Goal: Task Accomplishment & Management: Use online tool/utility

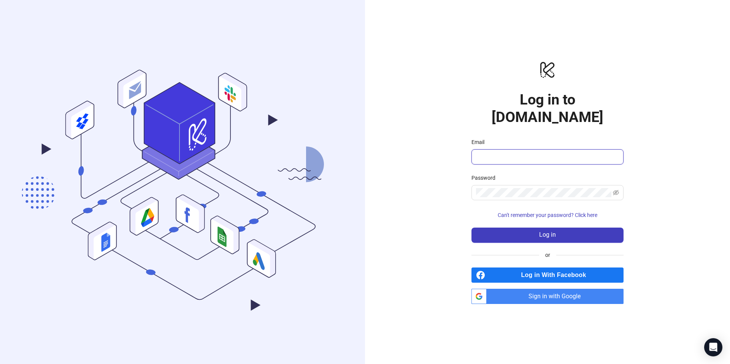
click at [502, 152] on input "Email" at bounding box center [546, 156] width 141 height 9
paste input "**********"
type input "**********"
click at [511, 185] on span at bounding box center [547, 192] width 152 height 15
click at [562, 228] on button "Log in" at bounding box center [547, 235] width 152 height 15
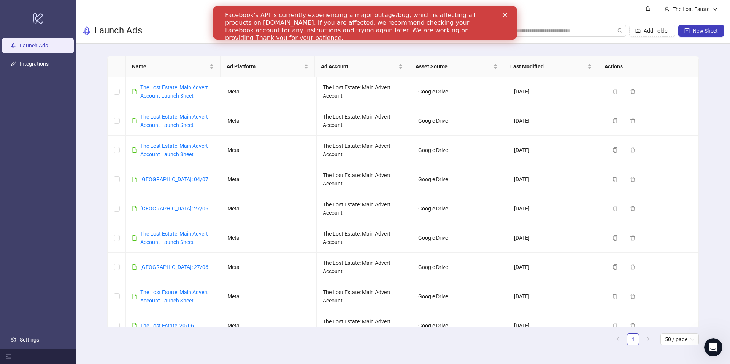
click at [0, 364] on nordpass-portal at bounding box center [0, 364] width 0 height 0
drag, startPoint x: 701, startPoint y: 28, endPoint x: 135, endPoint y: 24, distance: 566.3
click at [135, 25] on div "Launch Ads Add Folder New Sheet" at bounding box center [403, 30] width 654 height 25
click at [695, 28] on span "New Sheet" at bounding box center [704, 31] width 25 height 6
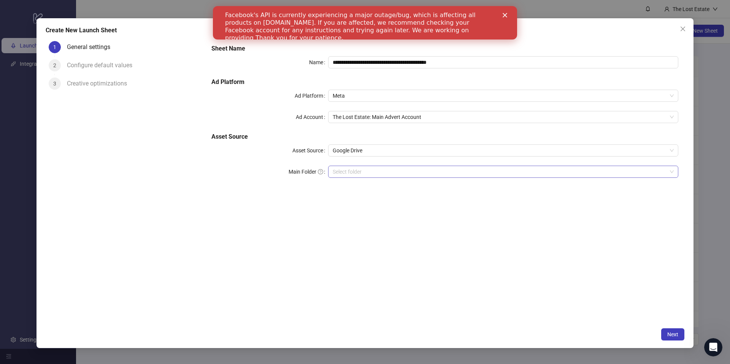
click at [358, 172] on input "Main Folder" at bounding box center [500, 171] width 334 height 11
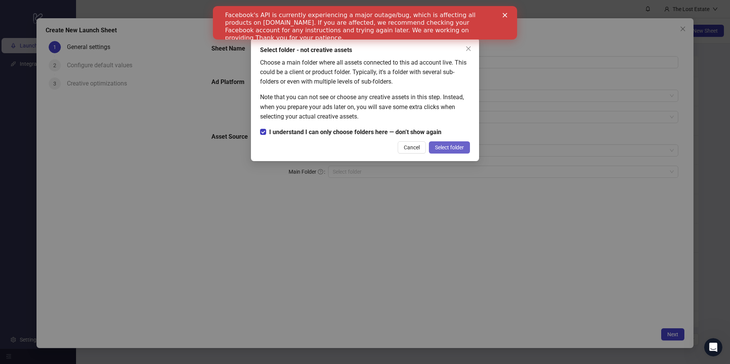
click at [443, 146] on span "Select folder" at bounding box center [449, 147] width 29 height 6
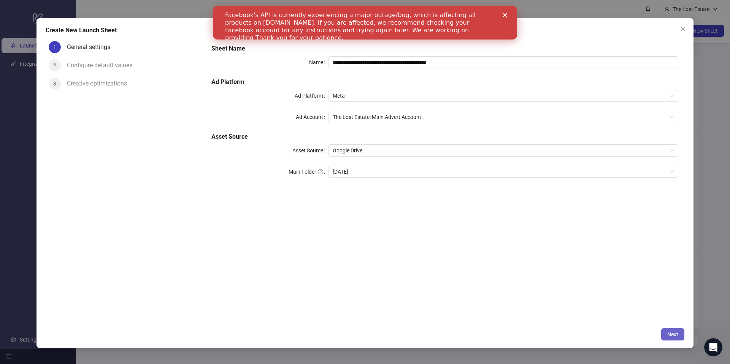
click at [667, 336] on span "Next" at bounding box center [672, 334] width 11 height 6
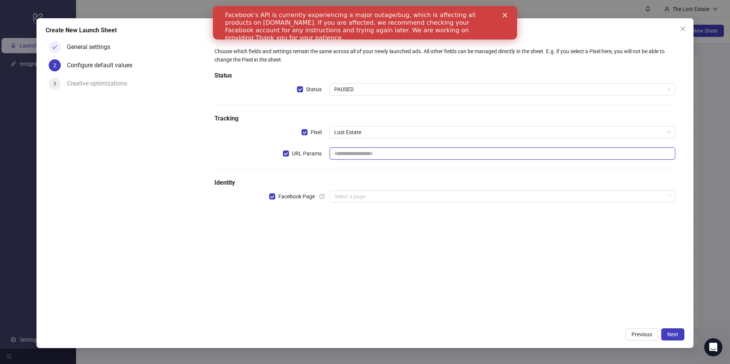
click at [339, 155] on input "text" at bounding box center [501, 153] width 345 height 12
click at [325, 175] on div "Choose which fields and settings remain the same across all of your newly launc…" at bounding box center [444, 129] width 467 height 171
click at [357, 156] on input "text" at bounding box center [501, 153] width 345 height 12
type input "**********"
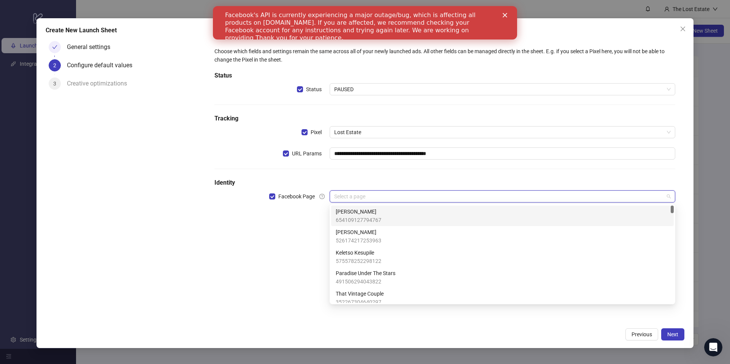
click at [414, 194] on input "search" at bounding box center [498, 196] width 329 height 11
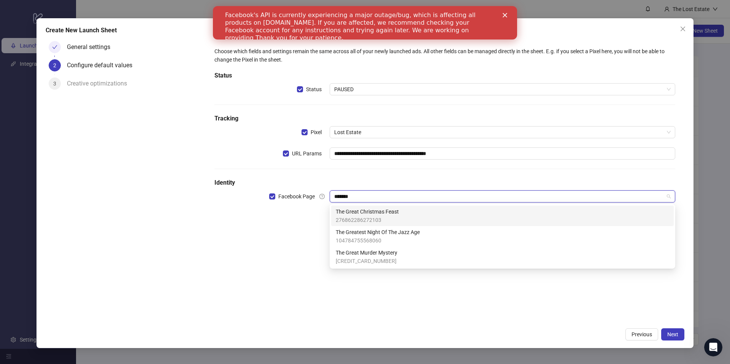
type input "********"
drag, startPoint x: 405, startPoint y: 216, endPoint x: 467, endPoint y: 236, distance: 65.0
click at [405, 216] on div "The Great Christmas Feast 276862286272103" at bounding box center [502, 215] width 333 height 17
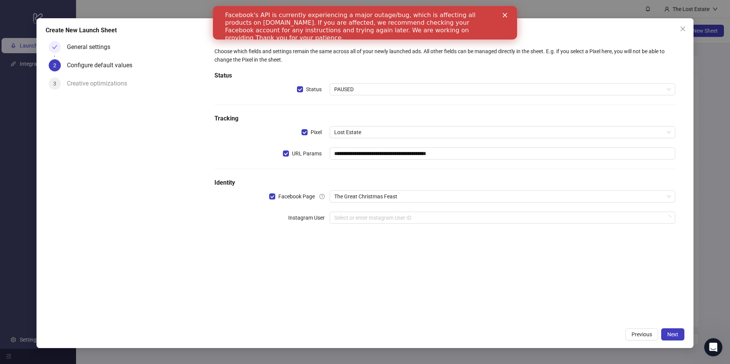
click at [514, 300] on div "**********" at bounding box center [444, 181] width 479 height 286
click at [401, 212] on input "search" at bounding box center [498, 217] width 329 height 11
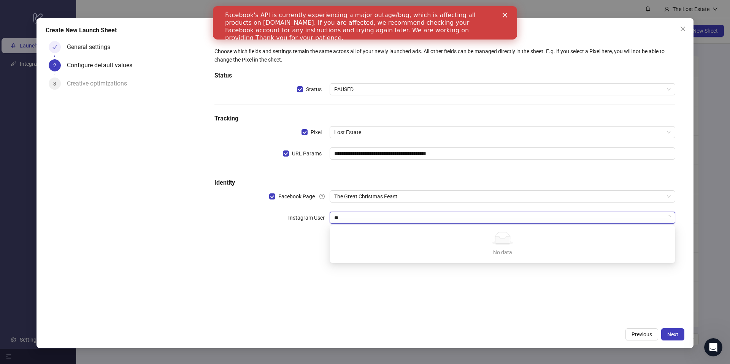
type input "*"
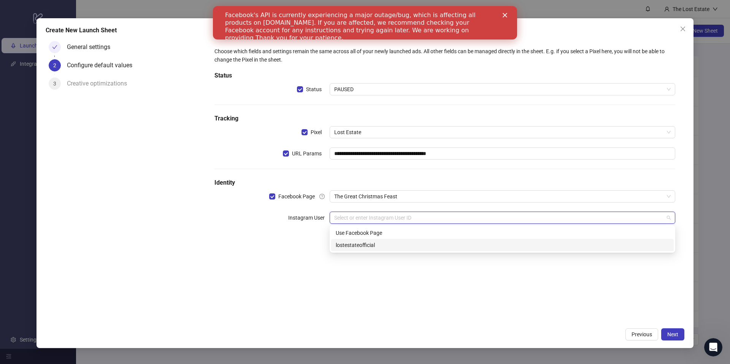
click at [385, 243] on div "lostestateofficial" at bounding box center [502, 245] width 333 height 8
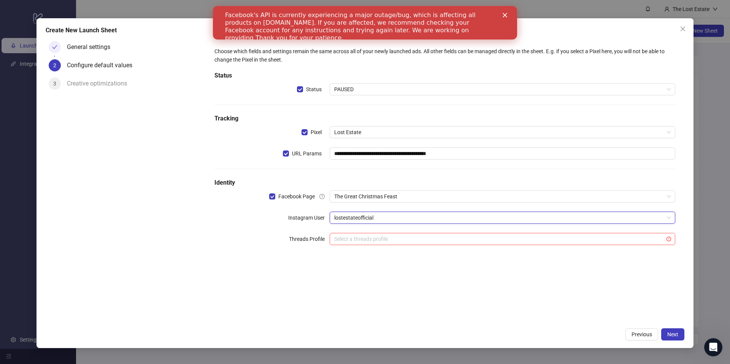
click at [533, 282] on div "**********" at bounding box center [444, 181] width 479 height 286
click at [409, 238] on input "search" at bounding box center [498, 238] width 329 height 11
click at [673, 330] on button "Next" at bounding box center [672, 334] width 23 height 12
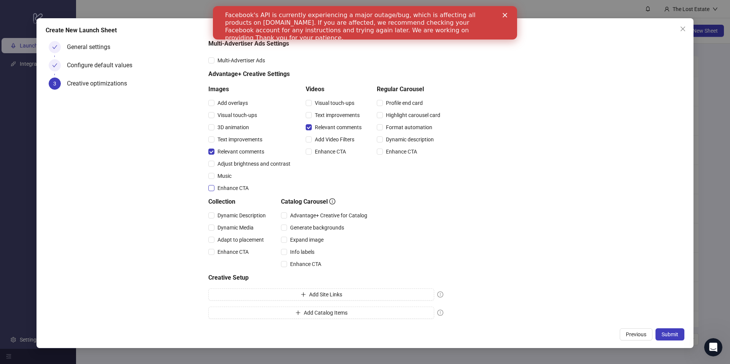
scroll to position [29, 0]
drag, startPoint x: 672, startPoint y: 334, endPoint x: 332, endPoint y: 160, distance: 381.9
click at [330, 160] on div "Create New Launch Sheet General settings Configure default values 3 Creative op…" at bounding box center [364, 183] width 657 height 330
click at [667, 331] on span "Submit" at bounding box center [669, 334] width 17 height 6
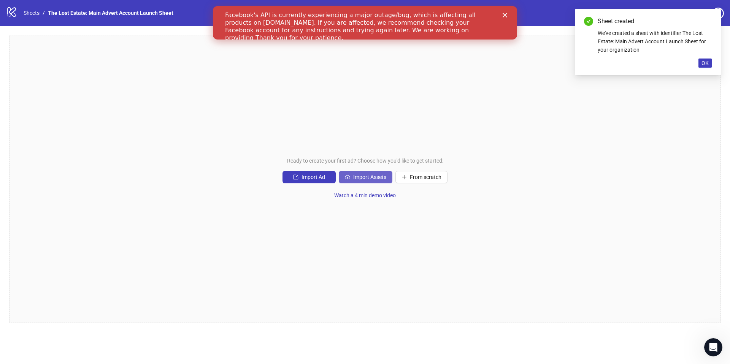
click at [351, 175] on button "Import Assets" at bounding box center [366, 177] width 54 height 12
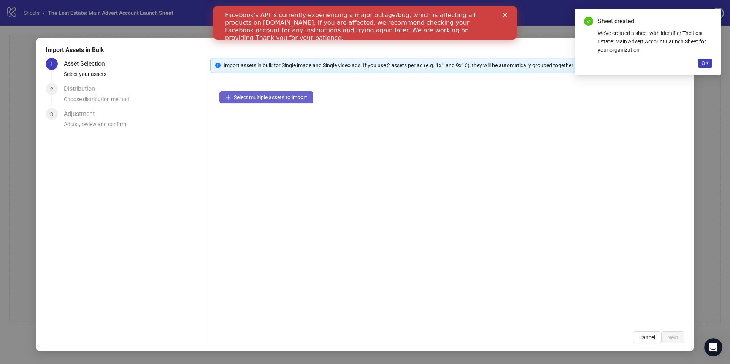
click at [236, 93] on button "Select multiple assets to import" at bounding box center [266, 97] width 94 height 12
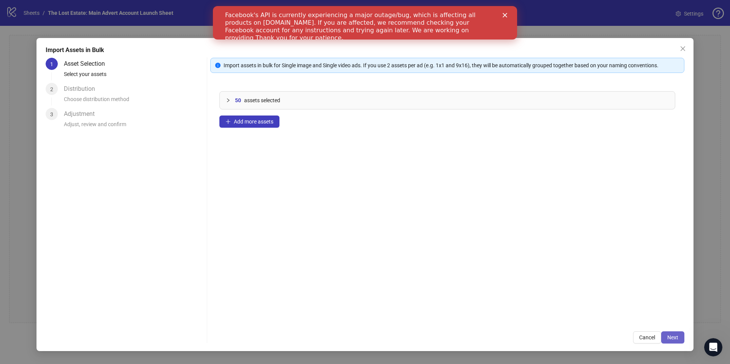
click at [671, 339] on span "Next" at bounding box center [672, 337] width 11 height 6
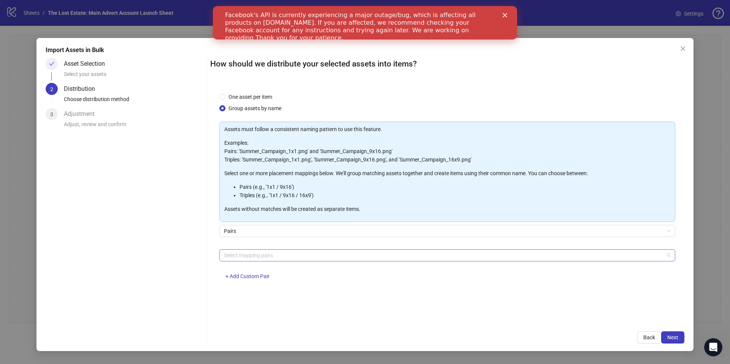
click at [298, 256] on div at bounding box center [443, 255] width 445 height 11
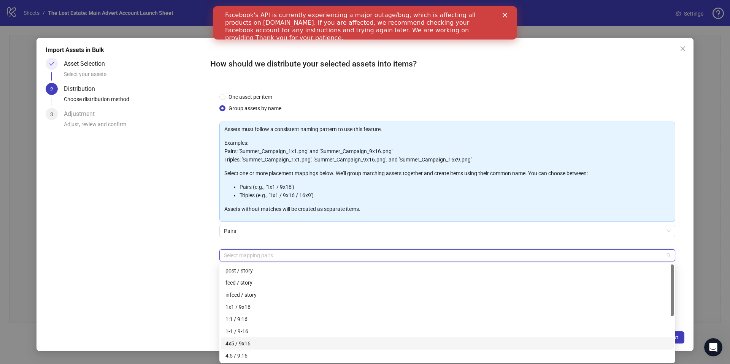
click at [255, 341] on div "4x5 / 9x16" at bounding box center [446, 343] width 443 height 8
click at [80, 205] on div "Asset Selection Select your assets 2 Distribution Choose distribution method 3 …" at bounding box center [125, 201] width 158 height 286
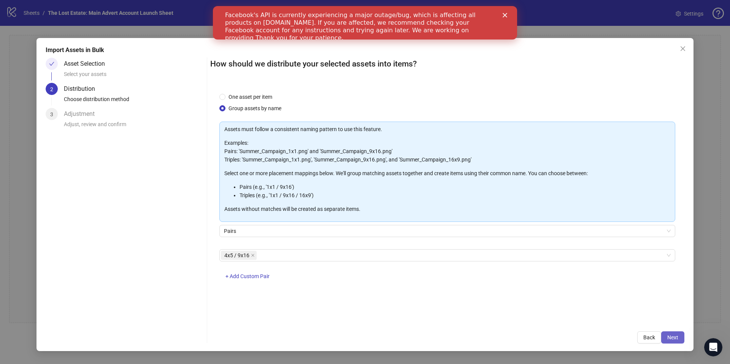
click at [674, 336] on span "Next" at bounding box center [672, 337] width 11 height 6
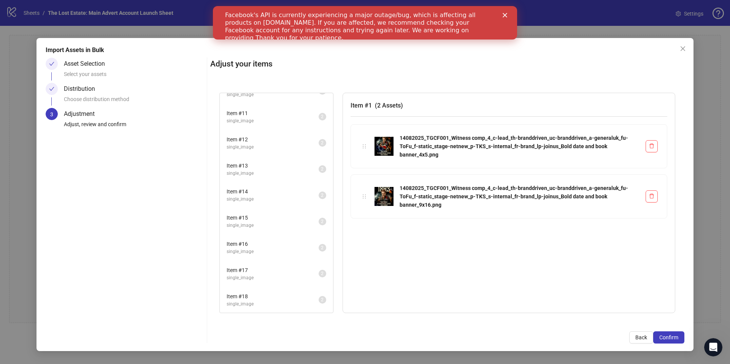
scroll to position [460, 0]
click at [389, 141] on img at bounding box center [383, 146] width 19 height 19
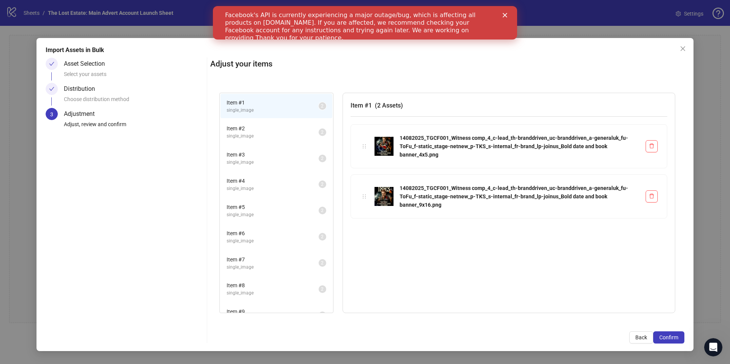
click at [269, 127] on span "Item # 2" at bounding box center [273, 128] width 92 height 8
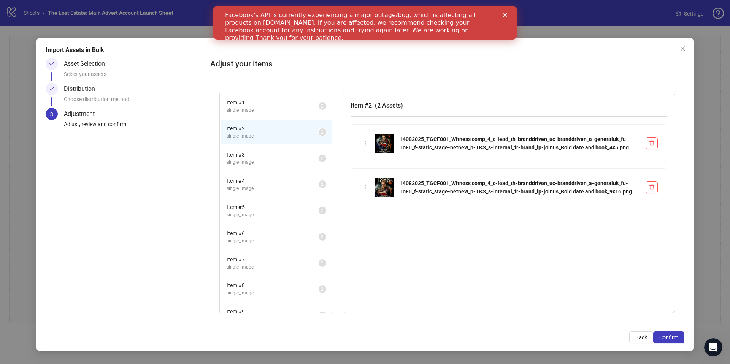
click at [388, 140] on img at bounding box center [383, 143] width 19 height 19
click at [367, 144] on div "Item # 1 single_image 2 Item # 2 single_image 2 Item # 3 single_image 2 Item # …" at bounding box center [447, 203] width 474 height 239
click at [245, 156] on span "Item # 3" at bounding box center [273, 154] width 92 height 8
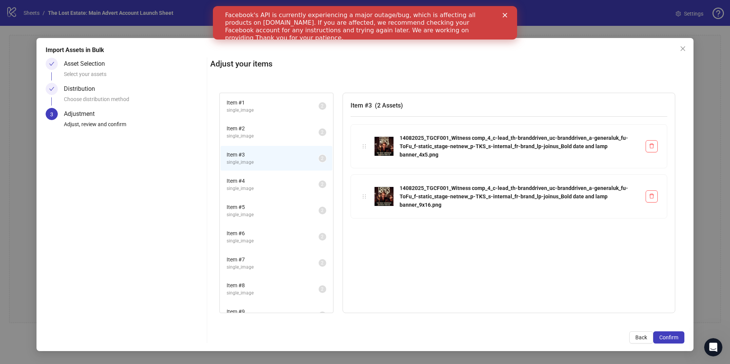
click at [247, 186] on span "single_image" at bounding box center [273, 188] width 92 height 7
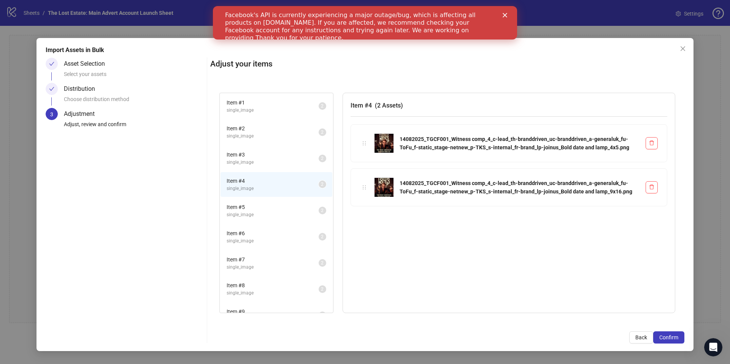
click at [264, 216] on span "single_image" at bounding box center [273, 214] width 92 height 7
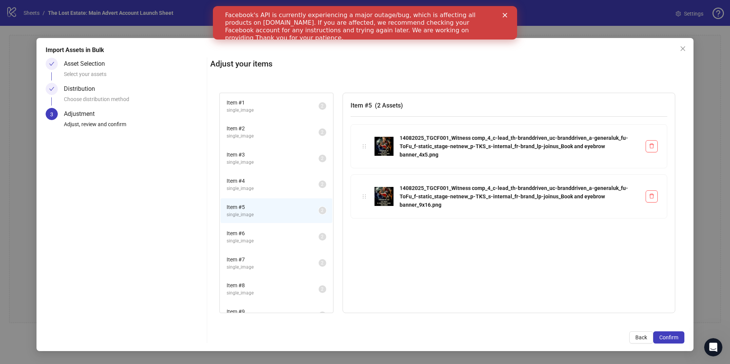
click at [374, 139] on img at bounding box center [383, 146] width 19 height 19
click at [257, 110] on span "single_image" at bounding box center [273, 110] width 92 height 7
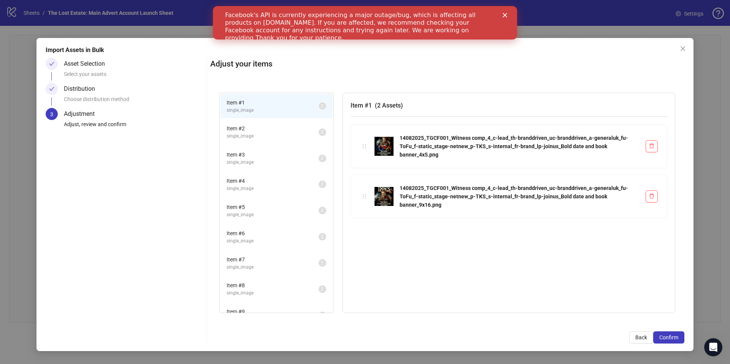
click at [288, 137] on span "single_image" at bounding box center [273, 136] width 92 height 7
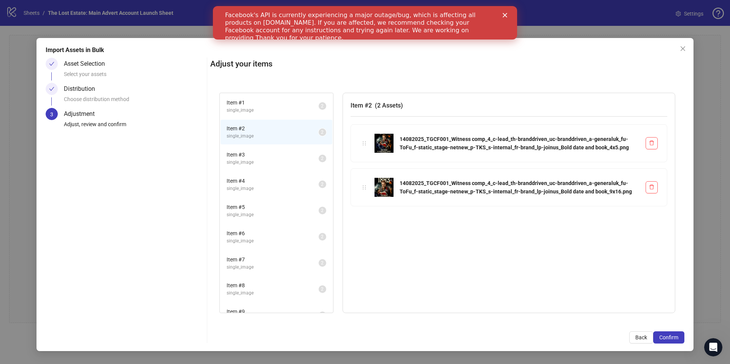
click at [288, 161] on span "single_image" at bounding box center [273, 162] width 92 height 7
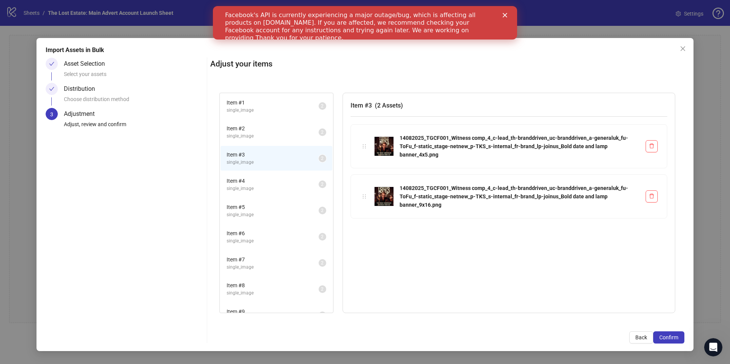
click at [288, 173] on li "Item # 4 single_image 2" at bounding box center [276, 184] width 112 height 25
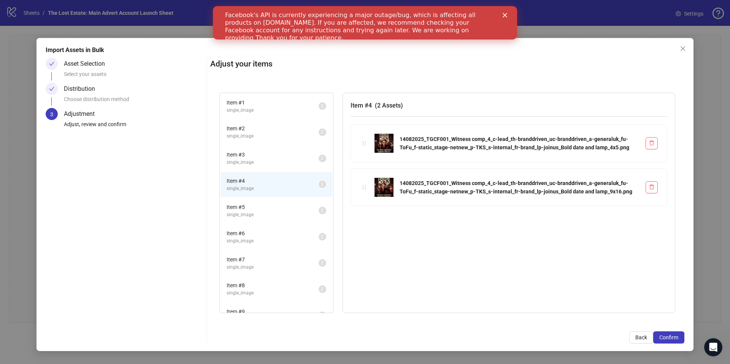
click at [288, 189] on span "single_image" at bounding box center [273, 188] width 92 height 7
click at [285, 163] on span "single_image" at bounding box center [273, 162] width 92 height 7
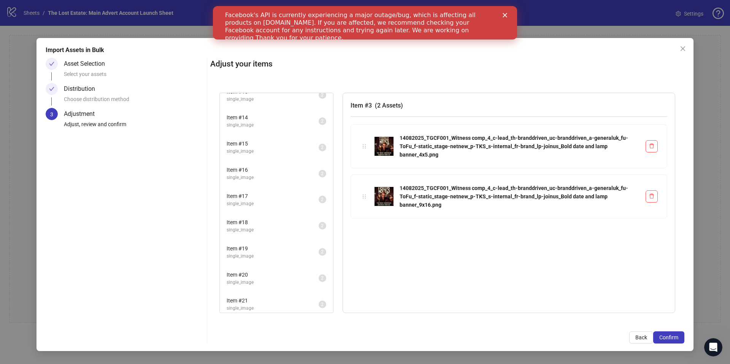
scroll to position [460, 0]
click at [258, 300] on div "Item # 26 single_image" at bounding box center [273, 300] width 92 height 16
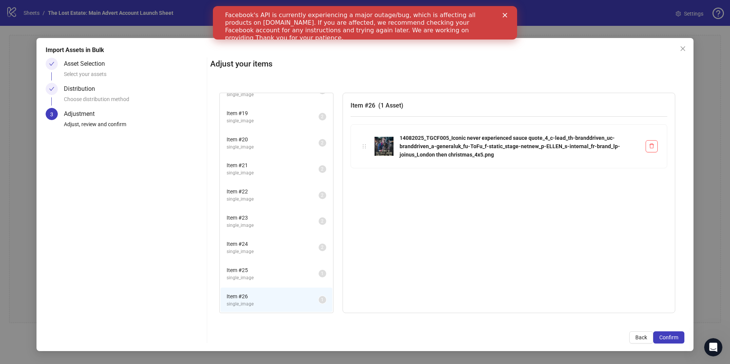
click at [265, 273] on span "Item # 25" at bounding box center [273, 270] width 92 height 8
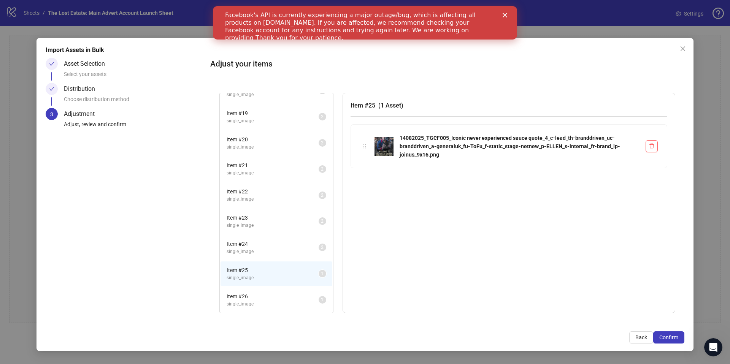
click at [268, 253] on span "single_image" at bounding box center [273, 251] width 92 height 7
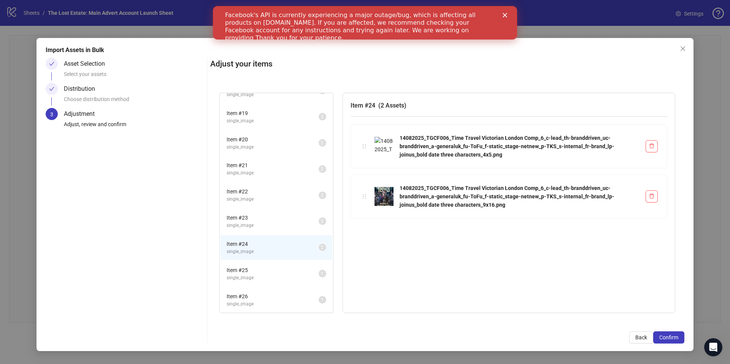
click at [264, 226] on span "single_image" at bounding box center [273, 225] width 92 height 7
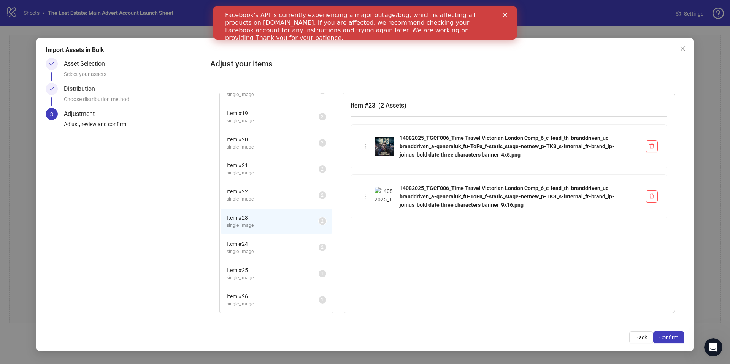
click at [260, 189] on span "Item # 22" at bounding box center [273, 191] width 92 height 8
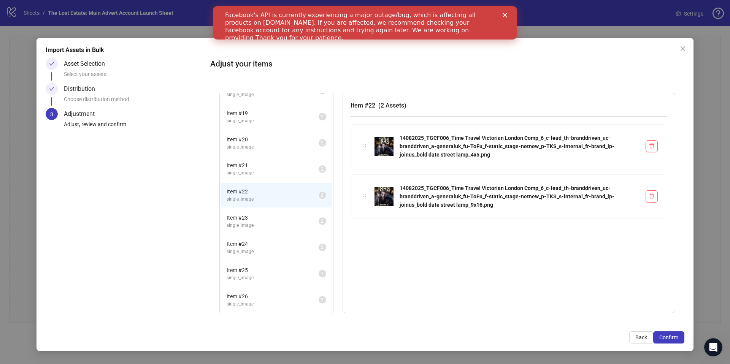
click at [267, 152] on li "Item # 20 single_image 2" at bounding box center [276, 143] width 112 height 25
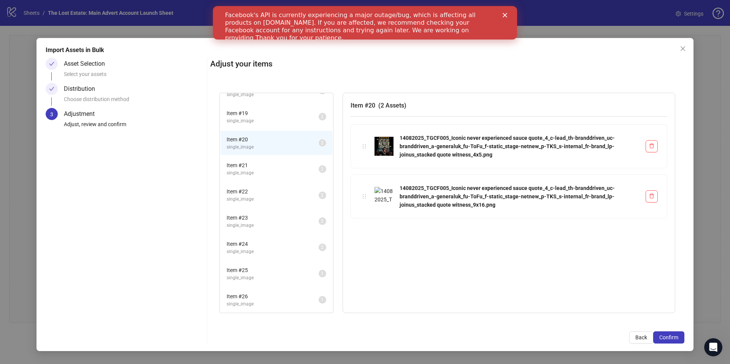
click at [266, 167] on span "Item # 21" at bounding box center [273, 165] width 92 height 8
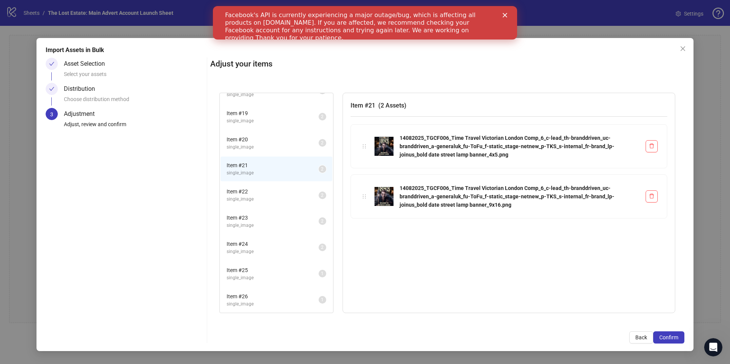
click at [262, 122] on span "single_image" at bounding box center [273, 120] width 92 height 7
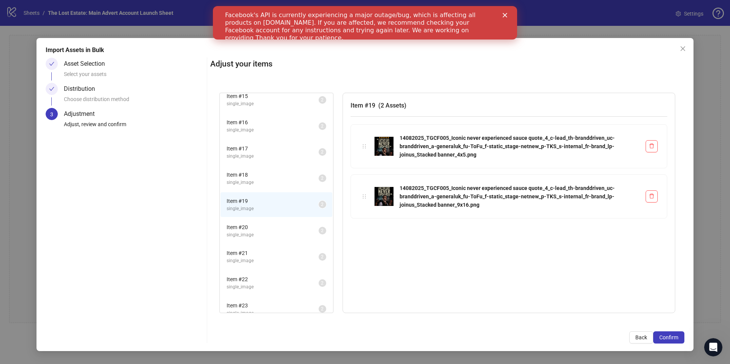
scroll to position [372, 0]
click at [261, 177] on span "Item # 18" at bounding box center [273, 175] width 92 height 8
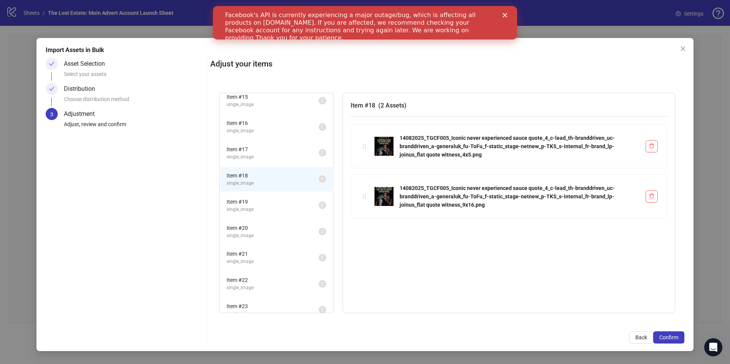
click at [266, 146] on span "Item # 17" at bounding box center [273, 149] width 92 height 8
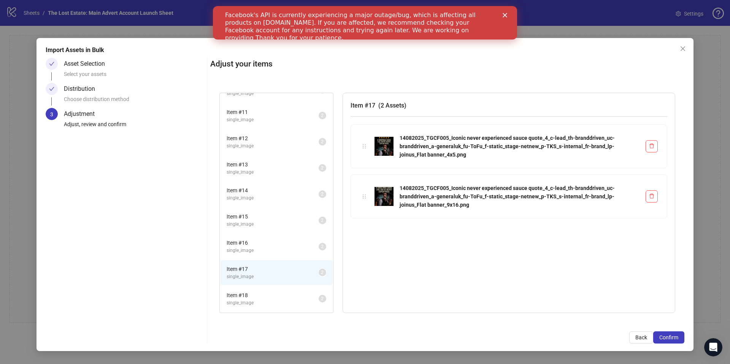
scroll to position [206, 0]
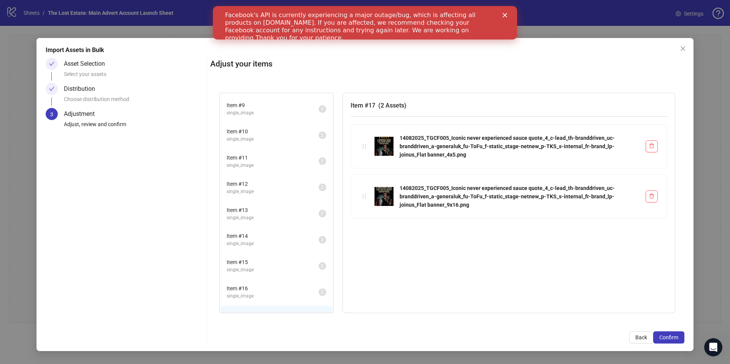
click at [252, 293] on span "single_image" at bounding box center [273, 296] width 92 height 7
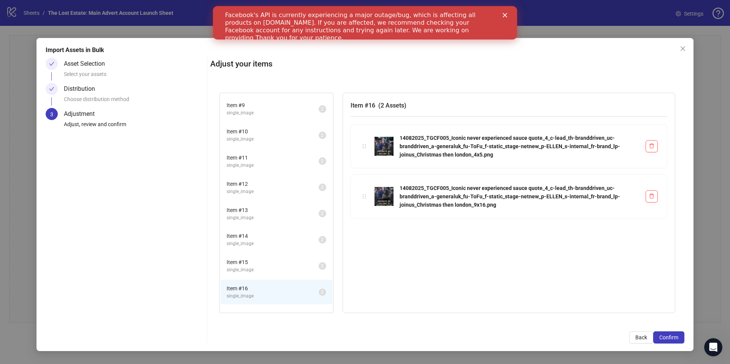
scroll to position [205, 0]
click at [251, 261] on span "Item # 15" at bounding box center [273, 264] width 92 height 8
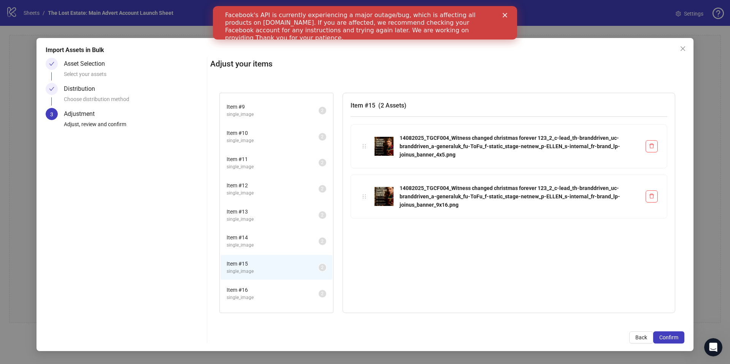
click at [256, 236] on span "Item # 14" at bounding box center [273, 237] width 92 height 8
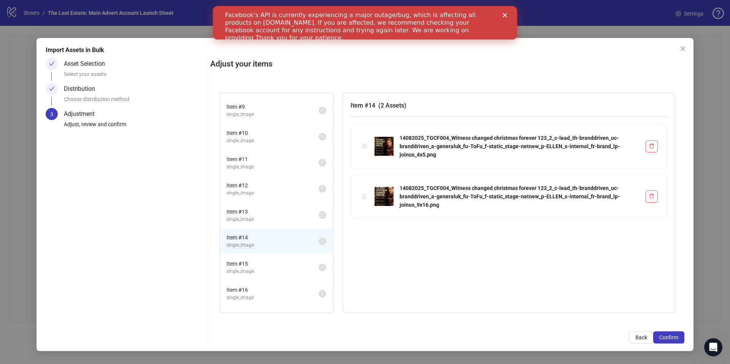
click at [260, 208] on span "Item # 13" at bounding box center [273, 211] width 92 height 8
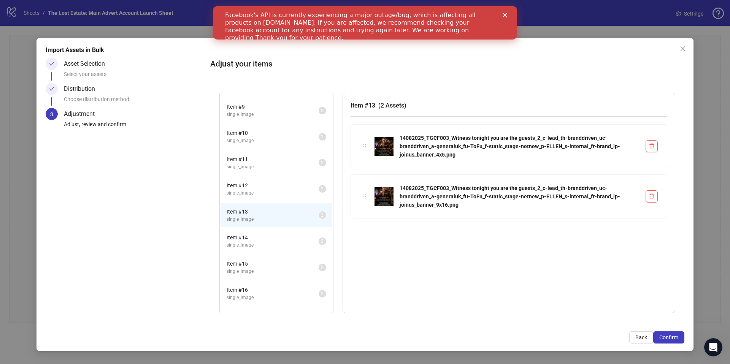
click at [260, 241] on span "Item # 14" at bounding box center [273, 237] width 92 height 8
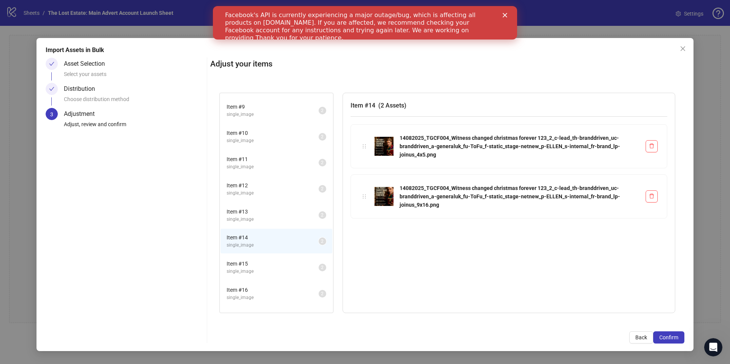
click at [259, 207] on span "Item # 13" at bounding box center [273, 211] width 92 height 8
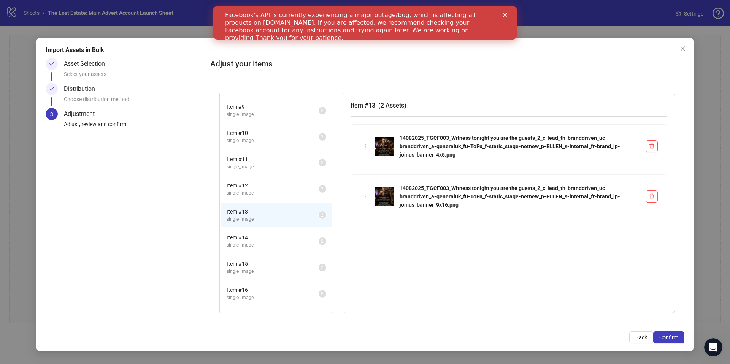
click at [265, 185] on span "Item # 12" at bounding box center [273, 185] width 92 height 8
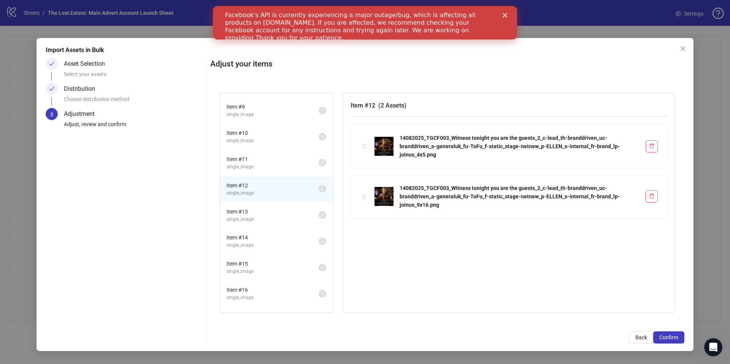
click at [267, 163] on span "single_image" at bounding box center [273, 166] width 92 height 7
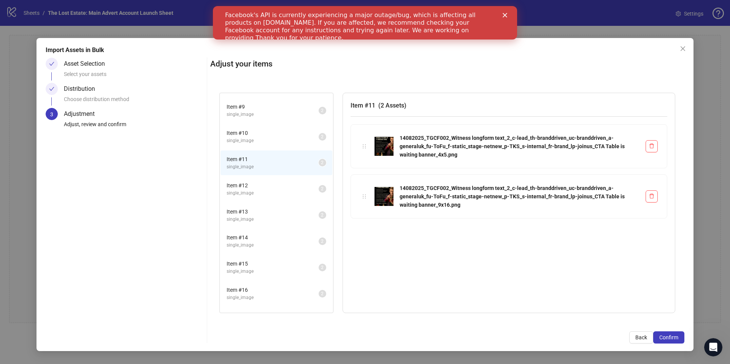
click at [268, 132] on span "Item # 10" at bounding box center [273, 133] width 92 height 8
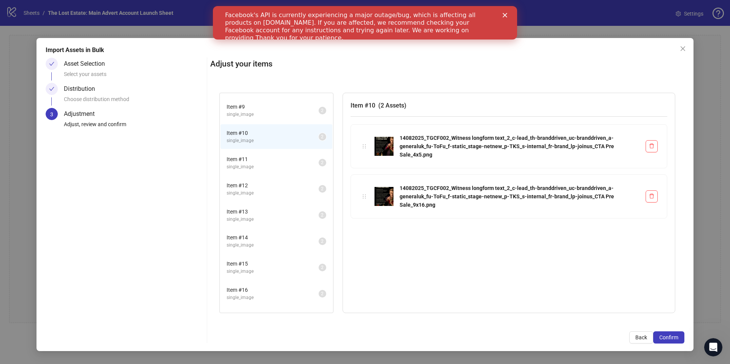
scroll to position [132, 0]
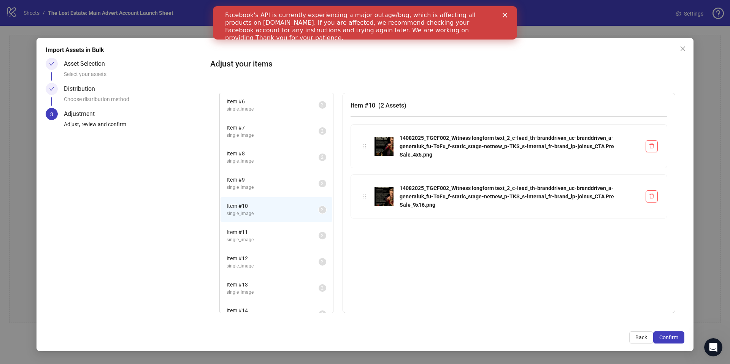
click at [265, 180] on span "Item # 9" at bounding box center [273, 180] width 92 height 8
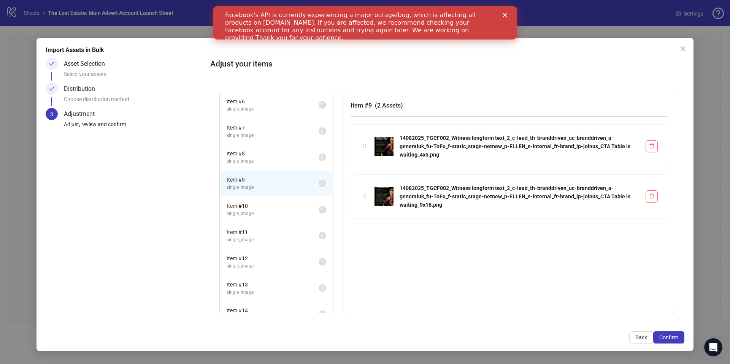
click at [262, 154] on span "Item # 8" at bounding box center [273, 153] width 92 height 8
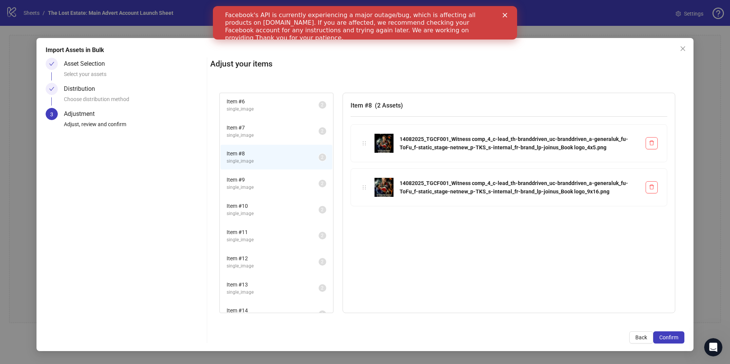
click at [258, 130] on span "Item # 7" at bounding box center [273, 128] width 92 height 8
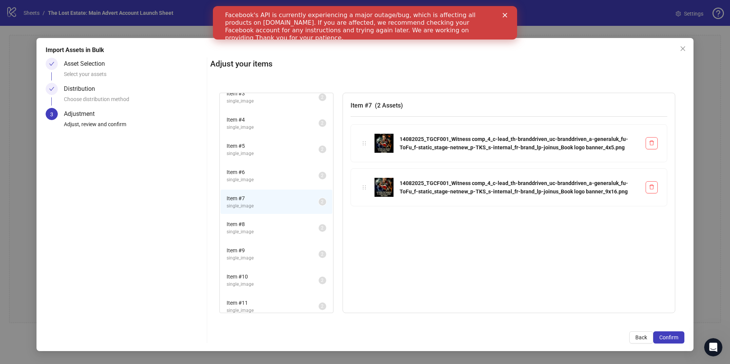
scroll to position [0, 0]
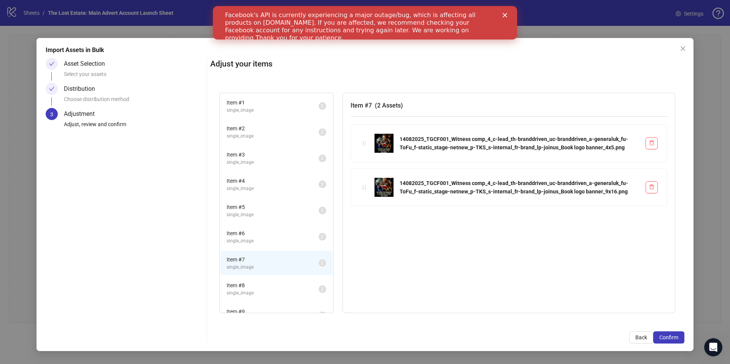
drag, startPoint x: 251, startPoint y: 241, endPoint x: 254, endPoint y: 225, distance: 16.6
click at [251, 241] on span "single_image" at bounding box center [273, 241] width 92 height 7
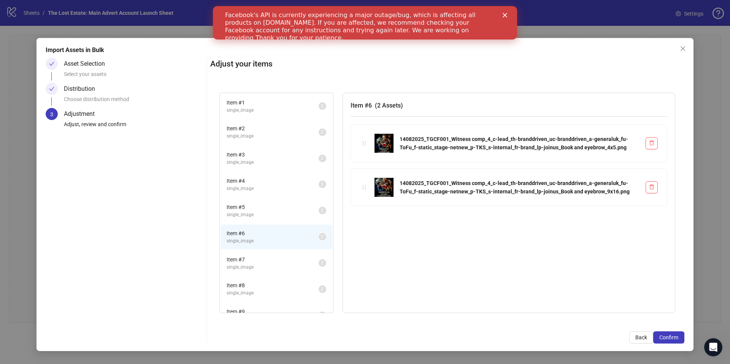
click at [257, 200] on li "Item # 5 single_image 2" at bounding box center [276, 210] width 112 height 25
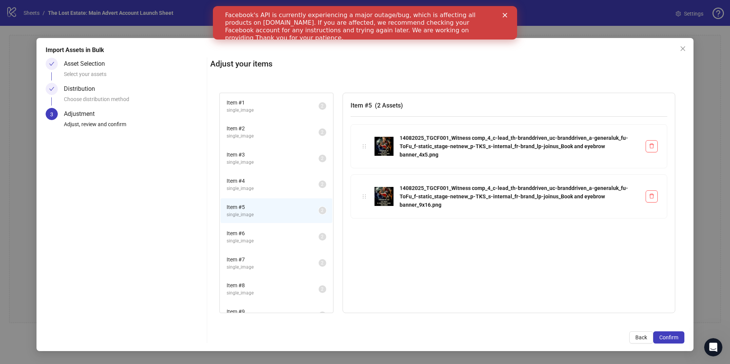
click at [256, 177] on span "Item # 4" at bounding box center [273, 181] width 92 height 8
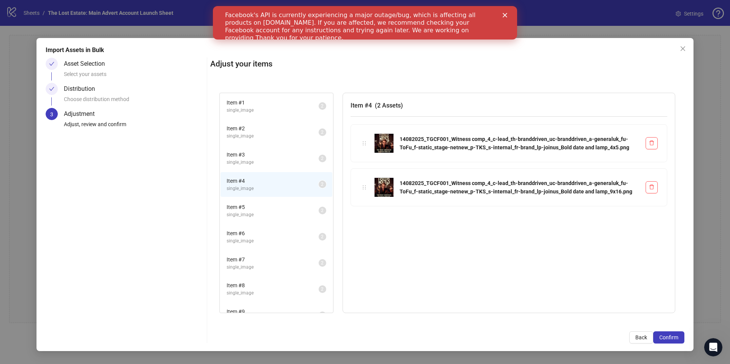
click at [254, 155] on span "Item # 3" at bounding box center [273, 154] width 92 height 8
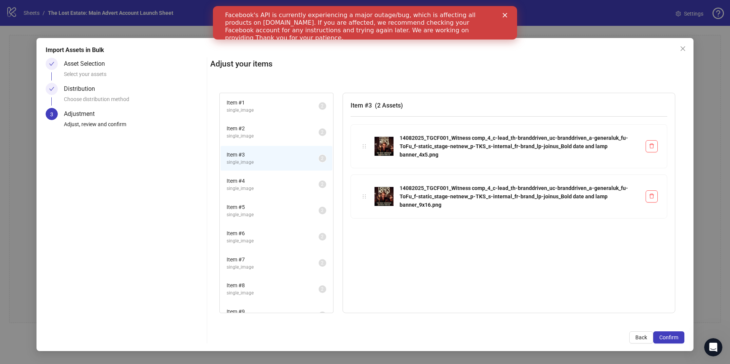
click at [246, 129] on span "Item # 2" at bounding box center [273, 128] width 92 height 8
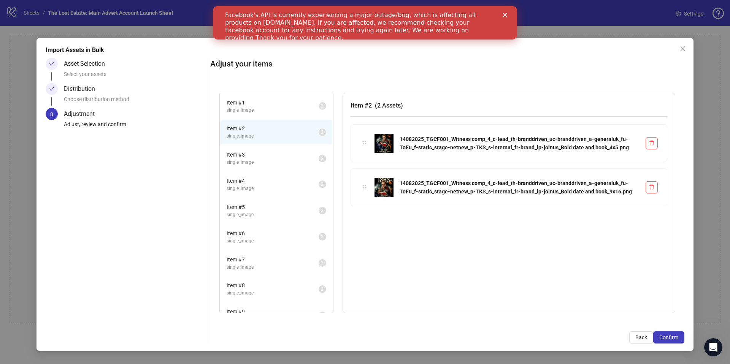
click at [247, 110] on span "single_image" at bounding box center [273, 110] width 92 height 7
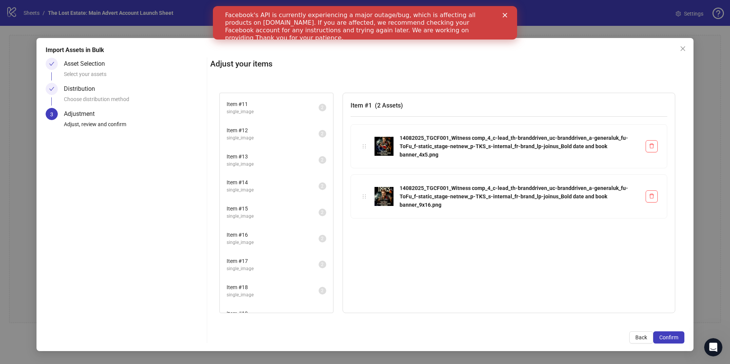
scroll to position [460, 0]
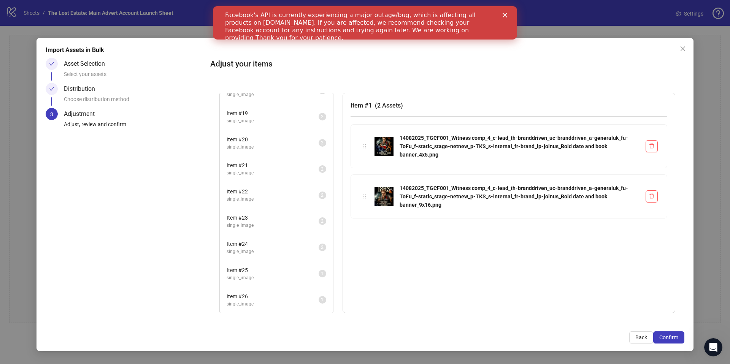
click at [231, 299] on span "Item # 26" at bounding box center [273, 296] width 92 height 8
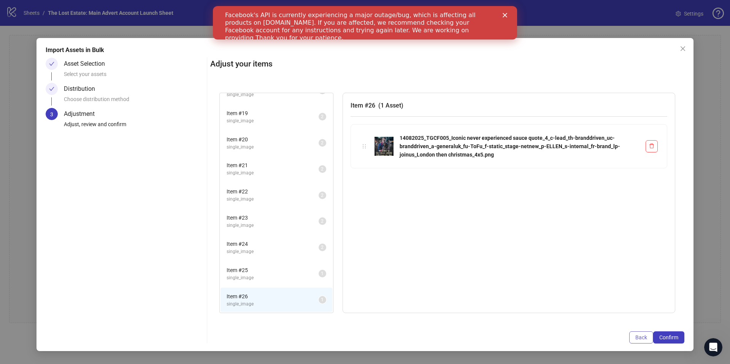
click at [640, 336] on span "Back" at bounding box center [641, 337] width 12 height 6
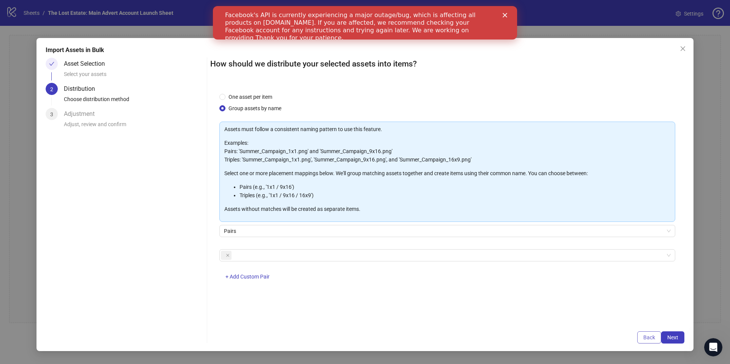
click at [639, 336] on button "Back" at bounding box center [649, 337] width 24 height 12
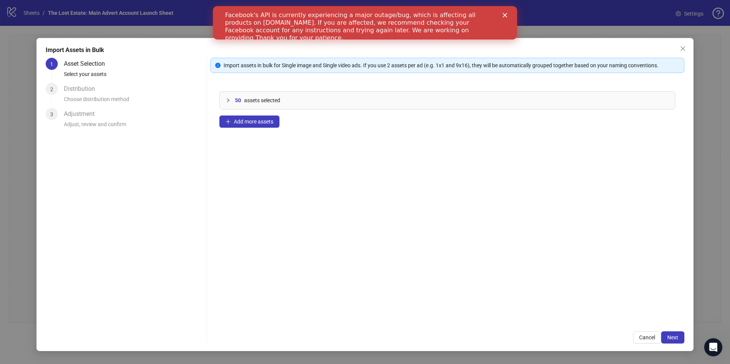
click at [225, 106] on div "50 assets selected" at bounding box center [447, 100] width 455 height 17
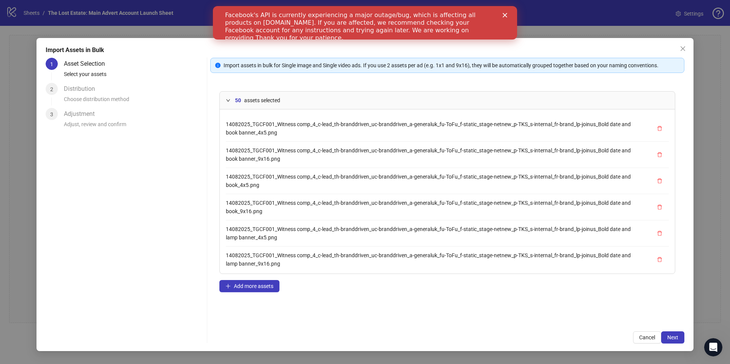
click at [227, 101] on icon "expanded" at bounding box center [228, 100] width 5 height 5
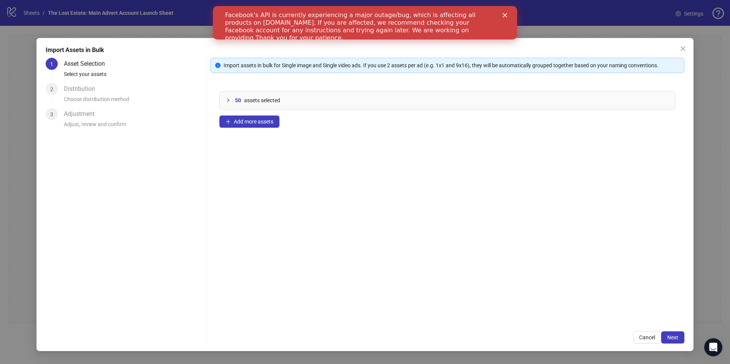
click at [233, 102] on div at bounding box center [230, 100] width 9 height 8
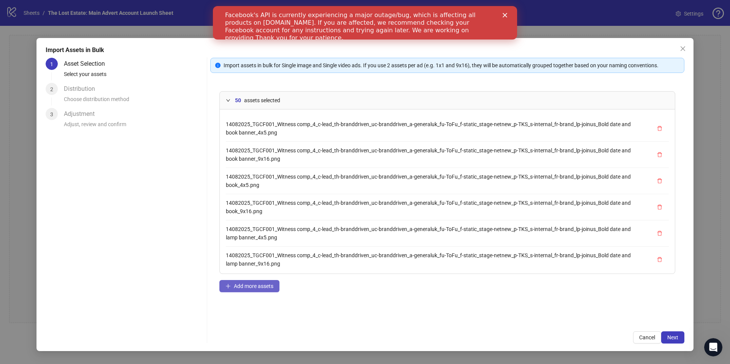
click at [245, 285] on span "Add more assets" at bounding box center [254, 286] width 40 height 6
click at [219, 291] on div "50 assets selected 14082025_TGCF001_Witness comp_4_c-lead_th-branddriven_uc-bra…" at bounding box center [447, 202] width 474 height 240
click at [647, 339] on span "Cancel" at bounding box center [647, 337] width 16 height 6
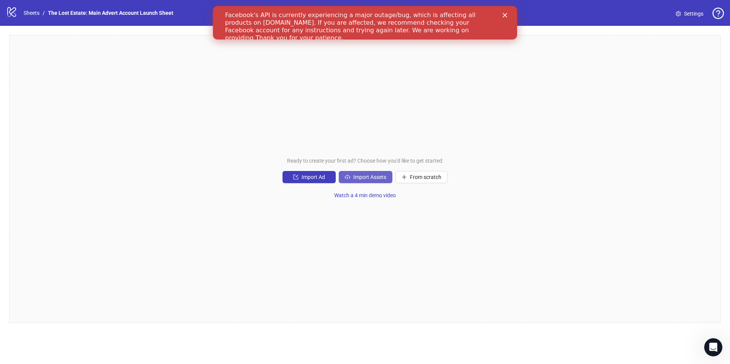
click at [382, 177] on span "Import Assets" at bounding box center [369, 177] width 33 height 6
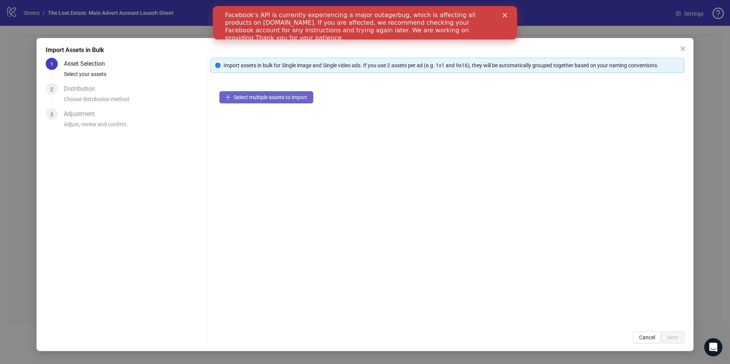
click at [242, 103] on button "Select multiple assets to import" at bounding box center [266, 97] width 94 height 12
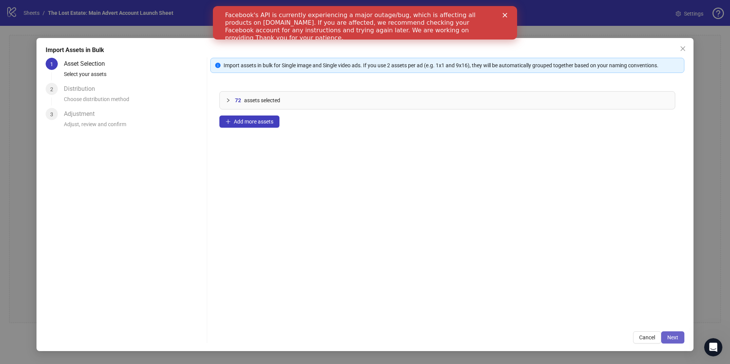
click at [672, 333] on button "Next" at bounding box center [672, 337] width 23 height 12
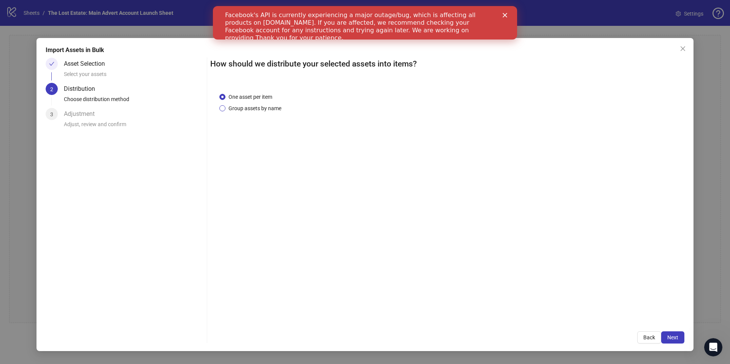
click at [227, 107] on span "Group assets by name" at bounding box center [254, 108] width 59 height 8
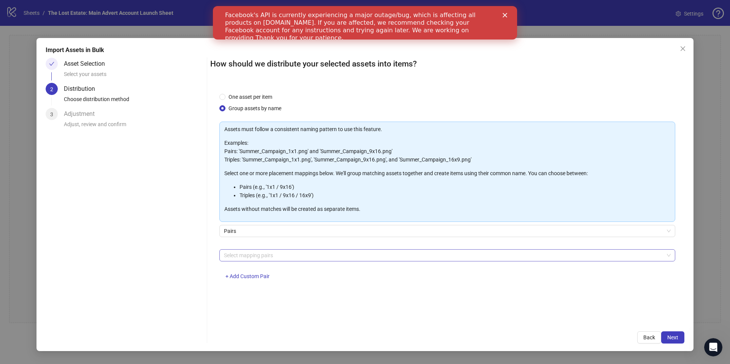
click at [262, 258] on div at bounding box center [443, 255] width 445 height 11
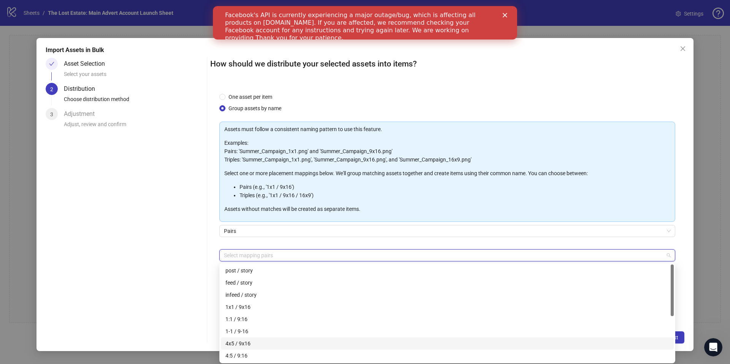
click at [256, 346] on div "4x5 / 9x16" at bounding box center [446, 343] width 443 height 8
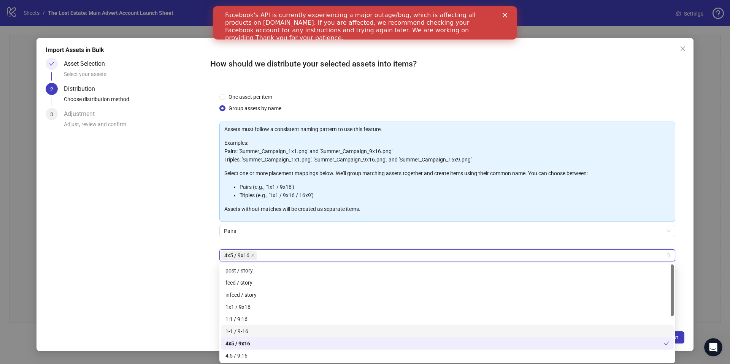
drag, startPoint x: 159, startPoint y: 289, endPoint x: 315, endPoint y: 306, distance: 156.7
click at [159, 289] on div "Asset Selection Select your assets 2 Distribution Choose distribution method 3 …" at bounding box center [125, 201] width 158 height 286
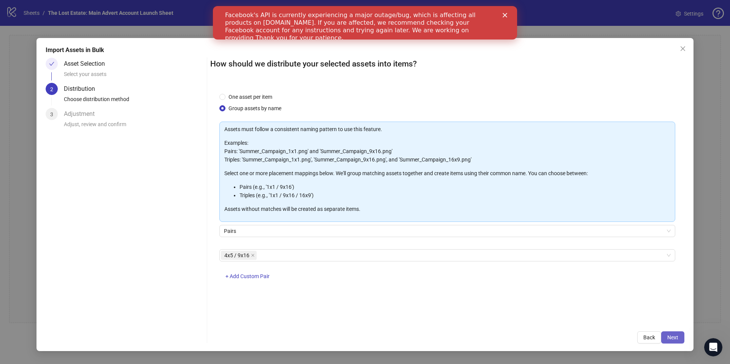
click at [684, 336] on div "Import Assets in Bulk Asset Selection Select your assets 2 Distribution Choose …" at bounding box center [364, 194] width 657 height 313
click at [681, 337] on button "Next" at bounding box center [672, 337] width 23 height 12
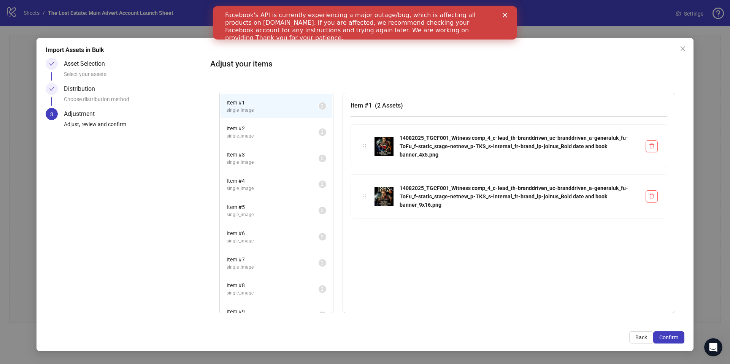
click at [258, 128] on span "Item # 2" at bounding box center [273, 128] width 92 height 8
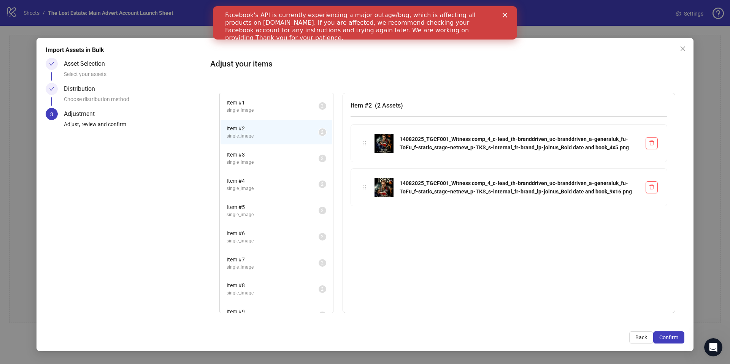
click at [266, 160] on span "single_image" at bounding box center [273, 162] width 92 height 7
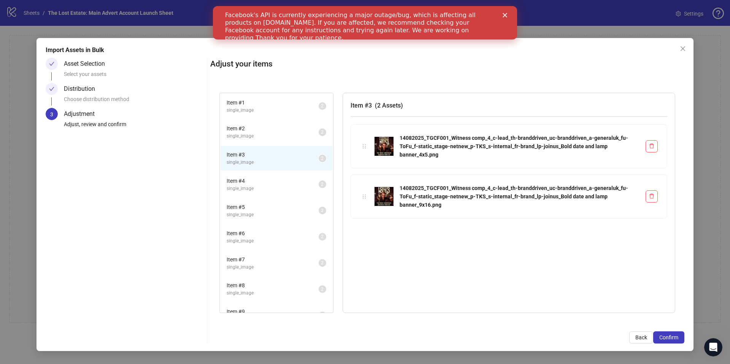
click at [268, 187] on span "single_image" at bounding box center [273, 188] width 92 height 7
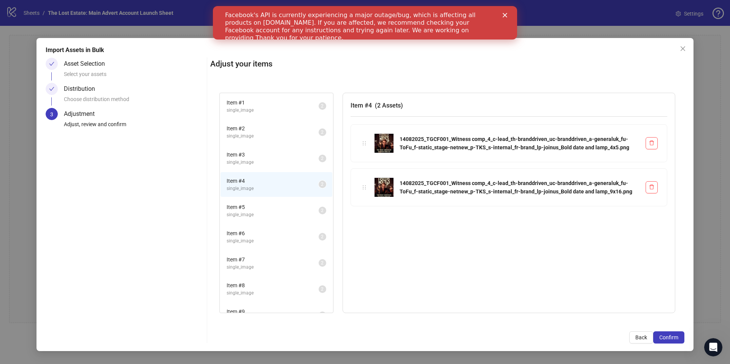
click at [261, 150] on li "Item # 3 single_image 2" at bounding box center [276, 158] width 112 height 25
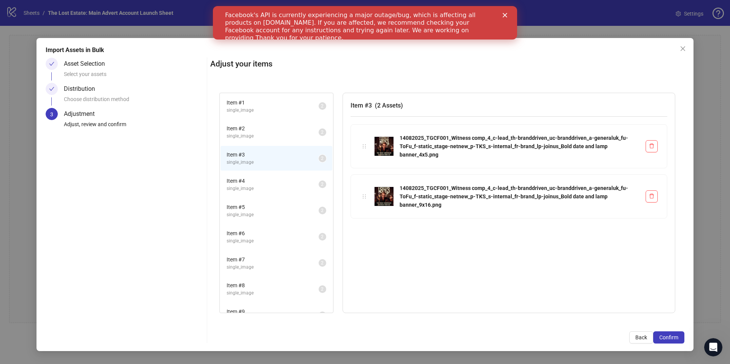
click at [257, 135] on span "single_image" at bounding box center [273, 136] width 92 height 7
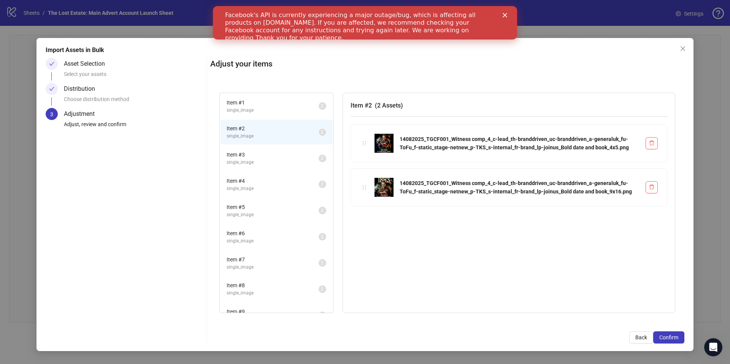
click at [265, 106] on span "Item # 1" at bounding box center [273, 102] width 92 height 8
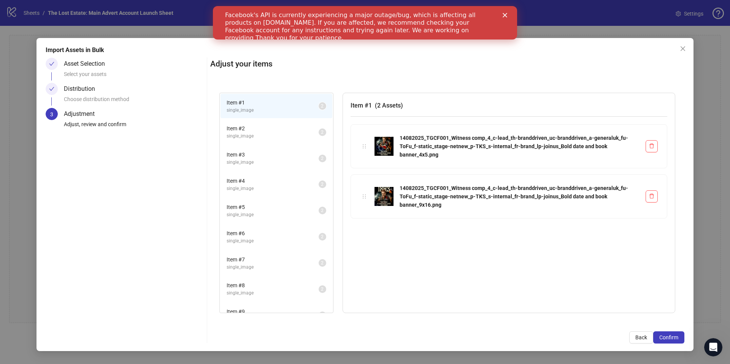
click at [265, 125] on span "Item # 2" at bounding box center [273, 128] width 92 height 8
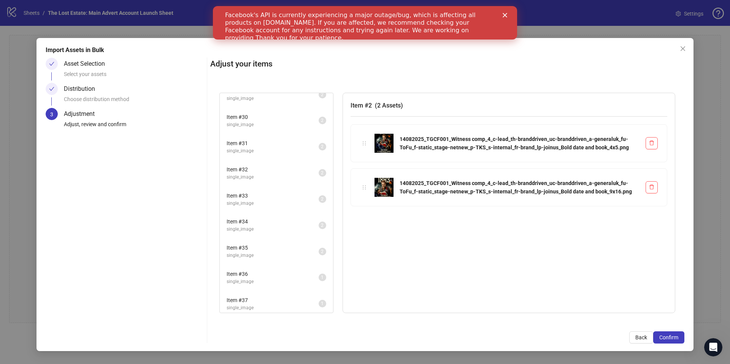
scroll to position [748, 0]
click at [266, 293] on span "Item # 37" at bounding box center [273, 296] width 92 height 8
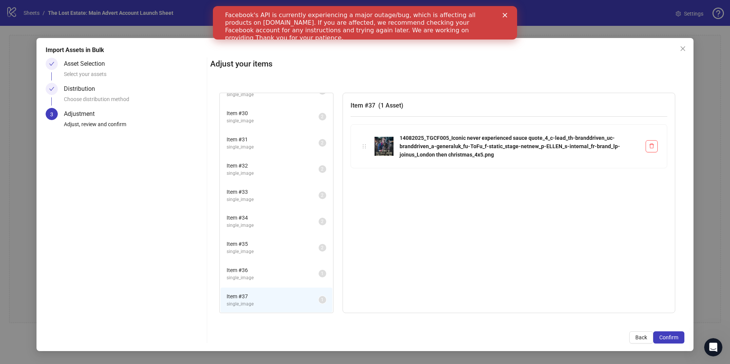
click at [273, 272] on span "Item # 36" at bounding box center [273, 270] width 92 height 8
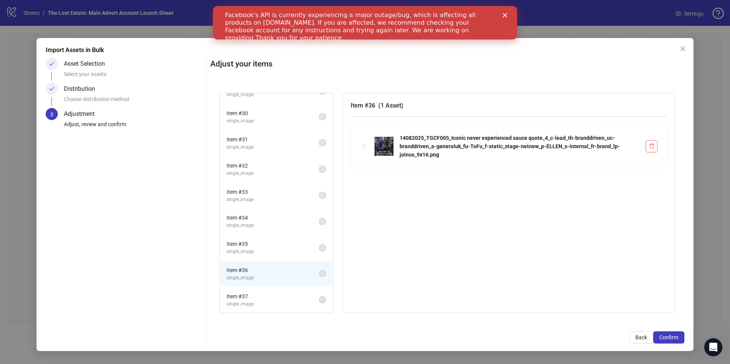
click at [271, 249] on span "single_image" at bounding box center [273, 251] width 92 height 7
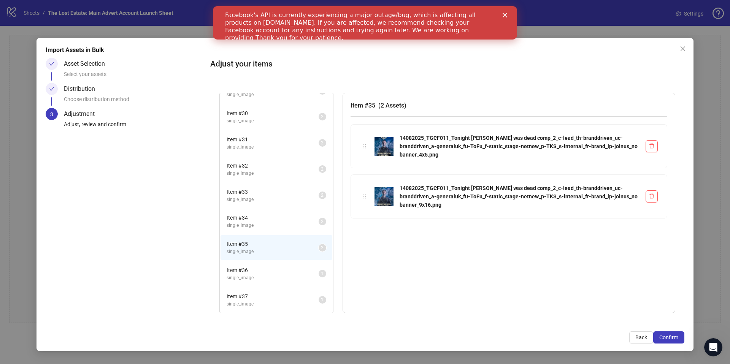
click at [271, 220] on span "Item # 34" at bounding box center [273, 218] width 92 height 8
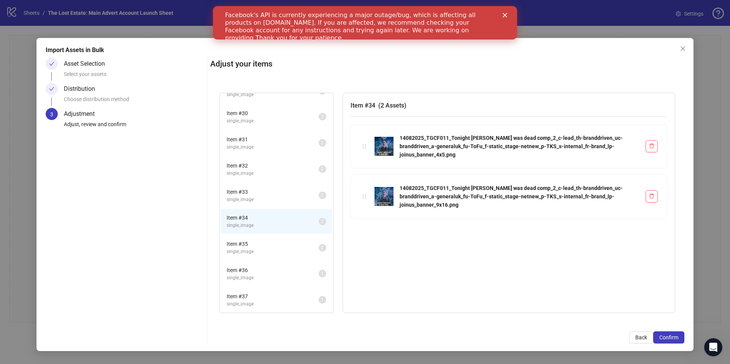
click at [271, 201] on span "single_image" at bounding box center [273, 199] width 92 height 7
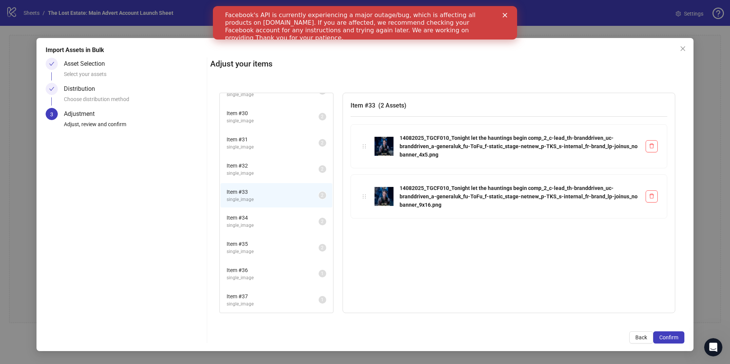
click at [270, 182] on div "Item # 33 single_image 2" at bounding box center [276, 195] width 113 height 26
click at [271, 160] on li "Item # 32 single_image 2" at bounding box center [276, 169] width 112 height 25
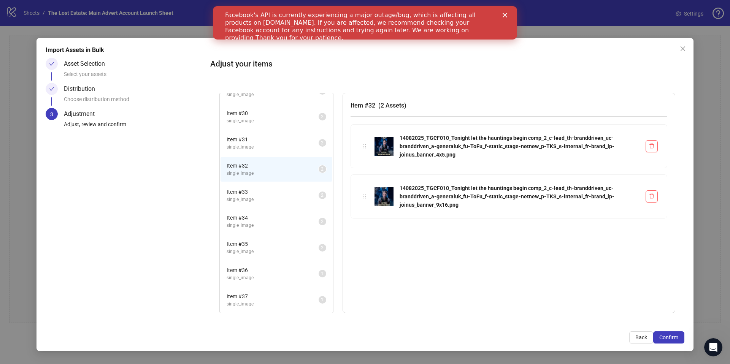
click at [266, 142] on span "Item # 31" at bounding box center [273, 139] width 92 height 8
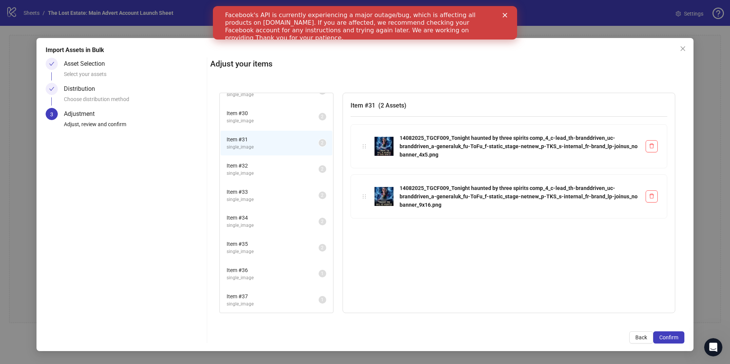
scroll to position [484, 0]
click at [673, 342] on button "Confirm" at bounding box center [668, 337] width 31 height 12
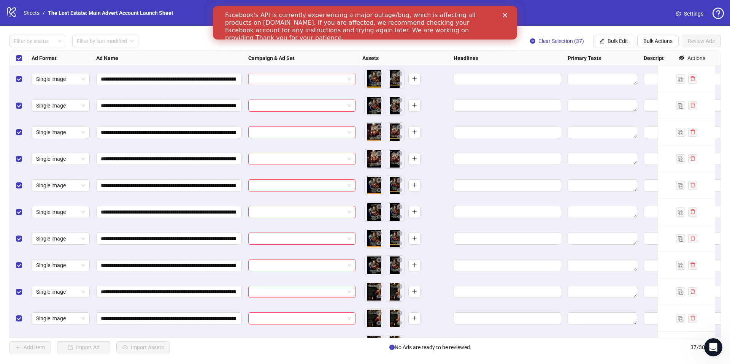
click at [314, 79] on input "search" at bounding box center [299, 78] width 92 height 11
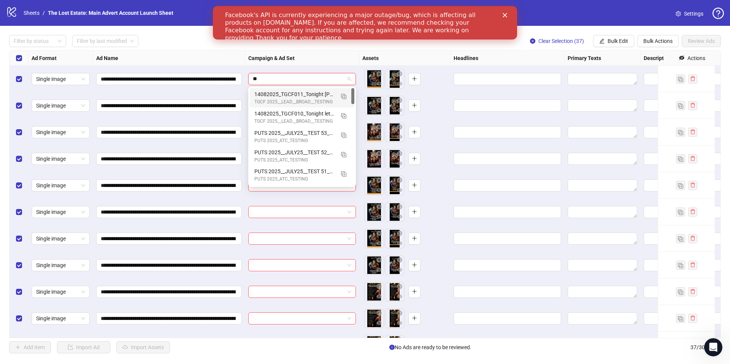
type input "*"
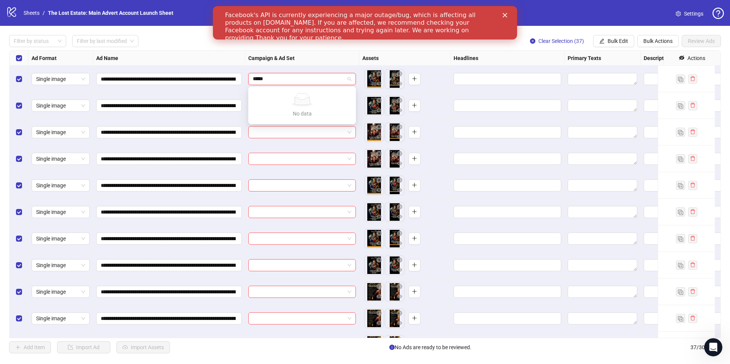
type input "****"
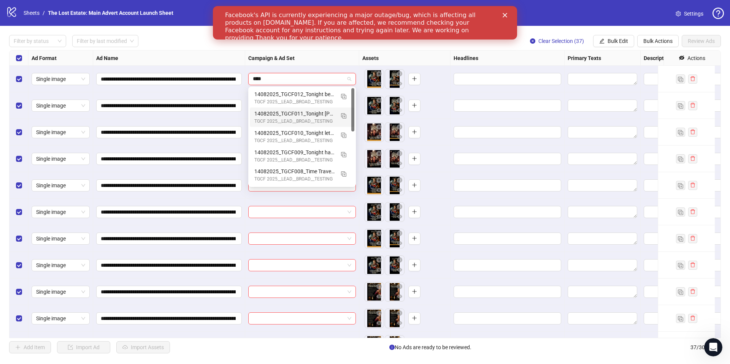
scroll to position [13, 0]
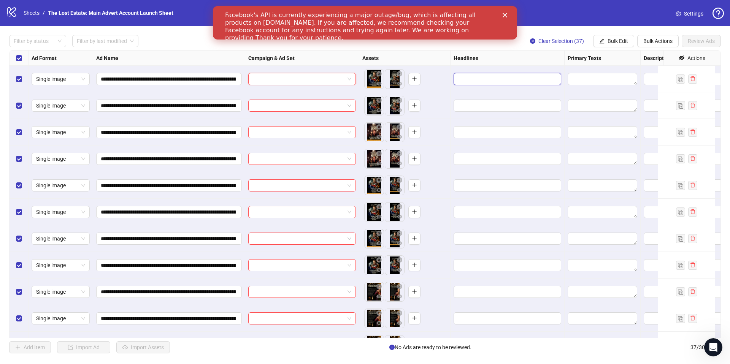
click at [494, 78] on input "Edit values" at bounding box center [506, 79] width 97 height 8
click at [659, 38] on span "Bulk Actions" at bounding box center [657, 41] width 29 height 6
click at [609, 41] on span "Bulk Edit" at bounding box center [617, 41] width 21 height 6
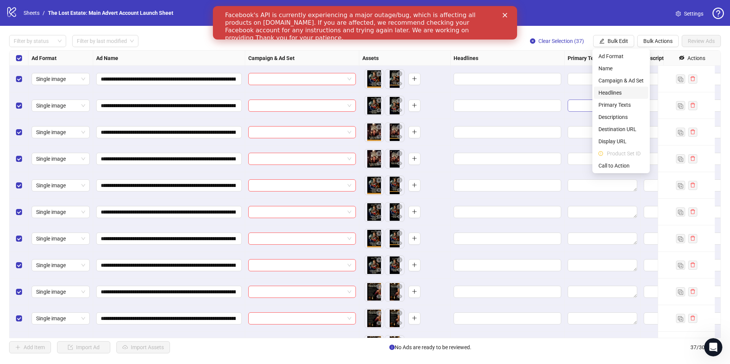
drag, startPoint x: 621, startPoint y: 95, endPoint x: 597, endPoint y: 106, distance: 26.5
click at [621, 95] on span "Headlines" at bounding box center [620, 93] width 45 height 8
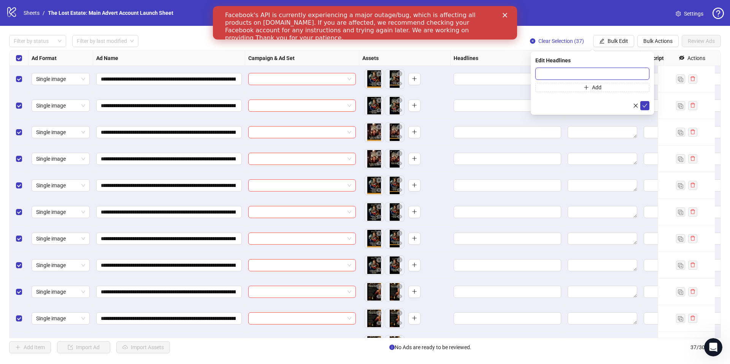
click at [578, 72] on input "text" at bounding box center [592, 74] width 114 height 12
paste input "**********"
type input "**********"
click at [585, 86] on icon "plus" at bounding box center [585, 87] width 5 height 5
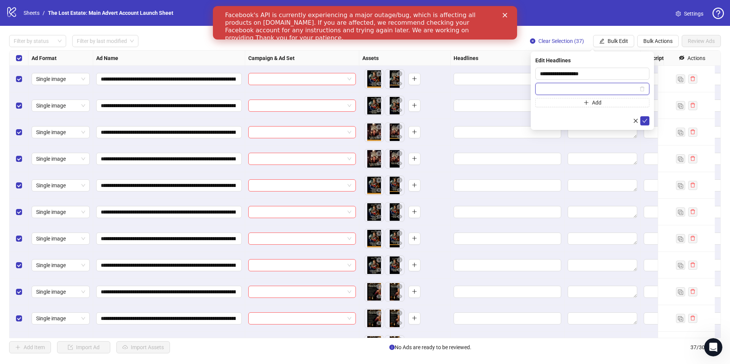
paste input "**********"
type input "**********"
click at [581, 102] on button "Add" at bounding box center [592, 102] width 114 height 9
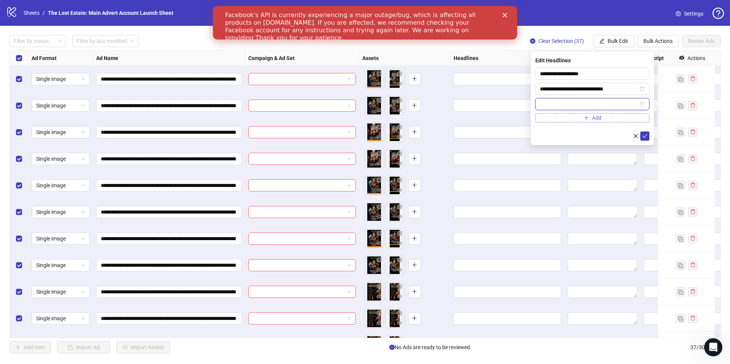
paste input "**********"
type input "**********"
click at [577, 117] on button "Add" at bounding box center [592, 117] width 114 height 9
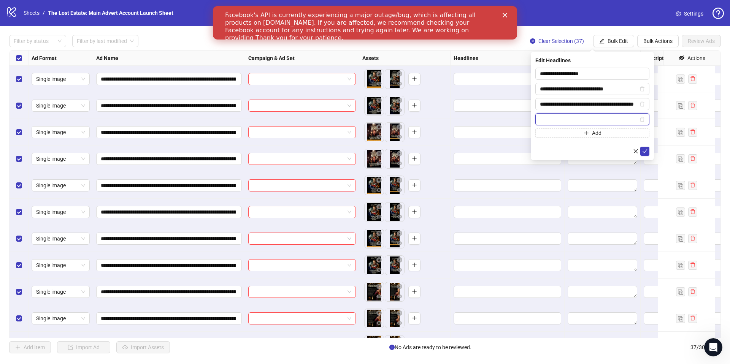
paste input "**********"
type input "**********"
click at [644, 150] on icon "check" at bounding box center [644, 151] width 5 height 5
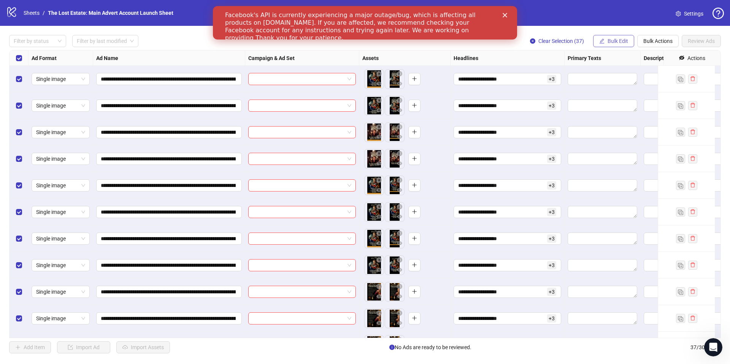
click at [602, 43] on icon "edit" at bounding box center [601, 40] width 5 height 5
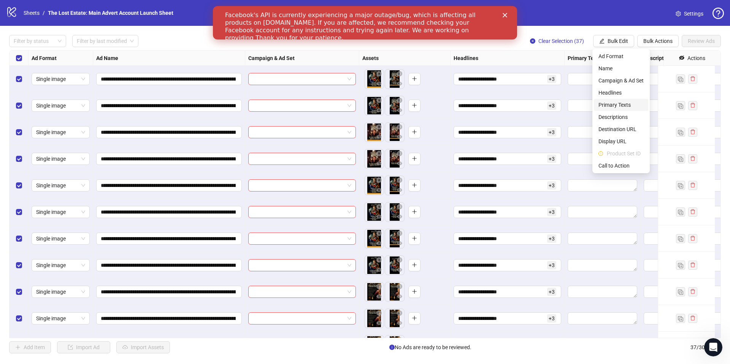
click at [618, 105] on span "Primary Texts" at bounding box center [620, 105] width 45 height 8
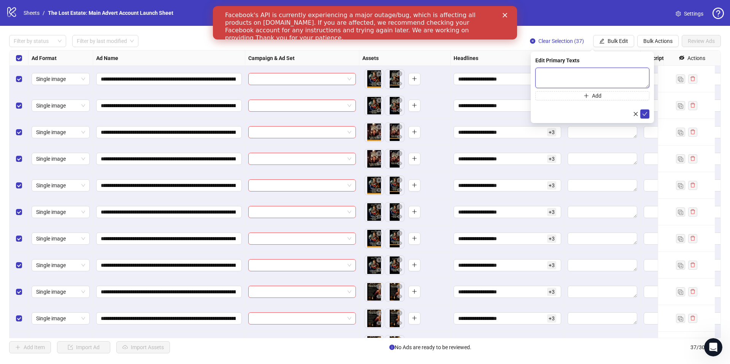
click at [559, 74] on textarea at bounding box center [592, 78] width 114 height 21
paste textarea "**********"
type textarea "**********"
click at [589, 95] on button "Add" at bounding box center [592, 95] width 114 height 9
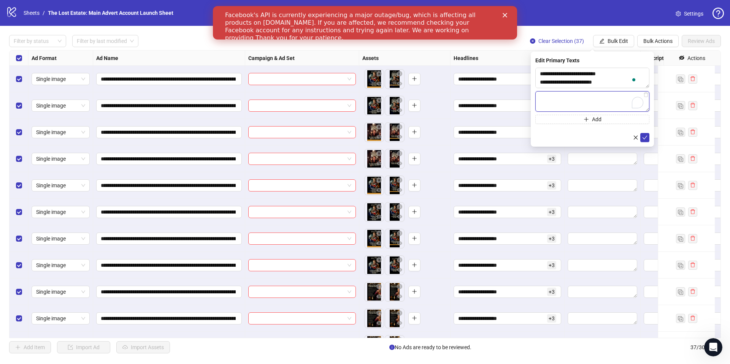
paste textarea "**********"
type textarea "**********"
click at [595, 120] on span "Add" at bounding box center [597, 119] width 10 height 6
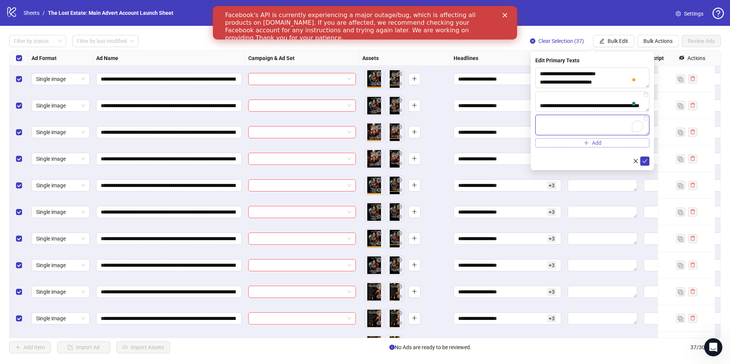
paste textarea "**********"
type textarea "**********"
click at [592, 144] on span "Add" at bounding box center [597, 143] width 10 height 6
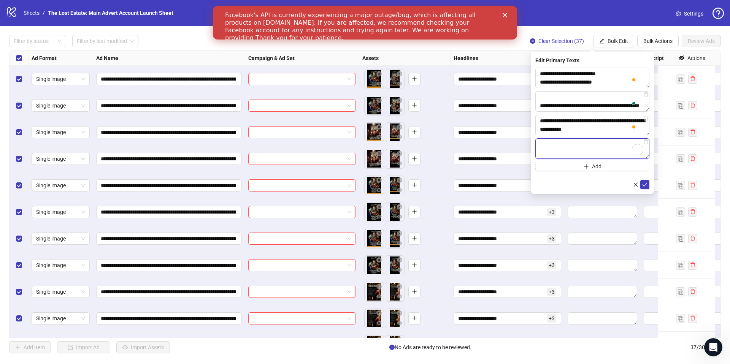
paste textarea "**********"
type textarea "**********"
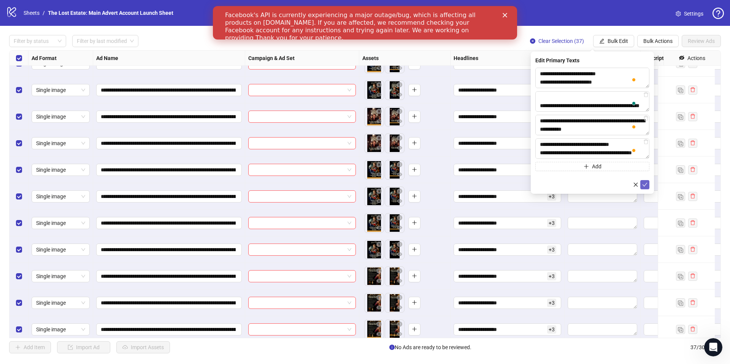
click at [644, 185] on icon "check" at bounding box center [644, 184] width 5 height 5
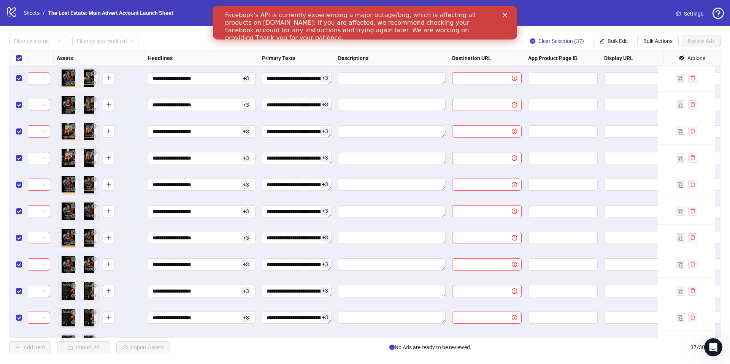
scroll to position [0, 306]
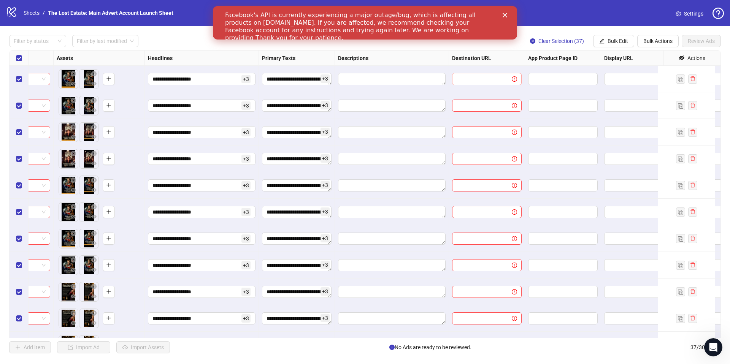
drag, startPoint x: 479, startPoint y: 71, endPoint x: 478, endPoint y: 78, distance: 6.5
click at [479, 71] on div at bounding box center [487, 79] width 76 height 27
click at [478, 79] on input "text" at bounding box center [478, 79] width 44 height 8
paste input "**********"
type input "**********"
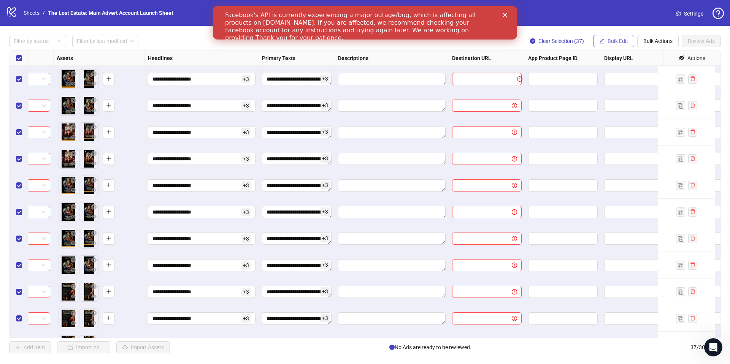
scroll to position [0, 0]
click at [608, 41] on span "Bulk Edit" at bounding box center [617, 41] width 21 height 6
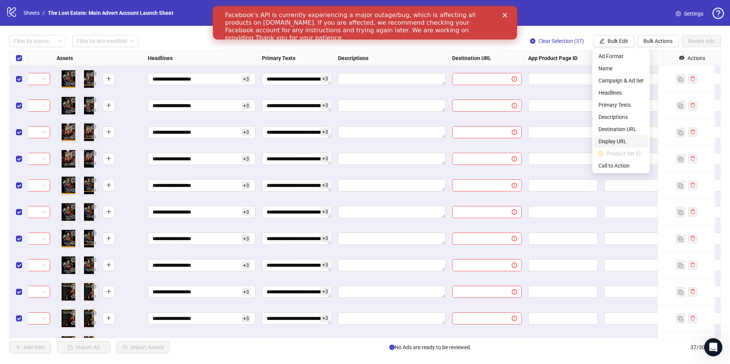
click at [617, 138] on span "Display URL" at bounding box center [620, 141] width 45 height 8
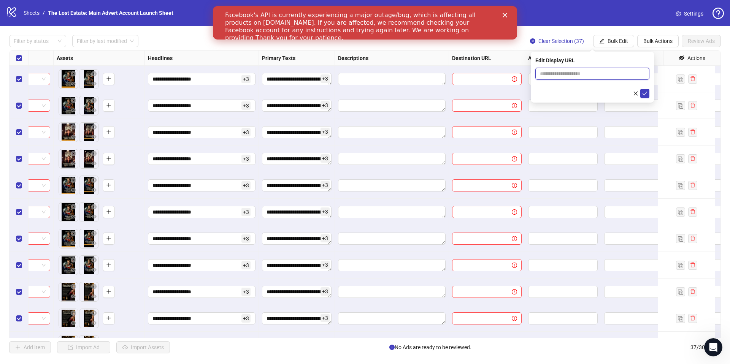
click at [564, 70] on input "text" at bounding box center [592, 74] width 114 height 12
paste input "**********"
type input "**********"
click at [611, 40] on span "Bulk Edit" at bounding box center [617, 41] width 21 height 6
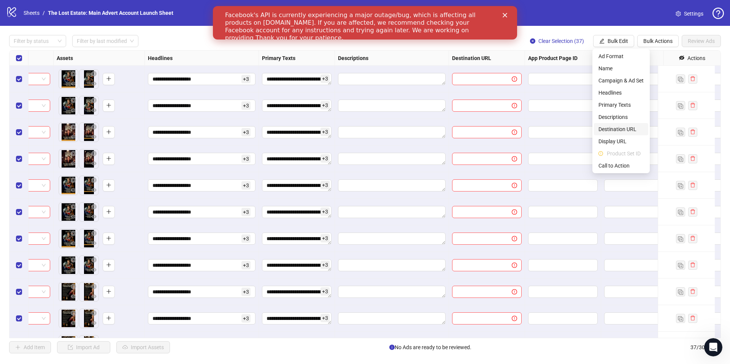
click at [618, 131] on span "Destination URL" at bounding box center [620, 129] width 45 height 8
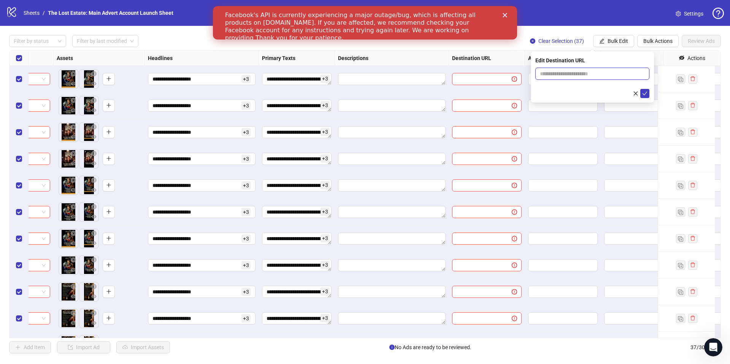
click at [584, 77] on input "text" at bounding box center [589, 74] width 99 height 8
paste input "**********"
type input "**********"
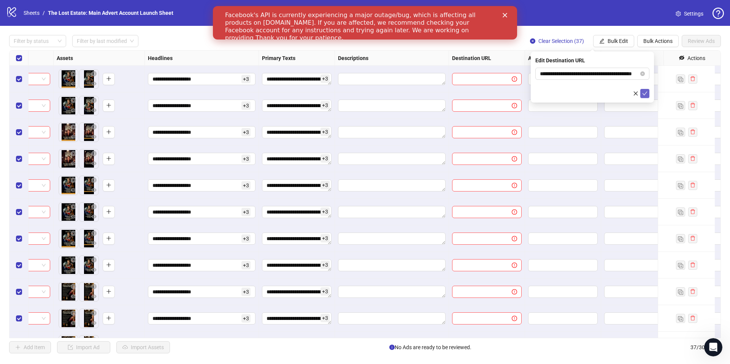
click at [647, 93] on icon "check" at bounding box center [644, 93] width 5 height 5
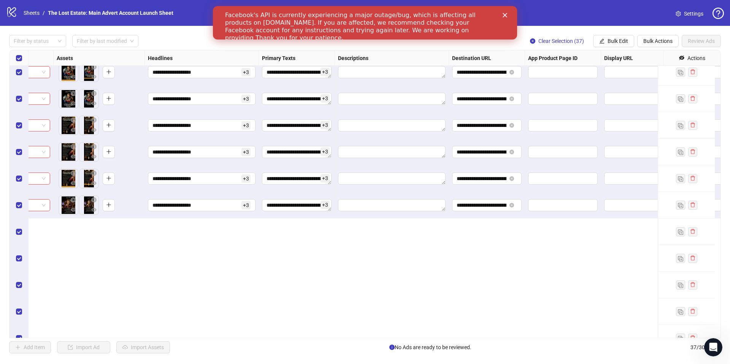
scroll to position [0, 306]
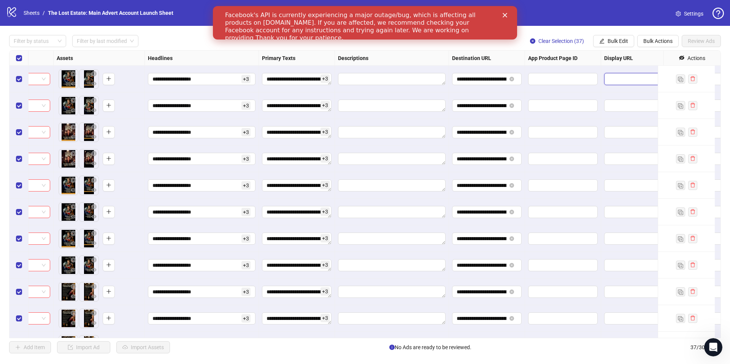
click at [620, 82] on input "text" at bounding box center [637, 79] width 59 height 8
click at [632, 75] on input "**********" at bounding box center [637, 79] width 59 height 8
click at [632, 76] on input "**********" at bounding box center [637, 79] width 59 height 8
type input "****"
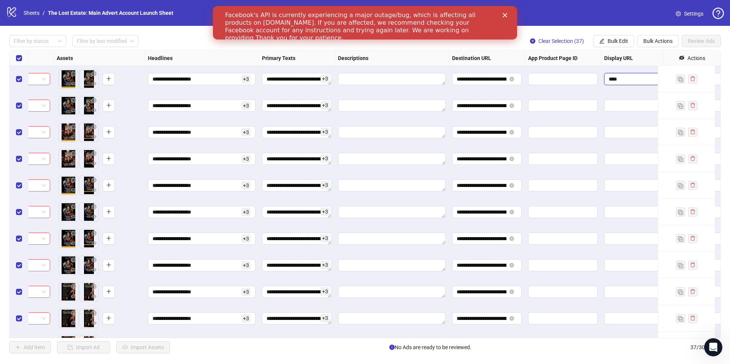
scroll to position [0, 0]
click at [619, 41] on span "Bulk Edit" at bounding box center [617, 41] width 21 height 6
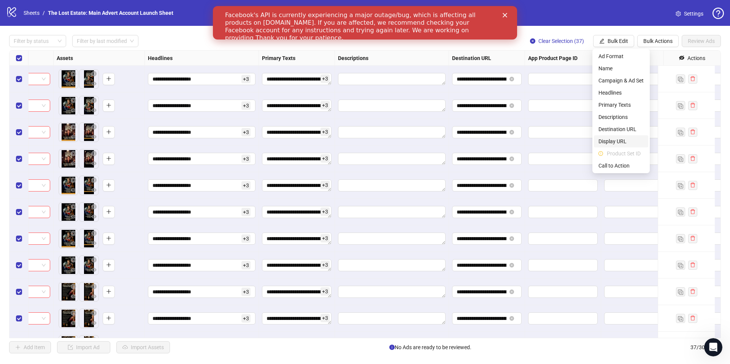
click at [611, 145] on span "Display URL" at bounding box center [620, 141] width 45 height 8
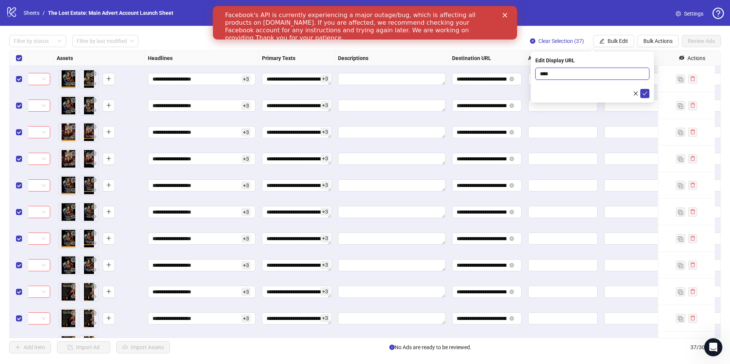
click at [562, 73] on input "****" at bounding box center [592, 74] width 114 height 12
paste input "**********"
type input "**********"
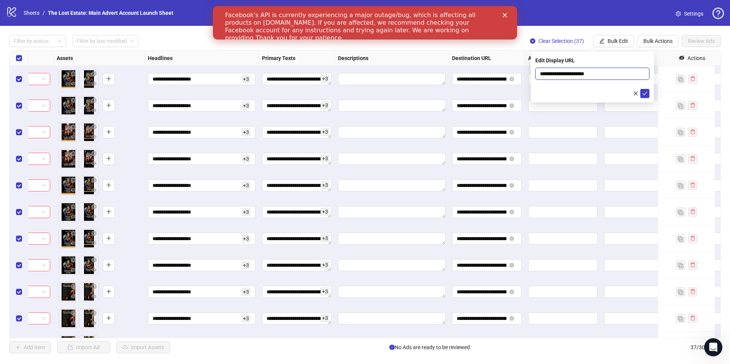
click at [640, 89] on button "submit" at bounding box center [644, 93] width 9 height 9
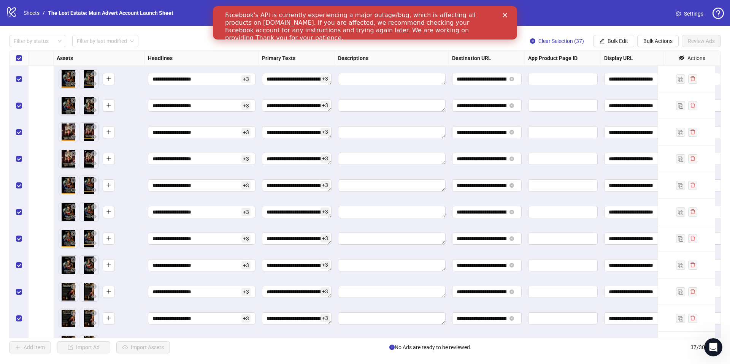
scroll to position [0, 538]
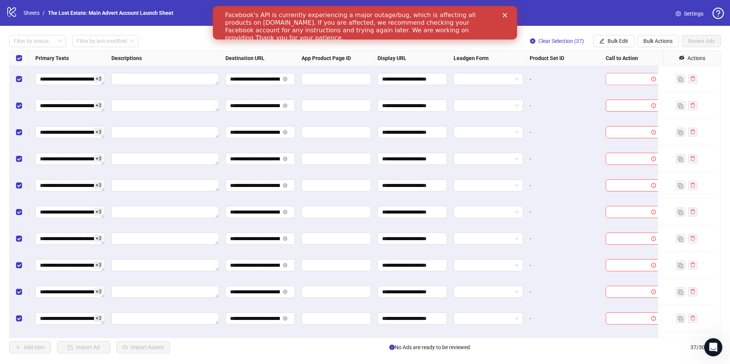
click at [621, 81] on input "search" at bounding box center [629, 78] width 38 height 11
click at [610, 45] on button "Bulk Edit" at bounding box center [613, 41] width 41 height 12
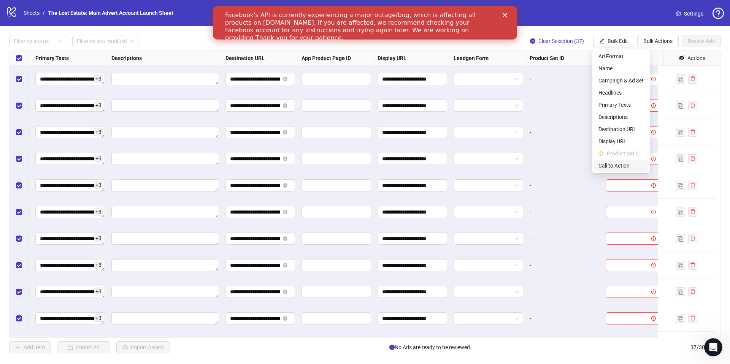
click at [617, 164] on span "Call to Action" at bounding box center [620, 166] width 45 height 8
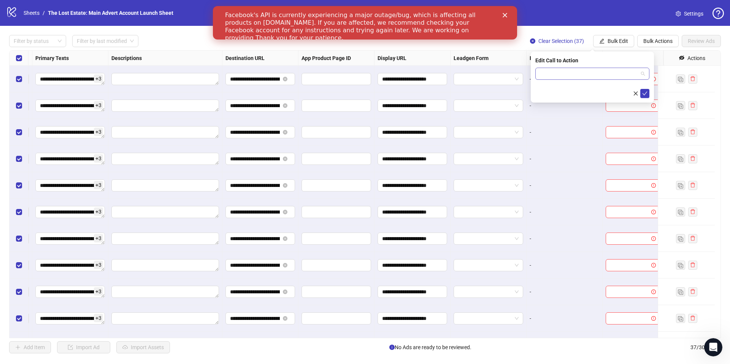
click at [591, 76] on input "search" at bounding box center [589, 73] width 98 height 11
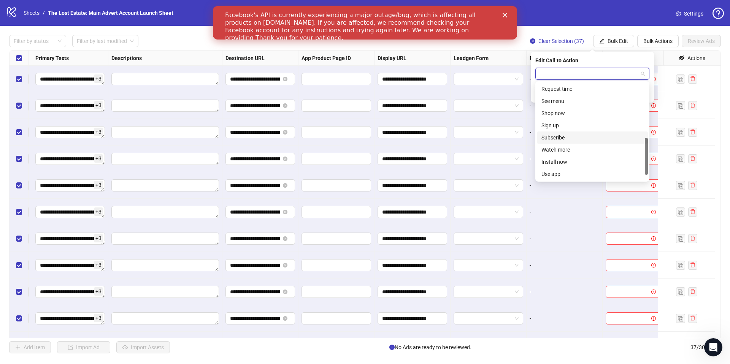
scroll to position [144, 0]
drag, startPoint x: 640, startPoint y: 75, endPoint x: 643, endPoint y: 73, distance: 4.1
click at [640, 75] on span at bounding box center [592, 73] width 105 height 11
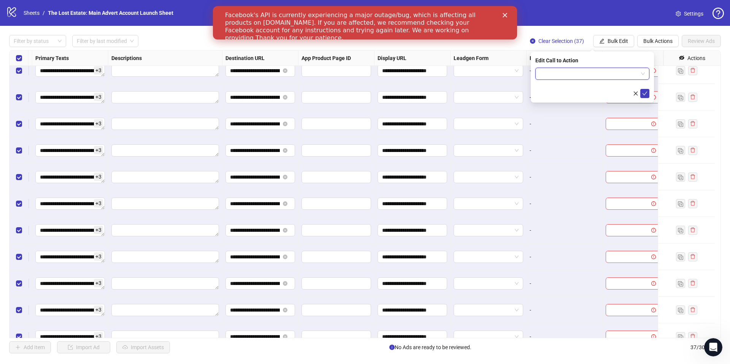
scroll to position [0, 538]
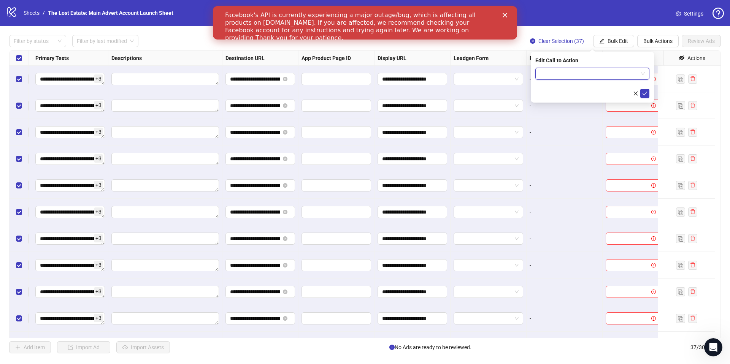
drag, startPoint x: 604, startPoint y: 74, endPoint x: 619, endPoint y: 77, distance: 15.4
click at [605, 75] on input "search" at bounding box center [589, 73] width 98 height 11
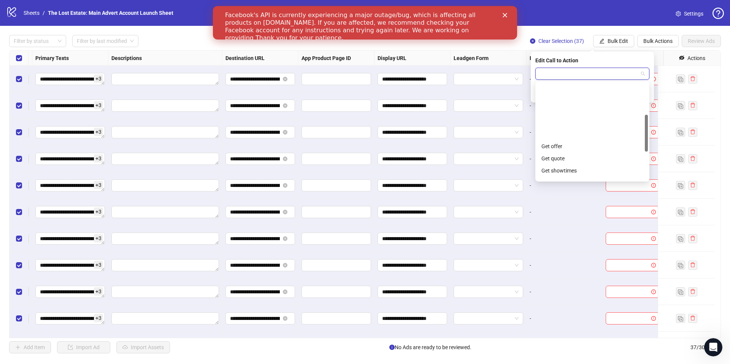
scroll to position [158, 0]
drag, startPoint x: 469, startPoint y: 44, endPoint x: 475, endPoint y: 42, distance: 7.0
click at [469, 44] on div "Filter by status Filter by last modified Clear Selection (37) Bulk Edit Bulk Ac…" at bounding box center [364, 41] width 711 height 12
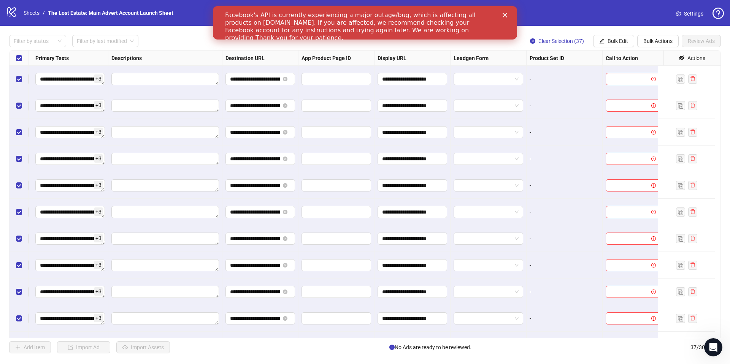
click at [506, 16] on icon "Close" at bounding box center [504, 15] width 5 height 5
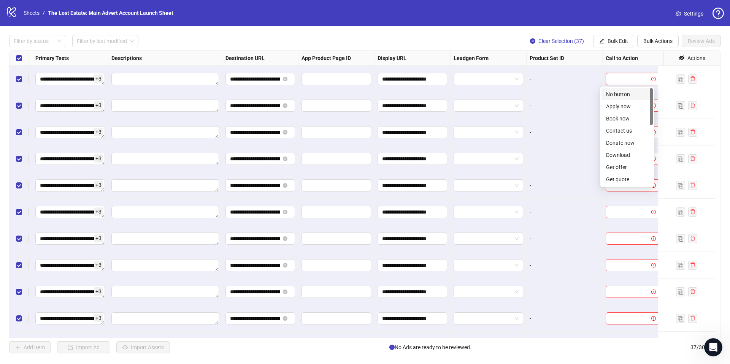
click at [613, 76] on input "search" at bounding box center [629, 78] width 38 height 11
click at [616, 42] on span "Bulk Edit" at bounding box center [617, 41] width 21 height 6
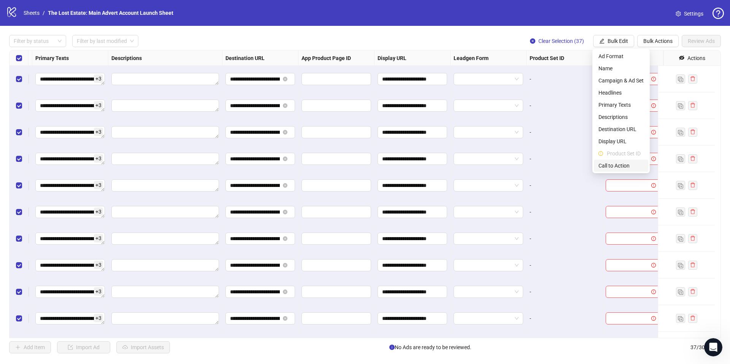
click at [624, 162] on span "Call to Action" at bounding box center [620, 166] width 45 height 8
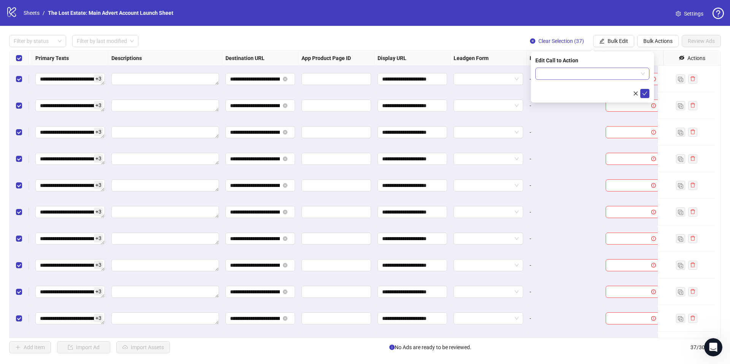
click at [565, 74] on input "search" at bounding box center [589, 73] width 98 height 11
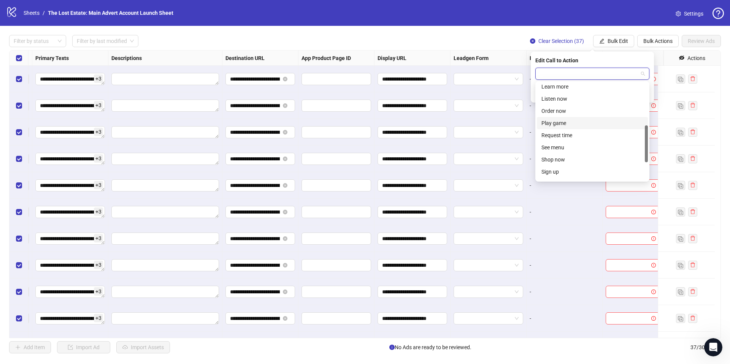
scroll to position [97, 0]
click at [567, 98] on div "Learn more" at bounding box center [592, 101] width 102 height 8
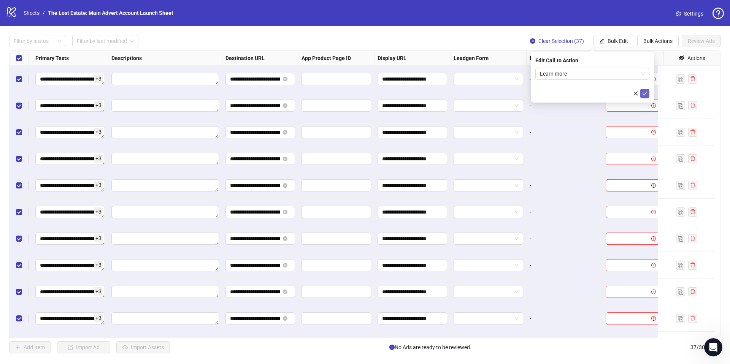
click at [644, 91] on icon "check" at bounding box center [644, 93] width 5 height 5
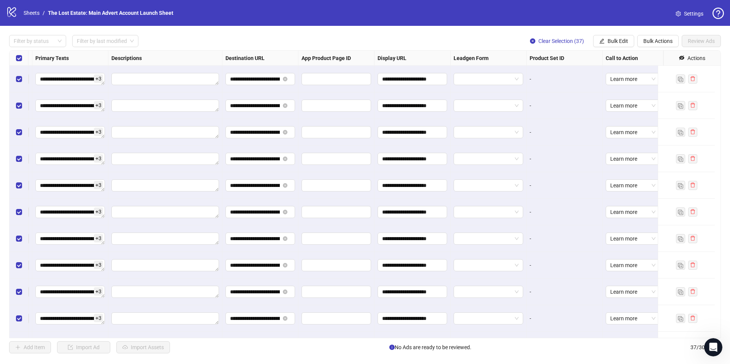
scroll to position [0, 0]
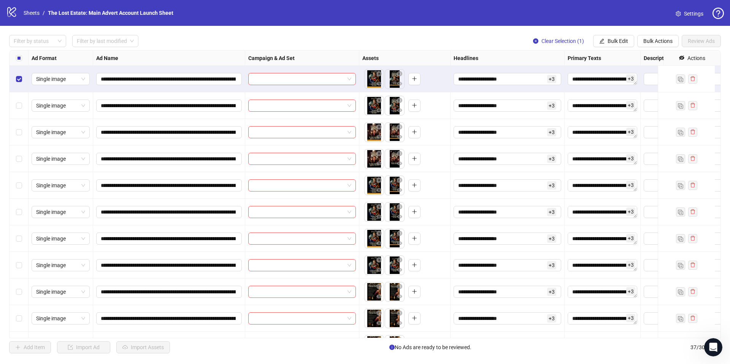
click at [18, 97] on div "Select row 2" at bounding box center [19, 105] width 19 height 27
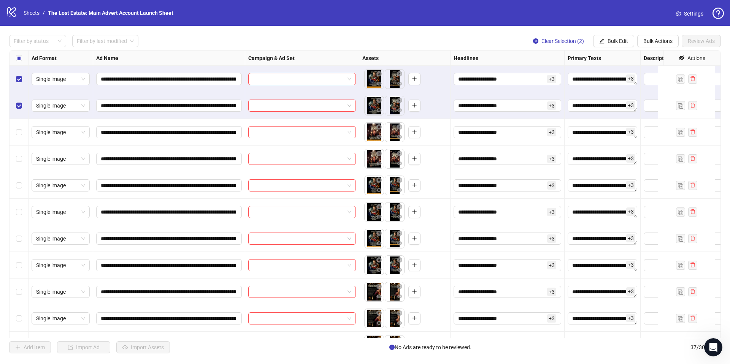
drag, startPoint x: 23, startPoint y: 127, endPoint x: 22, endPoint y: 131, distance: 4.2
click at [23, 128] on div "Select row 3" at bounding box center [19, 132] width 19 height 27
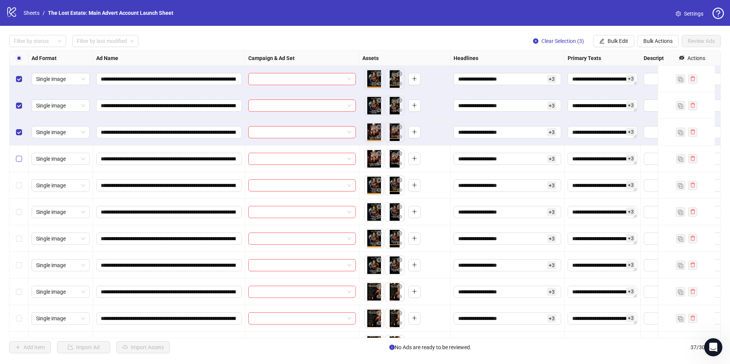
click at [19, 163] on label "Select row 4" at bounding box center [19, 159] width 6 height 8
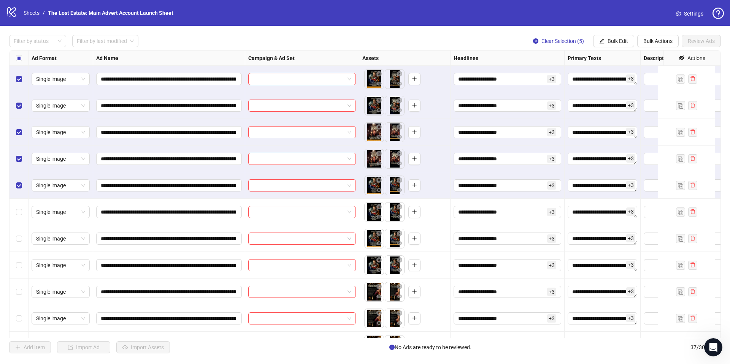
click at [16, 205] on div "Select row 6" at bounding box center [19, 212] width 19 height 27
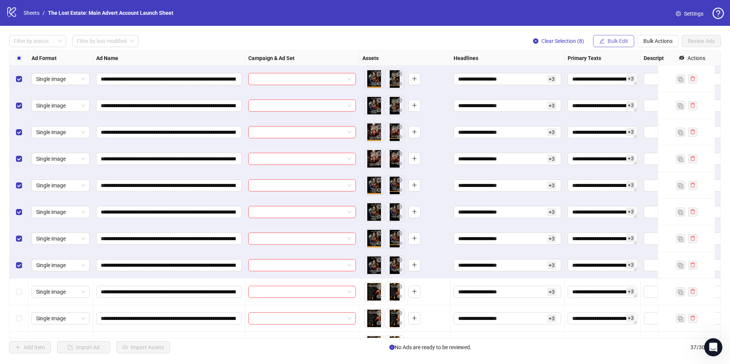
click at [606, 41] on button "Bulk Edit" at bounding box center [613, 41] width 41 height 12
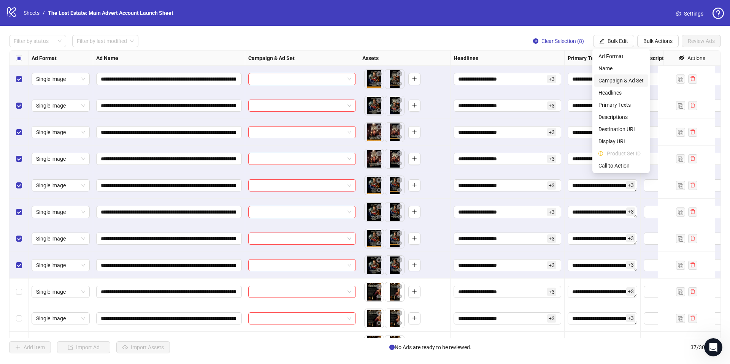
click at [616, 82] on span "Campaign & Ad Set" at bounding box center [620, 80] width 45 height 8
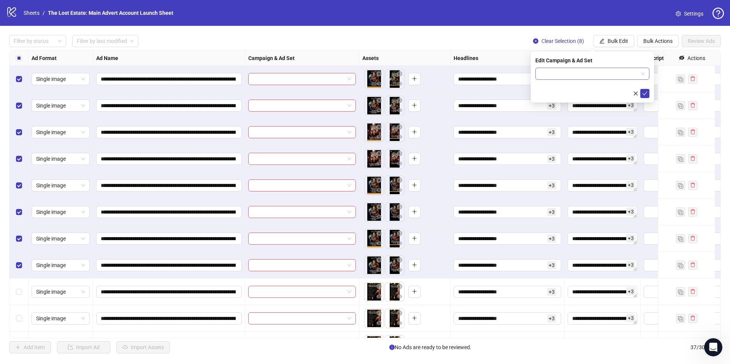
click at [554, 71] on input "search" at bounding box center [589, 73] width 98 height 11
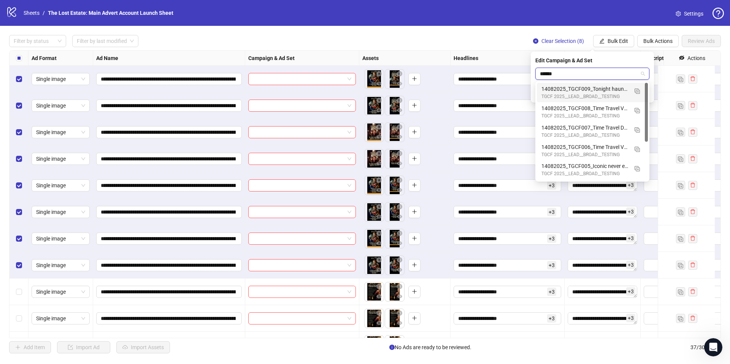
type input "*******"
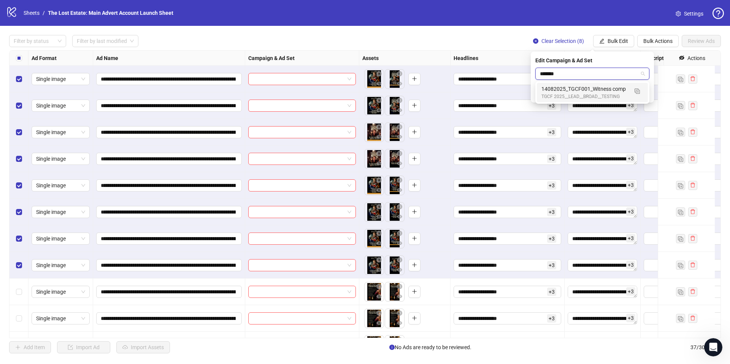
click at [579, 90] on div "14082025_TGCF001_Witness comp" at bounding box center [584, 89] width 87 height 8
click at [647, 92] on icon "check" at bounding box center [644, 93] width 5 height 5
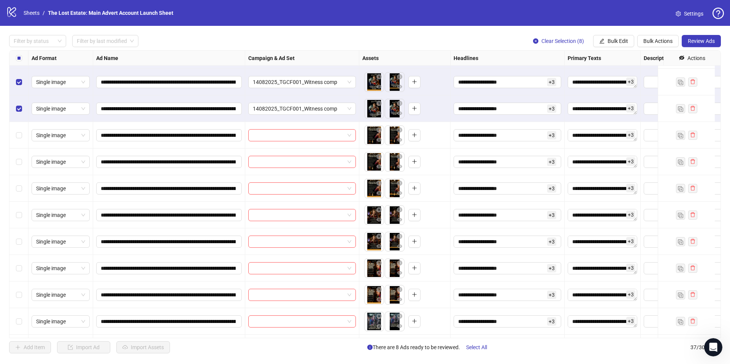
scroll to position [160, 0]
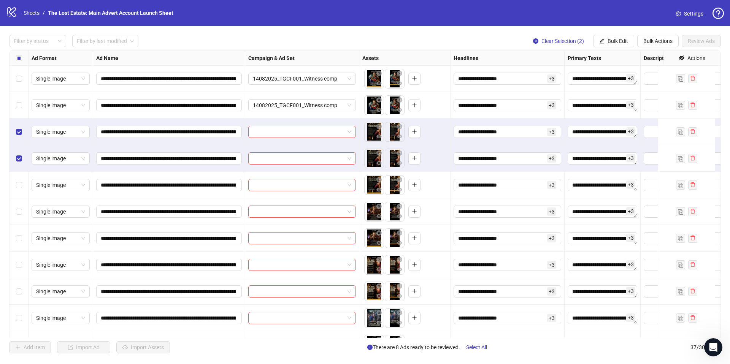
drag, startPoint x: 18, startPoint y: 188, endPoint x: 18, endPoint y: 195, distance: 6.8
click at [18, 188] on label "Select row 11" at bounding box center [19, 185] width 6 height 8
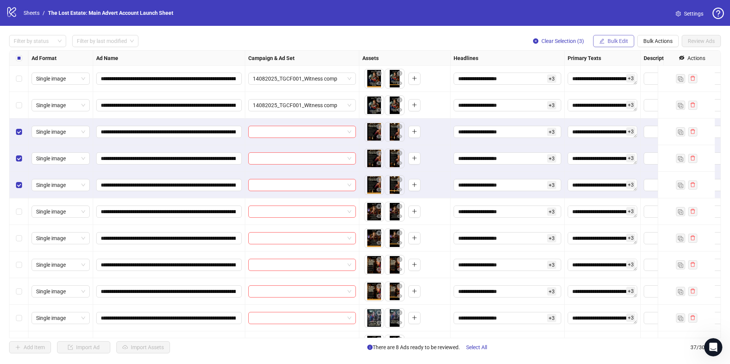
click at [619, 41] on span "Bulk Edit" at bounding box center [617, 41] width 21 height 6
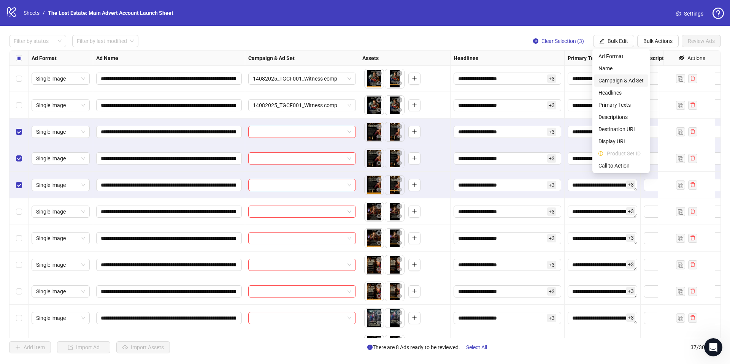
click at [626, 80] on span "Campaign & Ad Set" at bounding box center [620, 80] width 45 height 8
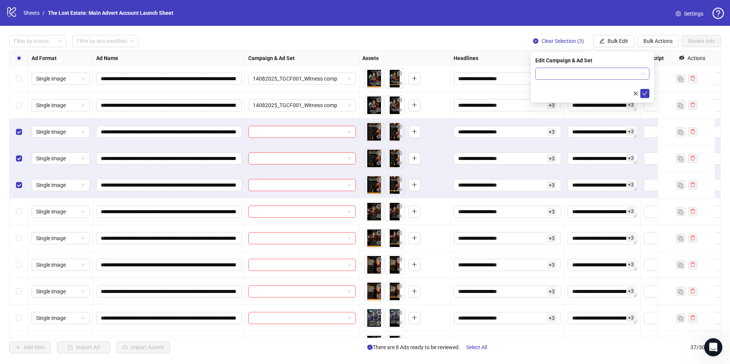
click at [572, 71] on input "search" at bounding box center [589, 73] width 98 height 11
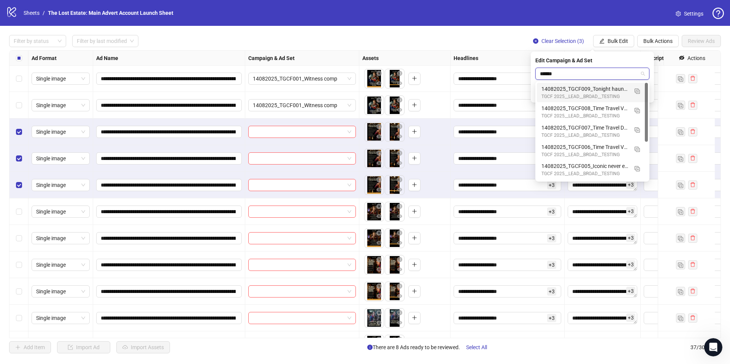
type input "*******"
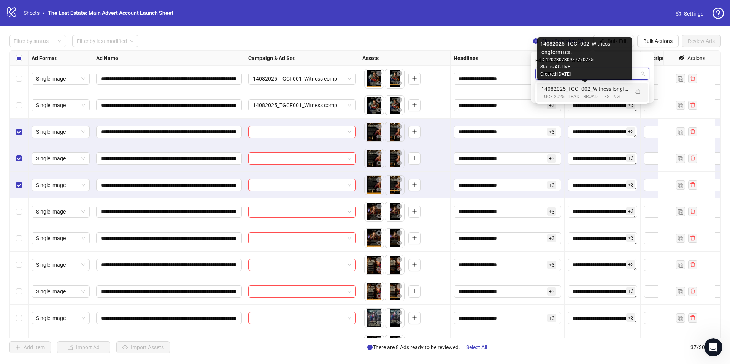
click at [572, 89] on div "14082025_TGCF002_Witness longform text" at bounding box center [584, 89] width 87 height 8
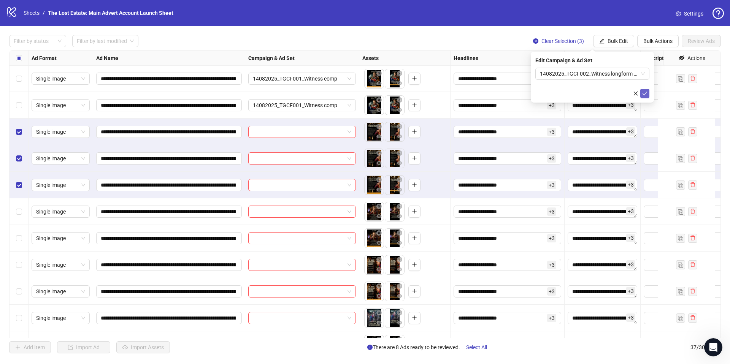
drag, startPoint x: 644, startPoint y: 92, endPoint x: 624, endPoint y: 104, distance: 24.1
click at [644, 92] on icon "check" at bounding box center [644, 93] width 5 height 5
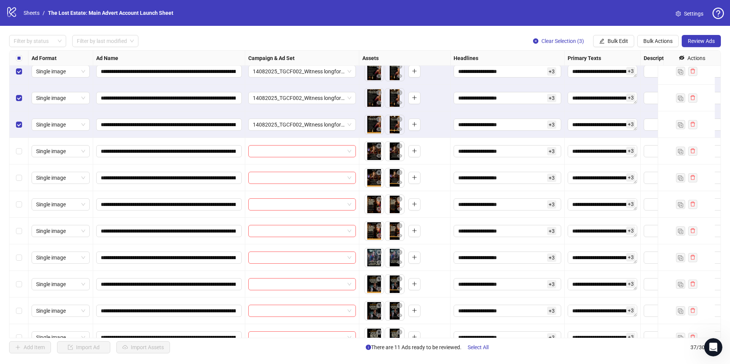
scroll to position [242, 0]
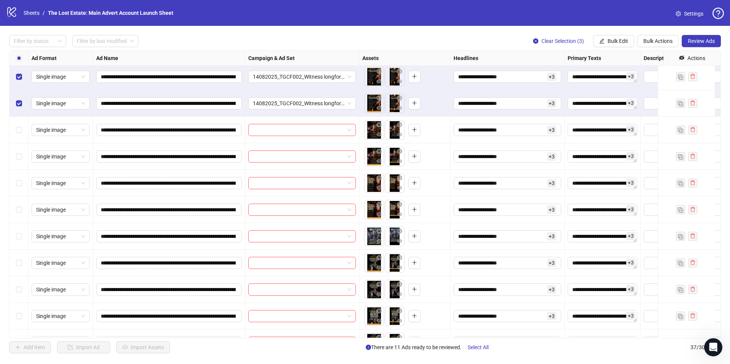
click at [22, 55] on div "Select all rows" at bounding box center [19, 58] width 19 height 15
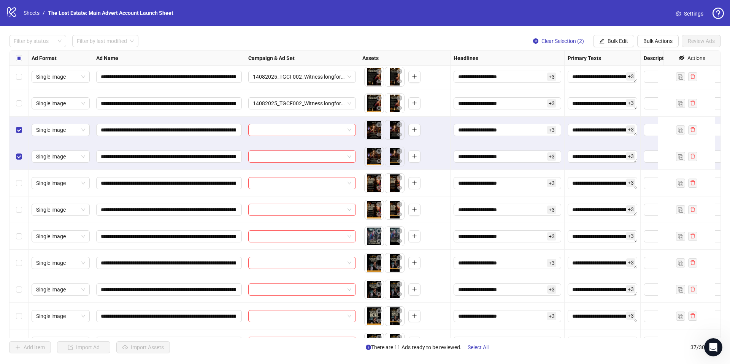
click at [18, 178] on div "Select row 14" at bounding box center [19, 183] width 19 height 27
drag, startPoint x: 643, startPoint y: 41, endPoint x: 599, endPoint y: 38, distance: 43.8
click at [597, 38] on div "Clear Selection (2) Bulk Edit Bulk Actions Review Ads" at bounding box center [624, 41] width 194 height 12
click at [603, 40] on button "Bulk Edit" at bounding box center [613, 41] width 41 height 12
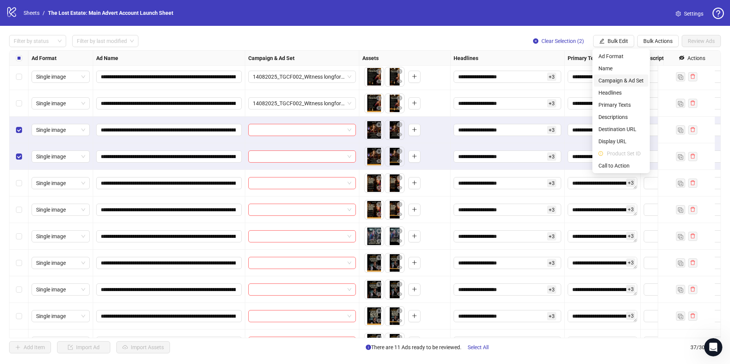
click at [618, 78] on span "Campaign & Ad Set" at bounding box center [620, 80] width 45 height 8
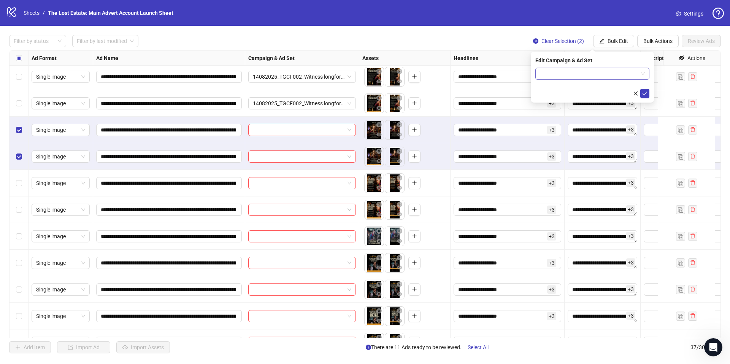
click at [537, 78] on div at bounding box center [592, 74] width 114 height 12
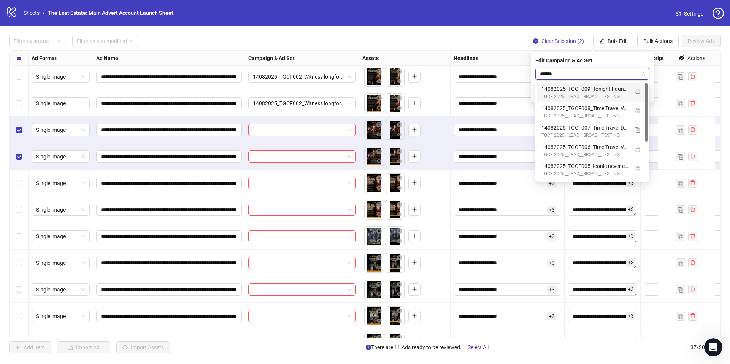
type input "*******"
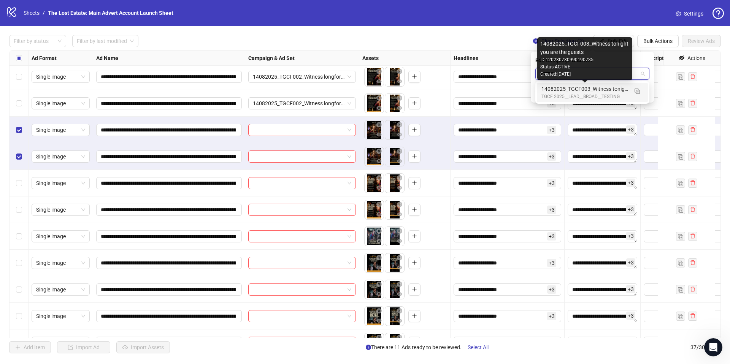
click at [551, 85] on div "14082025_TGCF003_Witness tonight you are the guests" at bounding box center [584, 89] width 87 height 8
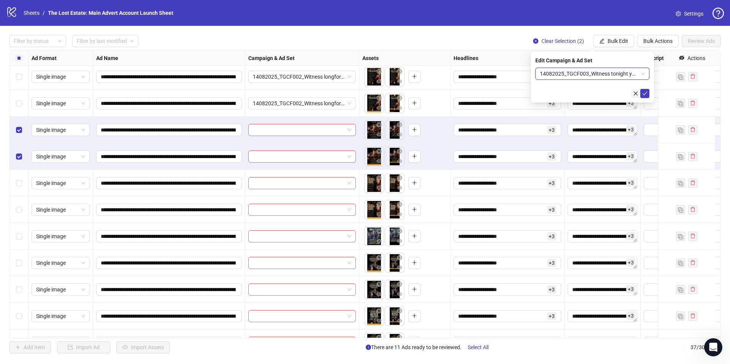
drag, startPoint x: 646, startPoint y: 93, endPoint x: 638, endPoint y: 96, distance: 7.8
click at [645, 93] on icon "check" at bounding box center [644, 93] width 5 height 5
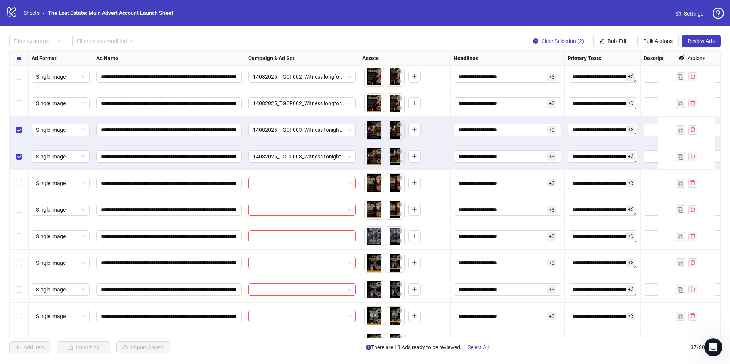
scroll to position [257, 0]
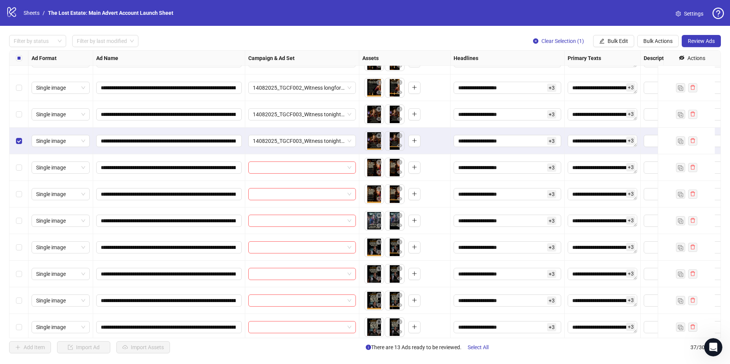
click at [18, 136] on div "Select row 13" at bounding box center [19, 141] width 19 height 27
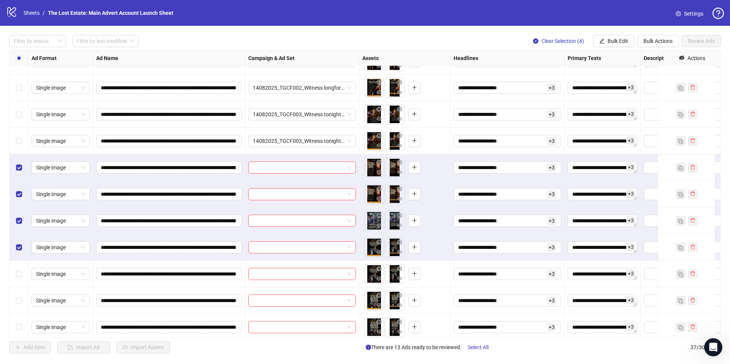
drag, startPoint x: 17, startPoint y: 243, endPoint x: 16, endPoint y: 226, distance: 17.5
click at [17, 243] on label "Select row 17" at bounding box center [19, 247] width 6 height 8
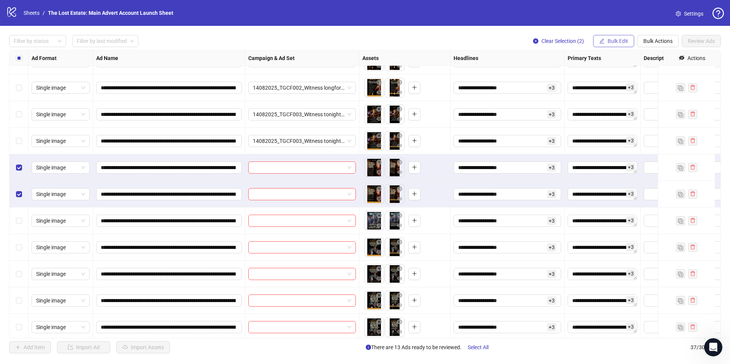
click at [609, 40] on span "Bulk Edit" at bounding box center [617, 41] width 21 height 6
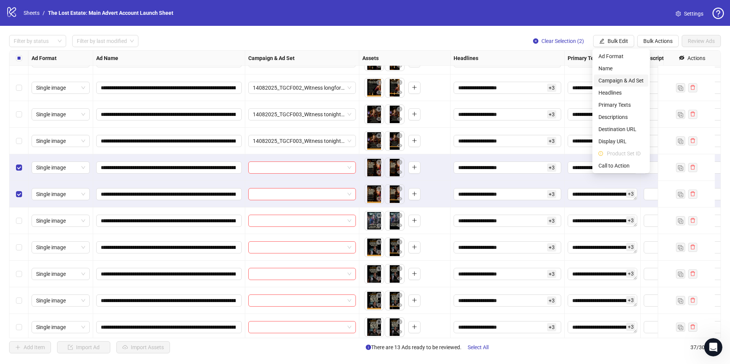
click at [619, 80] on span "Campaign & Ad Set" at bounding box center [620, 80] width 45 height 8
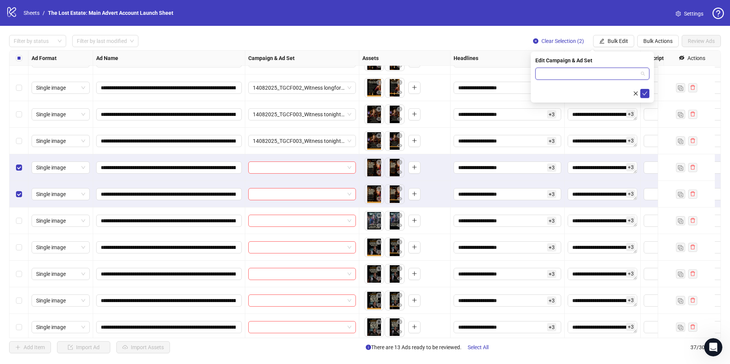
click at [575, 75] on input "search" at bounding box center [589, 73] width 98 height 11
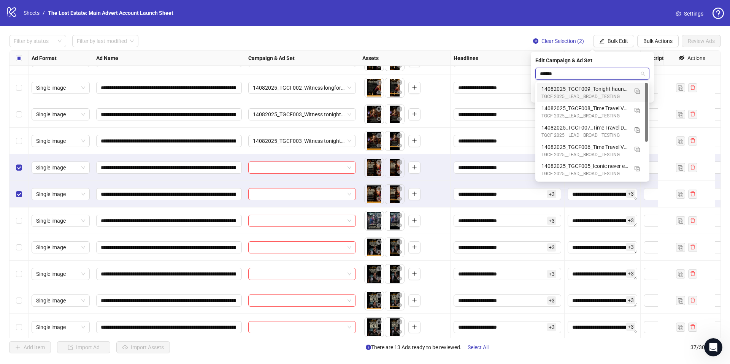
type input "*******"
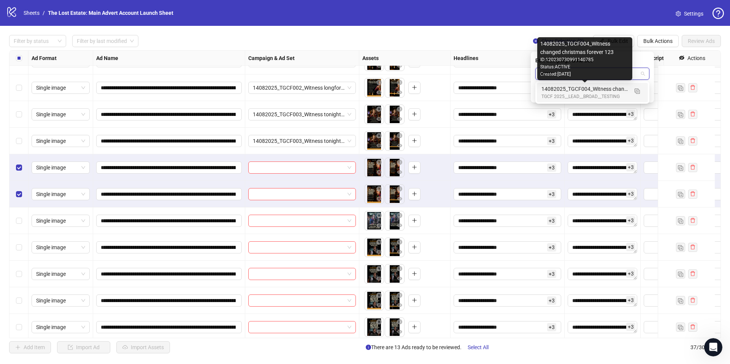
click at [580, 90] on div "14082025_TGCF004_Witness changed christmas forever 123" at bounding box center [584, 89] width 87 height 8
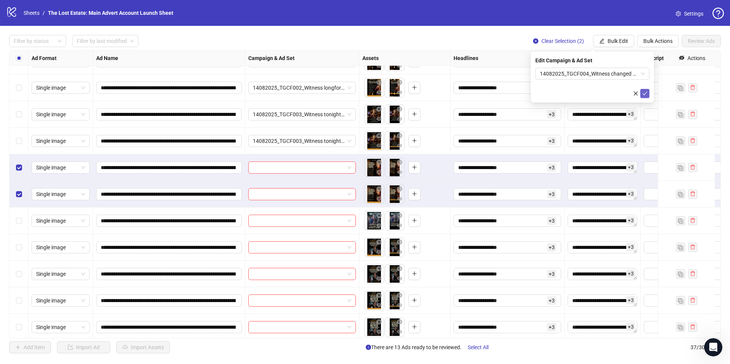
click at [646, 91] on icon "check" at bounding box center [644, 93] width 5 height 5
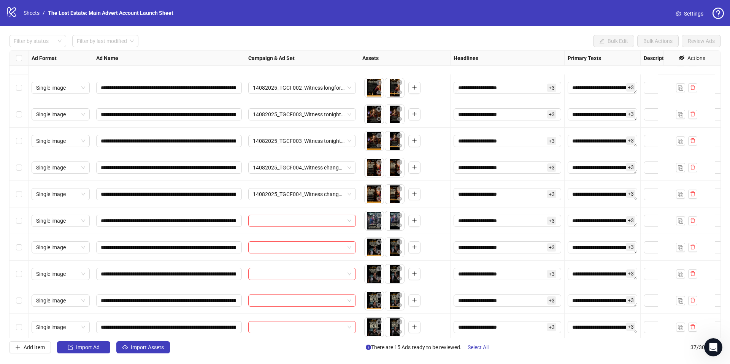
scroll to position [331, 0]
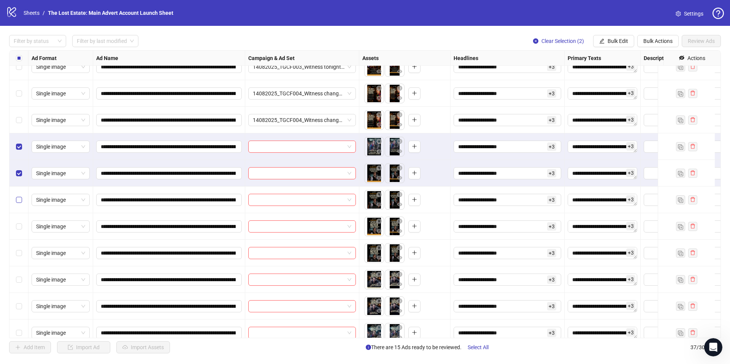
click at [21, 203] on label "Select row 18" at bounding box center [19, 200] width 6 height 8
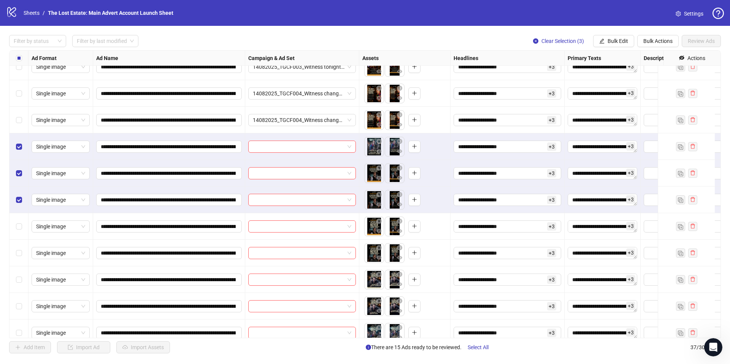
click at [19, 218] on div "Select row 19" at bounding box center [19, 226] width 19 height 27
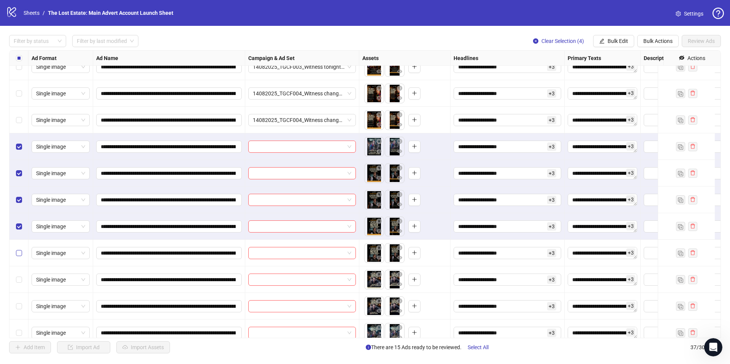
click at [21, 249] on label "Select row 20" at bounding box center [19, 253] width 6 height 8
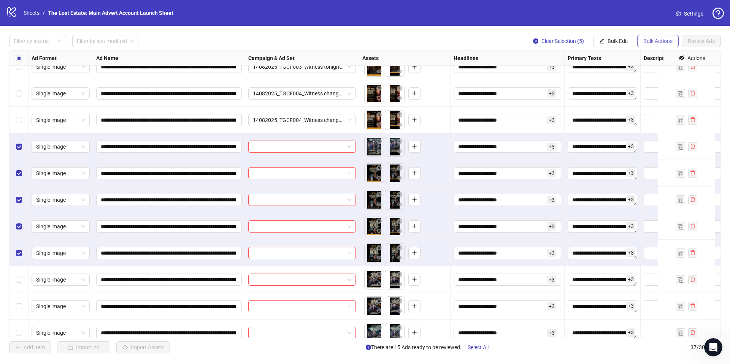
click at [662, 40] on span "Bulk Actions" at bounding box center [657, 41] width 29 height 6
click at [616, 42] on span "Bulk Edit" at bounding box center [617, 41] width 21 height 6
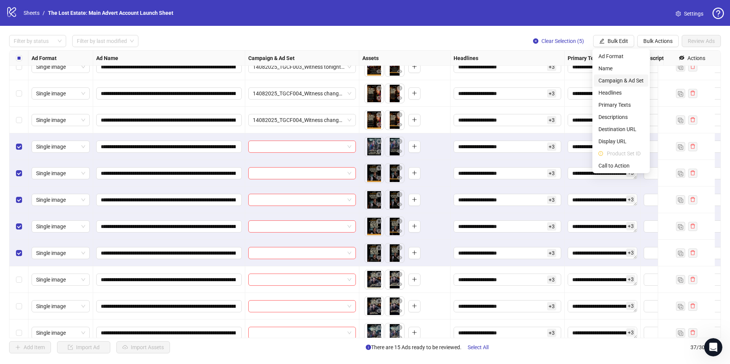
click at [623, 78] on span "Campaign & Ad Set" at bounding box center [620, 80] width 45 height 8
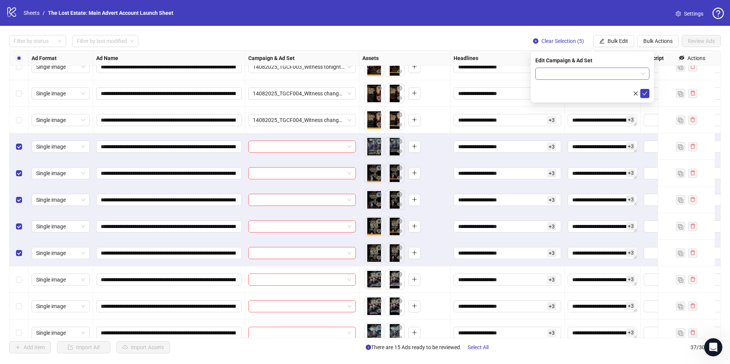
click at [618, 77] on input "search" at bounding box center [589, 73] width 98 height 11
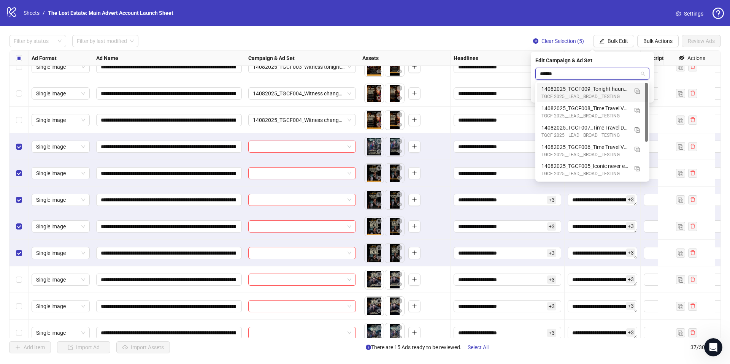
type input "*******"
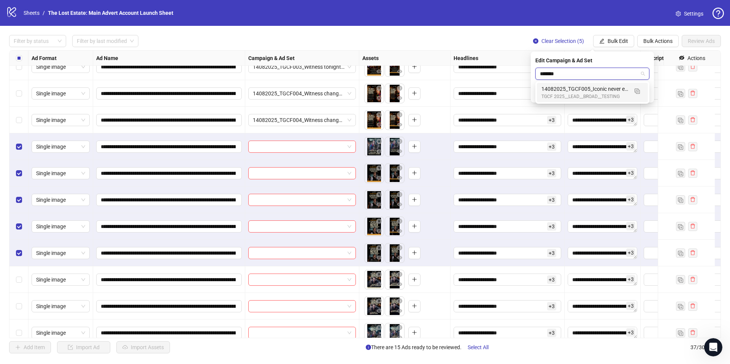
click at [616, 92] on div "14082025_TGCF005_Iconic never experienced sauce quote" at bounding box center [584, 89] width 87 height 8
click at [642, 93] on icon "check" at bounding box center [644, 93] width 5 height 5
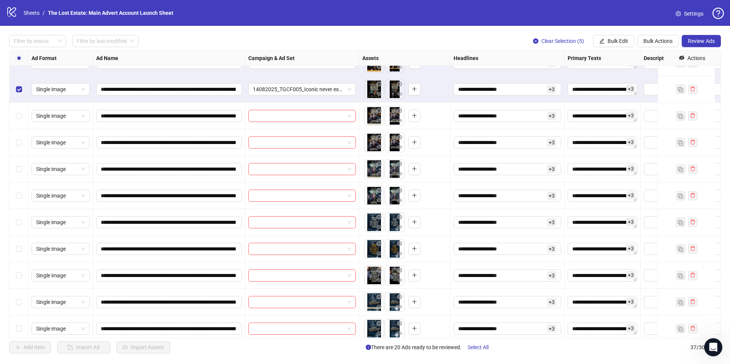
scroll to position [495, 0]
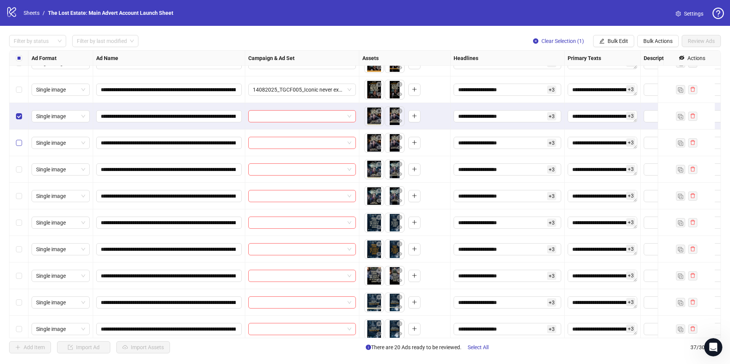
drag, startPoint x: 19, startPoint y: 146, endPoint x: 24, endPoint y: 174, distance: 28.9
click at [19, 146] on label "Select row 22" at bounding box center [19, 143] width 6 height 8
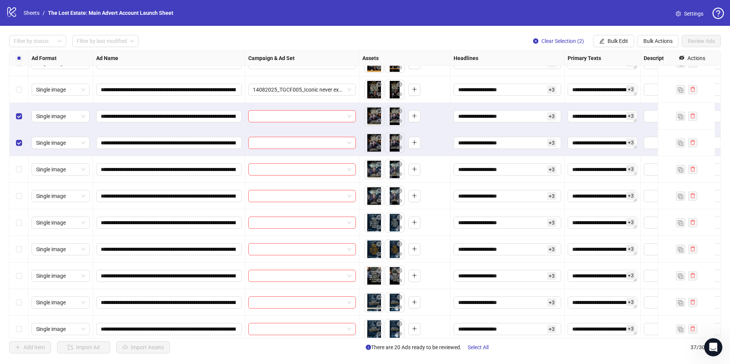
click at [22, 174] on div "Select row 23" at bounding box center [19, 169] width 19 height 27
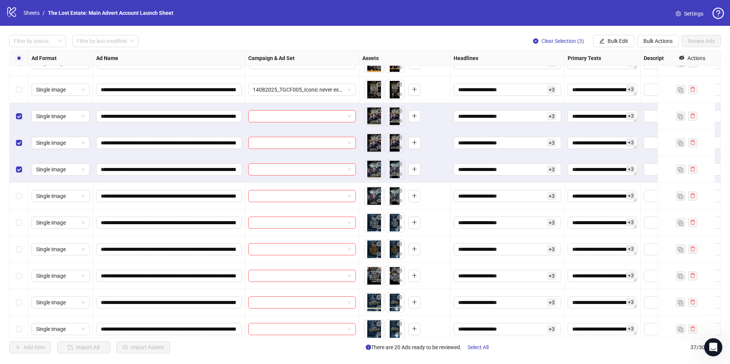
click at [22, 187] on div "Select row 24" at bounding box center [19, 196] width 19 height 27
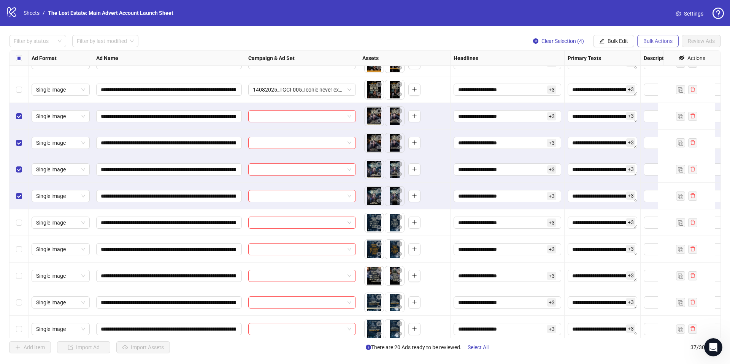
click at [649, 45] on button "Bulk Actions" at bounding box center [657, 41] width 41 height 12
click at [608, 48] on div "**********" at bounding box center [365, 194] width 730 height 337
click at [608, 41] on span "Bulk Edit" at bounding box center [617, 41] width 21 height 6
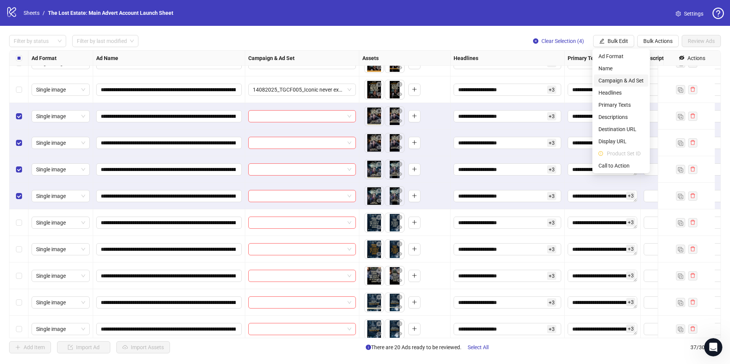
click at [622, 77] on span "Campaign & Ad Set" at bounding box center [620, 80] width 45 height 8
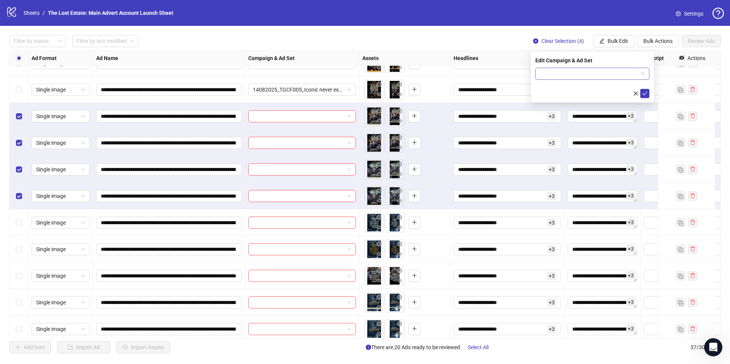
click at [588, 70] on input "search" at bounding box center [589, 73] width 98 height 11
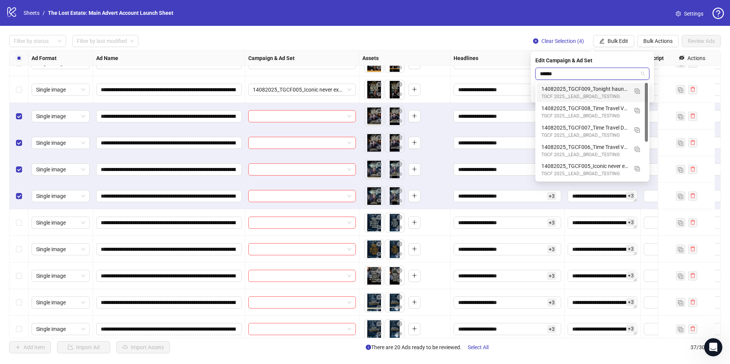
type input "*******"
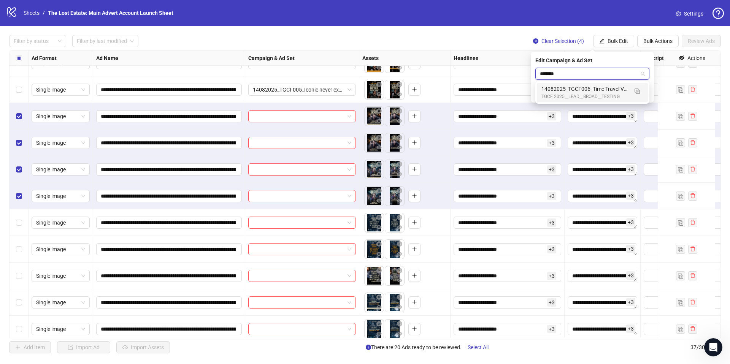
click at [611, 94] on div "TGCF 2025__LEAD__BROAD__TESTING" at bounding box center [584, 96] width 87 height 7
click at [645, 93] on icon "check" at bounding box center [644, 93] width 5 height 5
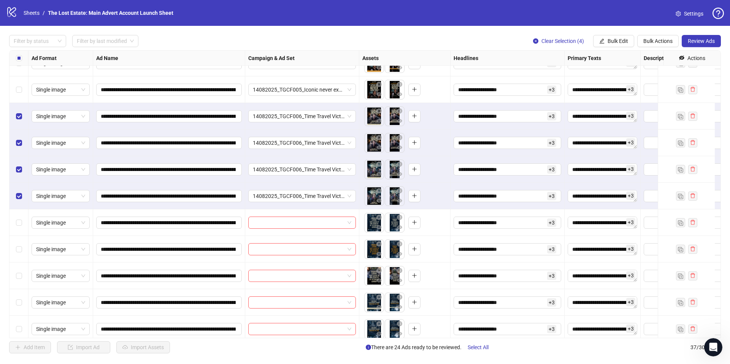
click at [23, 115] on div "Select row 21" at bounding box center [19, 116] width 19 height 27
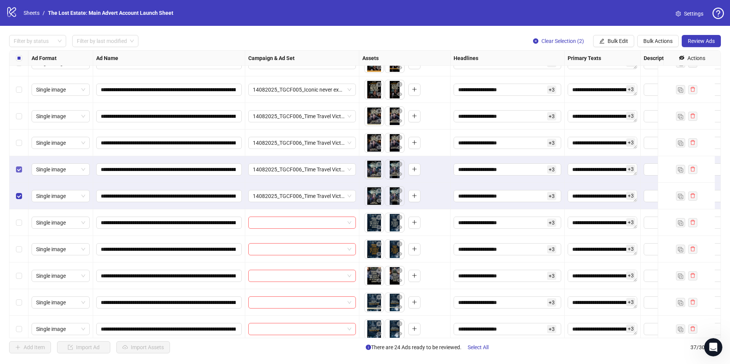
click at [17, 165] on div "Select row 23" at bounding box center [19, 169] width 19 height 27
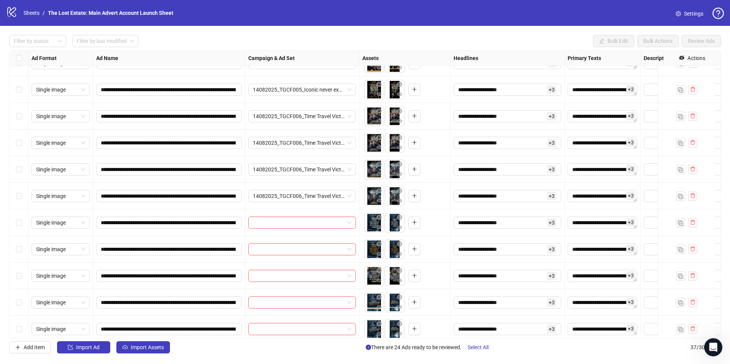
scroll to position [568, 0]
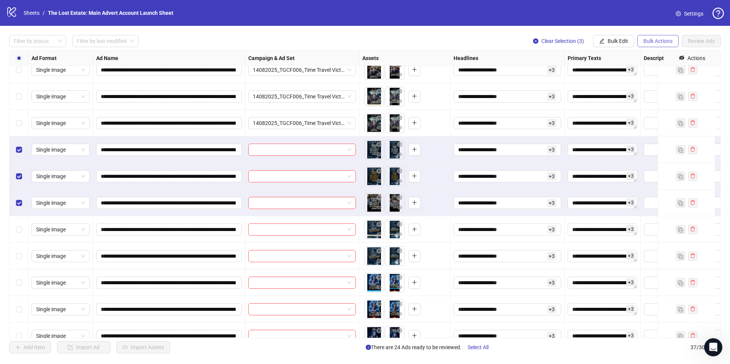
click at [649, 40] on span "Bulk Actions" at bounding box center [657, 41] width 29 height 6
click at [614, 38] on span "Bulk Edit" at bounding box center [617, 41] width 21 height 6
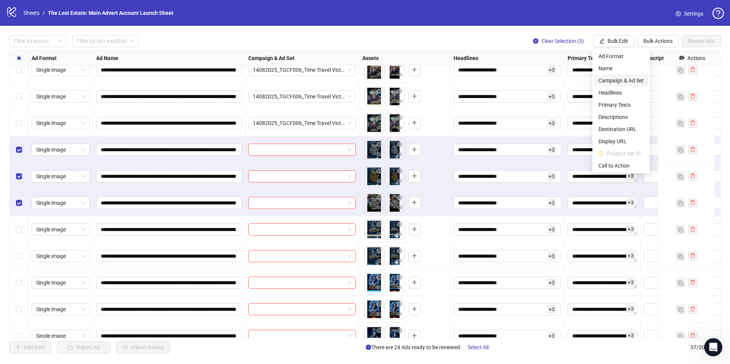
click at [628, 80] on span "Campaign & Ad Set" at bounding box center [620, 80] width 45 height 8
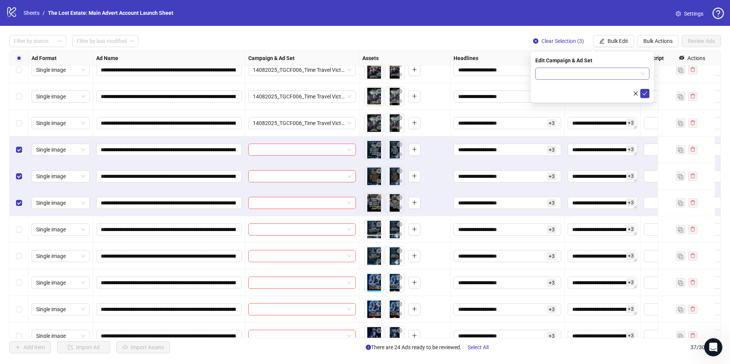
click at [577, 69] on input "search" at bounding box center [589, 73] width 98 height 11
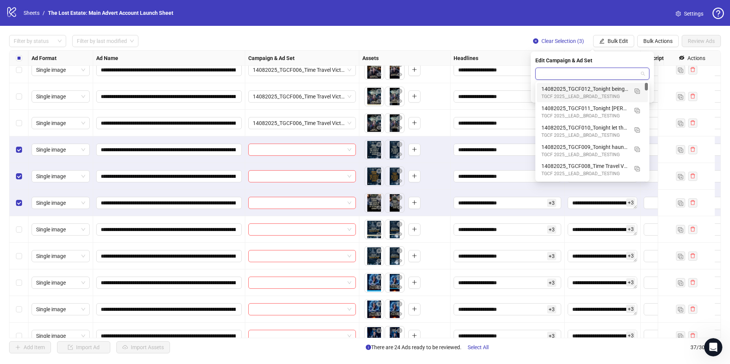
type input "*"
type input "*******"
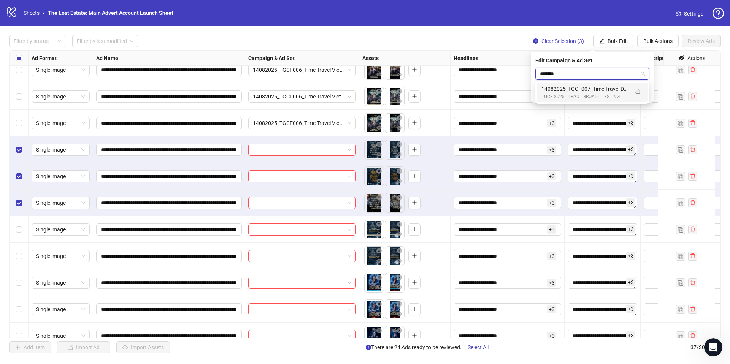
click at [578, 92] on div "14082025_TGCF007_Time Travel Discover a door" at bounding box center [584, 89] width 87 height 8
click at [646, 92] on icon "check" at bounding box center [644, 93] width 5 height 5
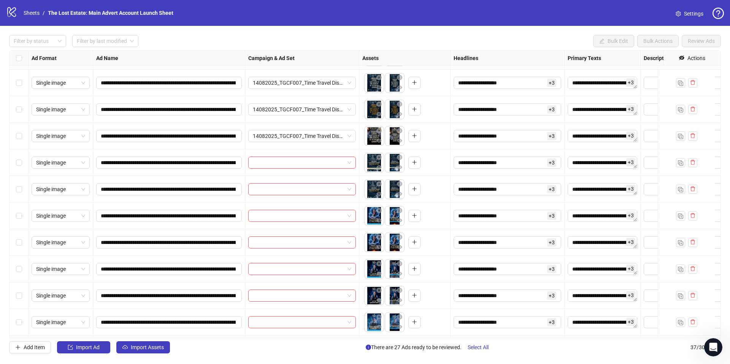
scroll to position [638, 0]
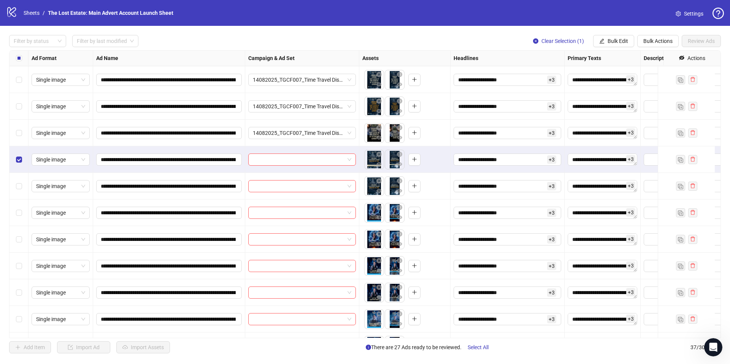
click at [20, 191] on div "Select row 29" at bounding box center [19, 186] width 19 height 27
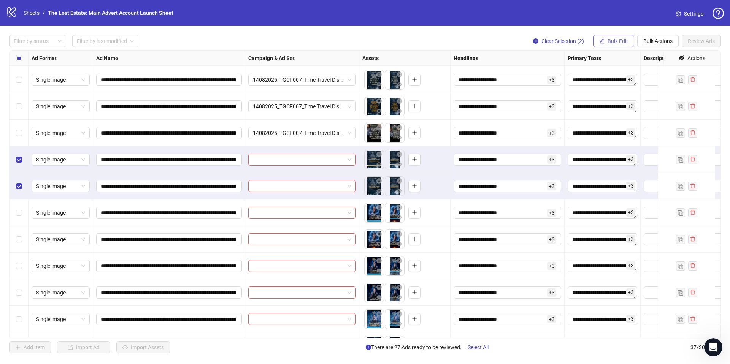
click at [620, 43] on span "Bulk Edit" at bounding box center [617, 41] width 21 height 6
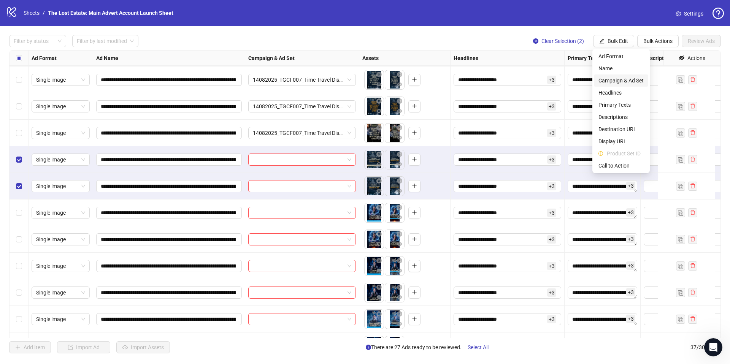
click at [623, 80] on span "Campaign & Ad Set" at bounding box center [620, 80] width 45 height 8
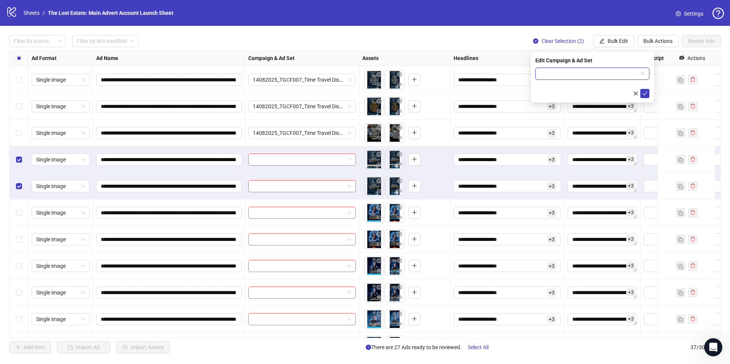
click at [573, 74] on input "search" at bounding box center [589, 73] width 98 height 11
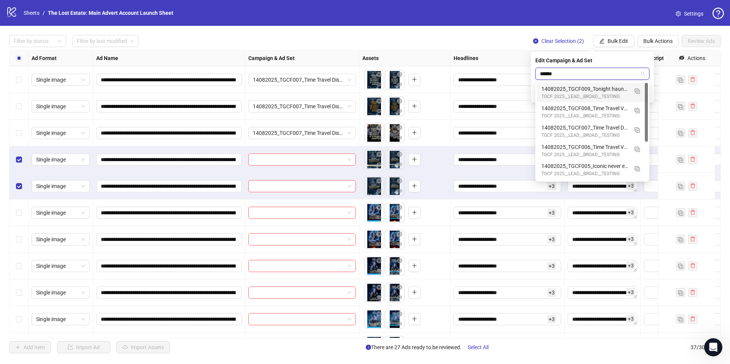
type input "*******"
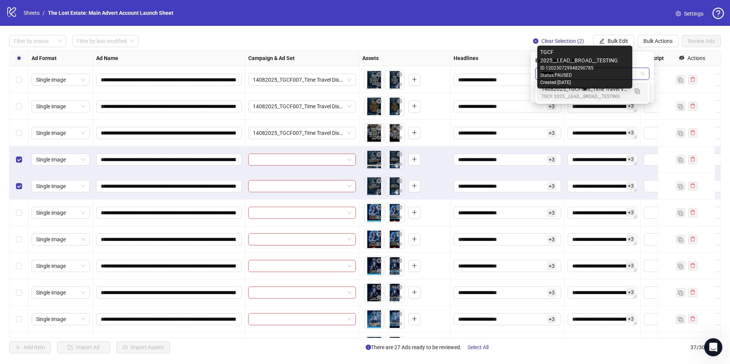
click at [591, 98] on div "TGCF 2025__LEAD__BROAD__TESTING" at bounding box center [584, 96] width 87 height 7
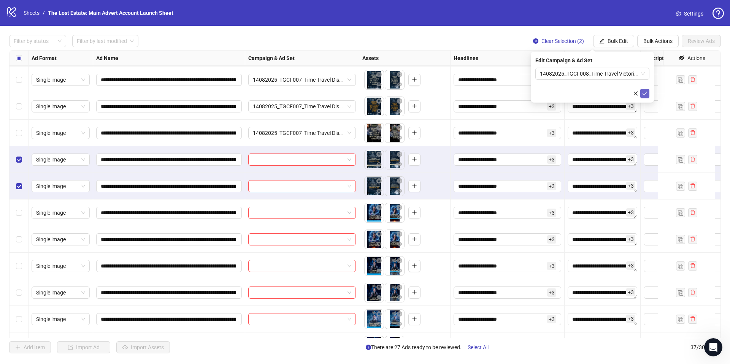
click at [645, 95] on icon "check" at bounding box center [644, 93] width 5 height 5
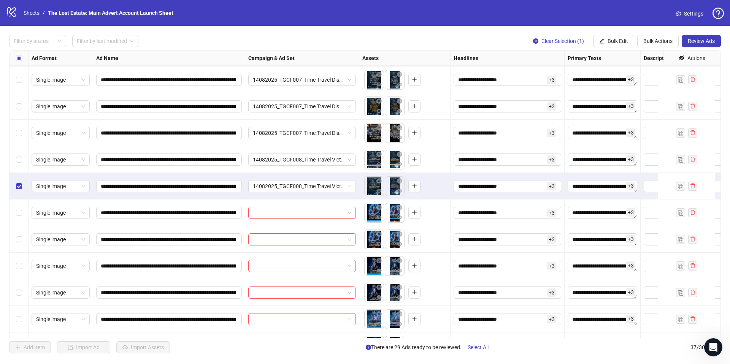
click at [15, 196] on div "Select row 29" at bounding box center [19, 186] width 19 height 27
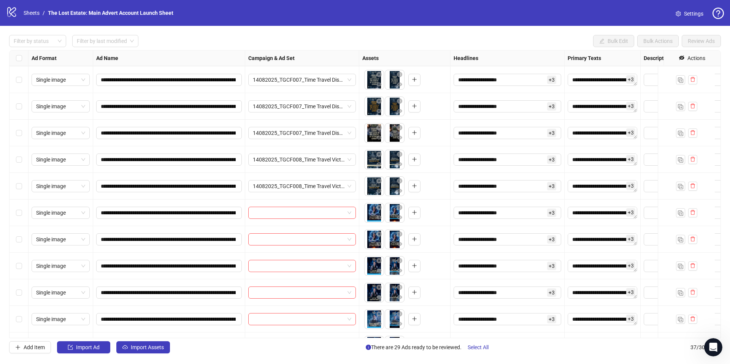
drag, startPoint x: 22, startPoint y: 214, endPoint x: 16, endPoint y: 225, distance: 13.1
click at [22, 214] on div "Select row 30" at bounding box center [19, 213] width 19 height 27
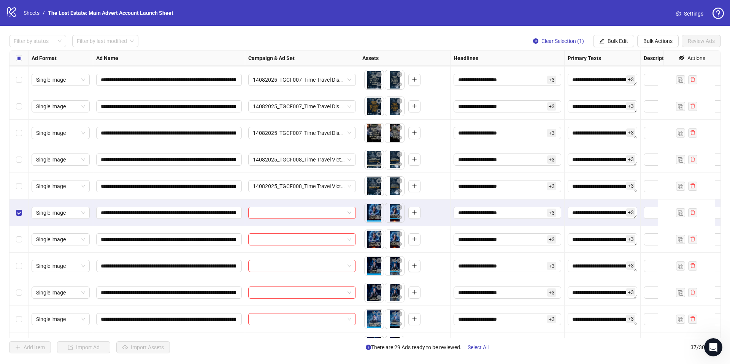
click at [16, 249] on div "Select row 31" at bounding box center [19, 239] width 19 height 27
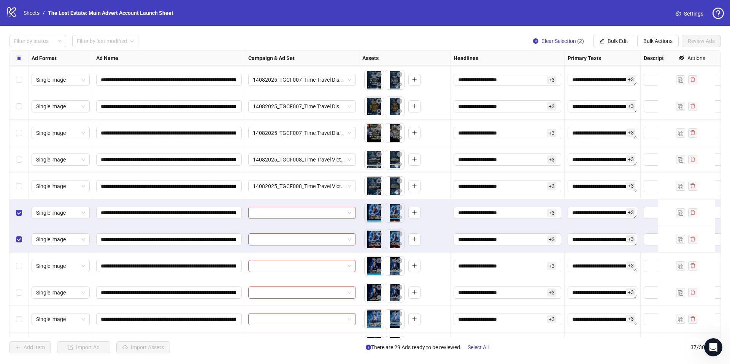
drag, startPoint x: 648, startPoint y: 40, endPoint x: 599, endPoint y: 30, distance: 49.9
click at [590, 24] on div "**********" at bounding box center [365, 182] width 730 height 364
click at [611, 40] on span "Bulk Edit" at bounding box center [617, 41] width 21 height 6
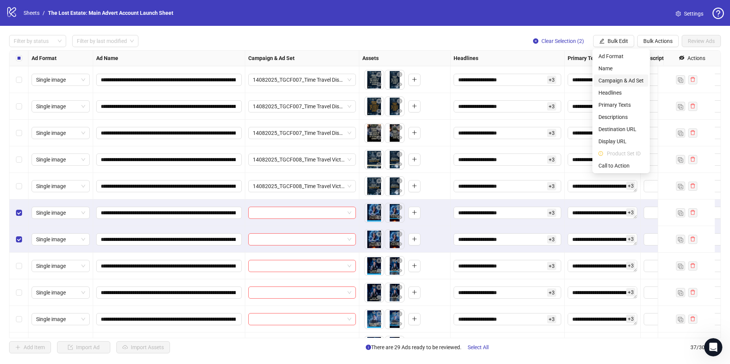
click at [623, 76] on span "Campaign & Ad Set" at bounding box center [620, 80] width 45 height 8
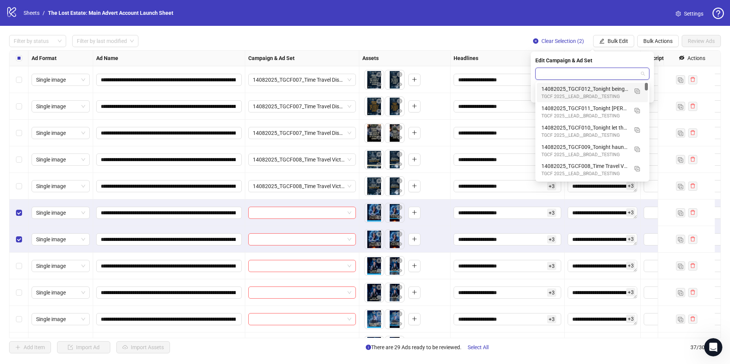
click at [564, 78] on input "search" at bounding box center [589, 73] width 98 height 11
type input "*******"
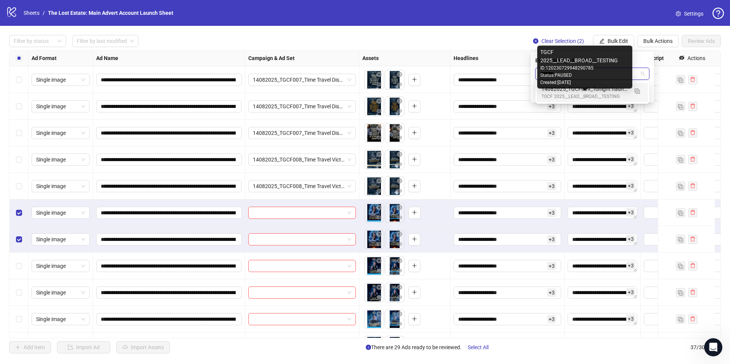
click at [584, 93] on div "TGCF 2025__LEAD__BROAD__TESTING" at bounding box center [584, 96] width 87 height 7
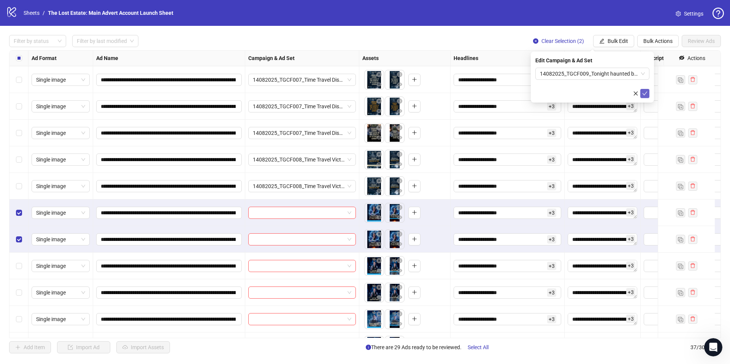
click at [648, 93] on button "submit" at bounding box center [644, 93] width 9 height 9
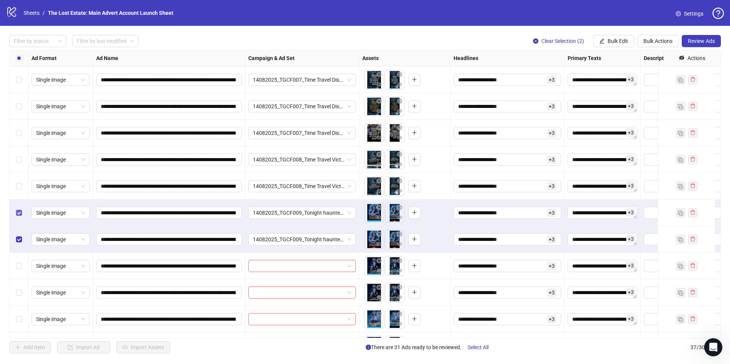
click at [20, 209] on label "Select row 30" at bounding box center [19, 213] width 6 height 8
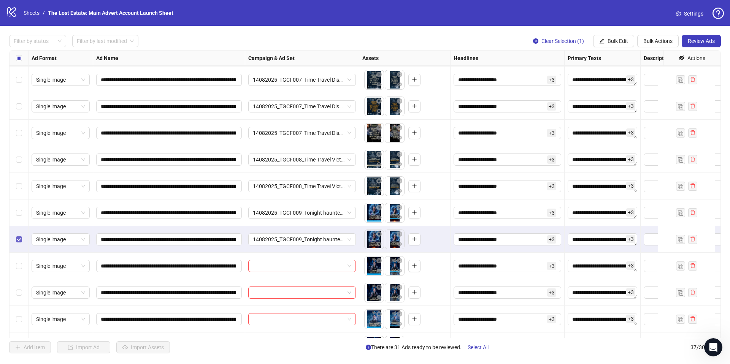
click at [16, 235] on div "Select row 31" at bounding box center [19, 239] width 19 height 27
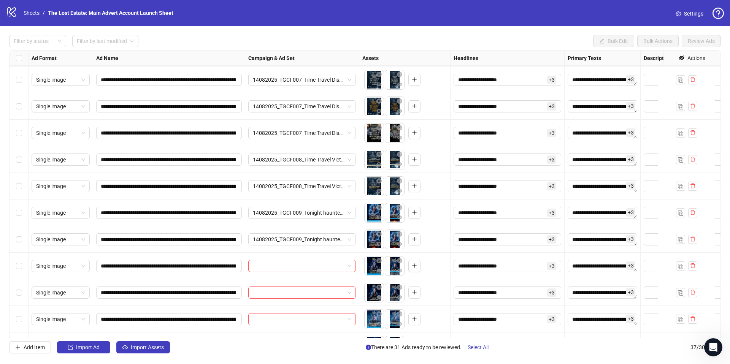
scroll to position [711, 0]
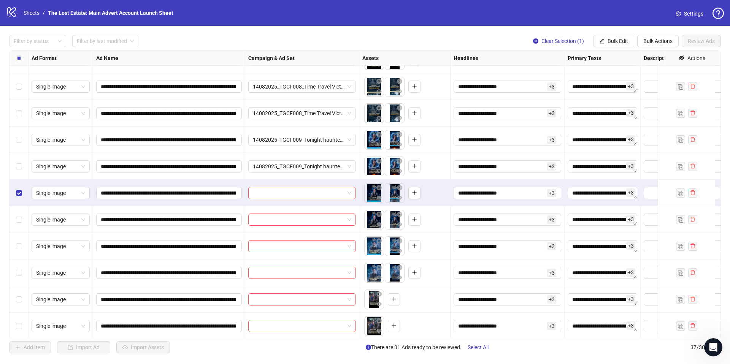
click at [19, 214] on div "Select row 33" at bounding box center [19, 219] width 19 height 27
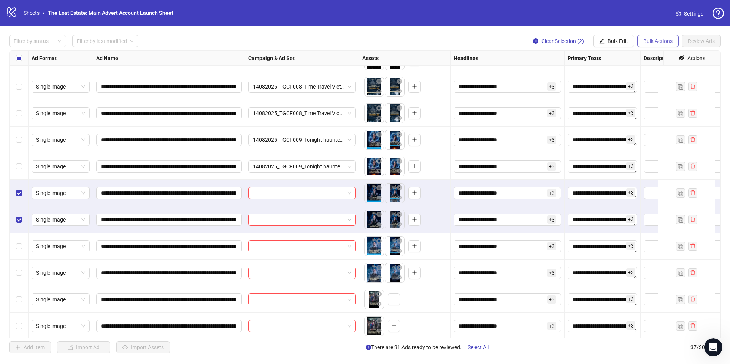
click at [662, 44] on span "Bulk Actions" at bounding box center [657, 41] width 29 height 6
click at [611, 44] on span "Bulk Edit" at bounding box center [617, 41] width 21 height 6
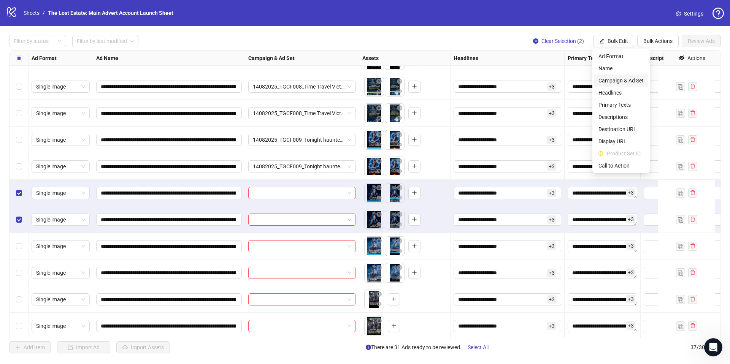
click at [623, 76] on span "Campaign & Ad Set" at bounding box center [620, 80] width 45 height 8
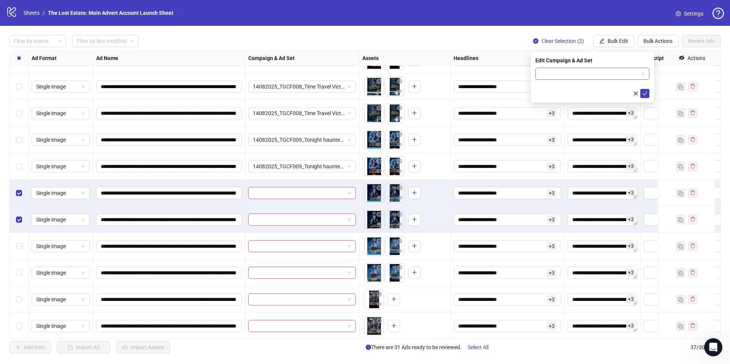
click at [569, 68] on input "search" at bounding box center [589, 73] width 98 height 11
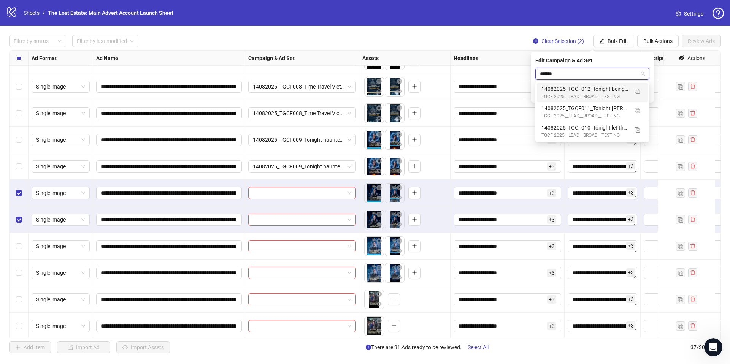
type input "*******"
click at [586, 93] on div "TGCF 2025__LEAD__BROAD__TESTING" at bounding box center [584, 96] width 87 height 7
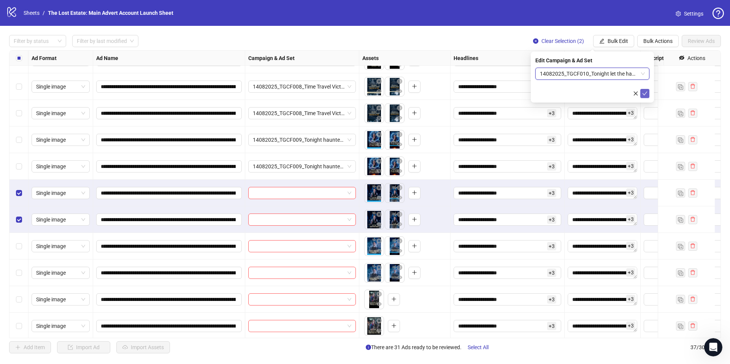
click at [646, 94] on icon "check" at bounding box center [644, 93] width 5 height 5
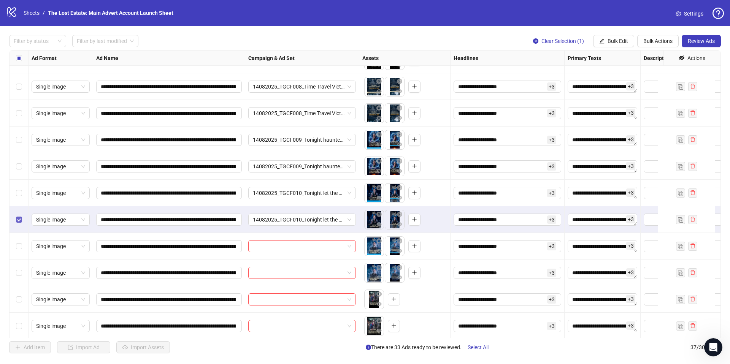
click at [17, 223] on label "Select row 33" at bounding box center [19, 219] width 6 height 8
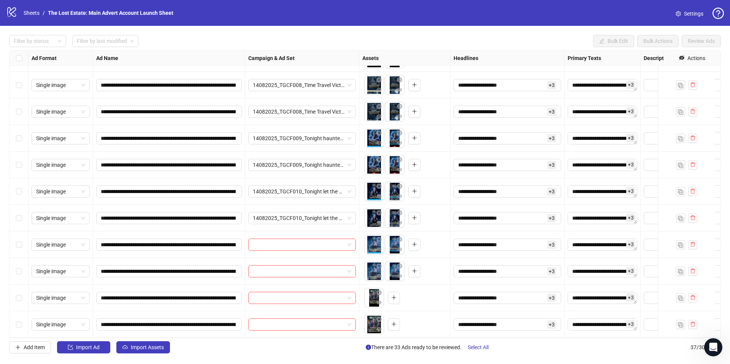
scroll to position [718, 0]
click at [16, 233] on div "Select row 34" at bounding box center [19, 244] width 19 height 27
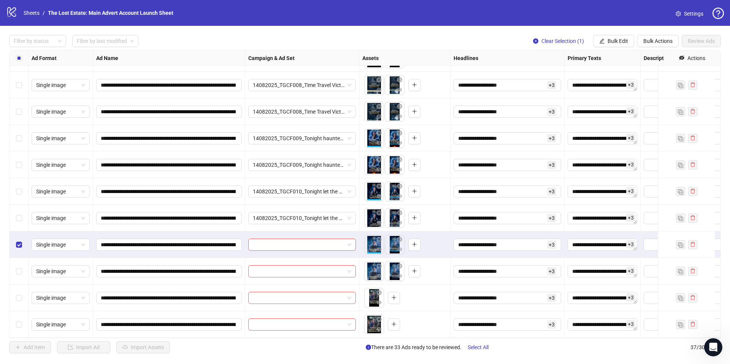
click at [19, 258] on div "Select row 35" at bounding box center [19, 271] width 19 height 27
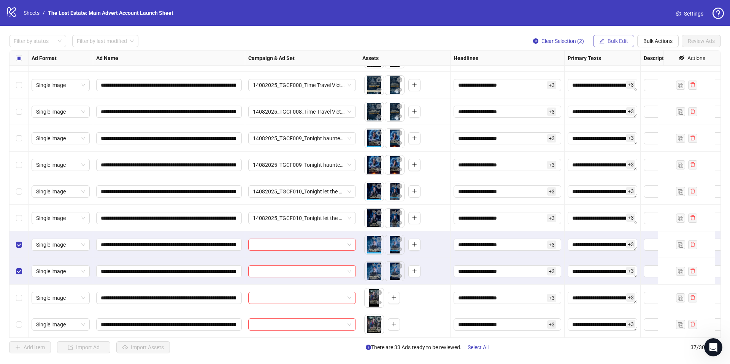
drag, startPoint x: 656, startPoint y: 39, endPoint x: 612, endPoint y: 41, distance: 43.7
click at [613, 41] on div "Clear Selection (2) Bulk Edit Bulk Actions Review Ads" at bounding box center [624, 41] width 194 height 12
click at [612, 41] on span "Bulk Edit" at bounding box center [617, 41] width 21 height 6
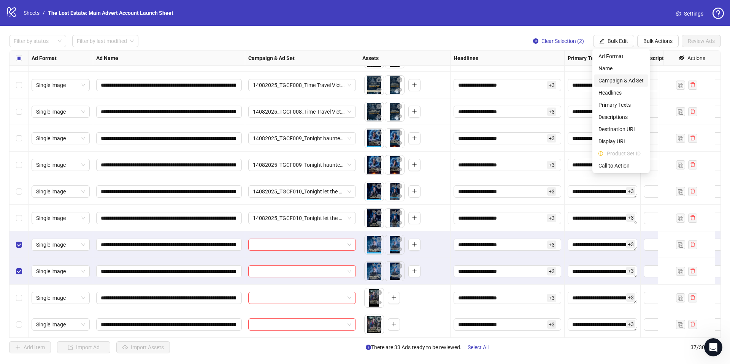
click at [623, 79] on span "Campaign & Ad Set" at bounding box center [620, 80] width 45 height 8
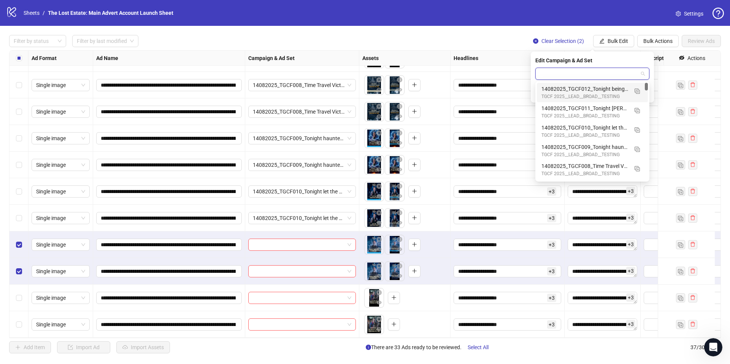
click at [622, 70] on input "search" at bounding box center [589, 73] width 98 height 11
type input "*"
type input "*******"
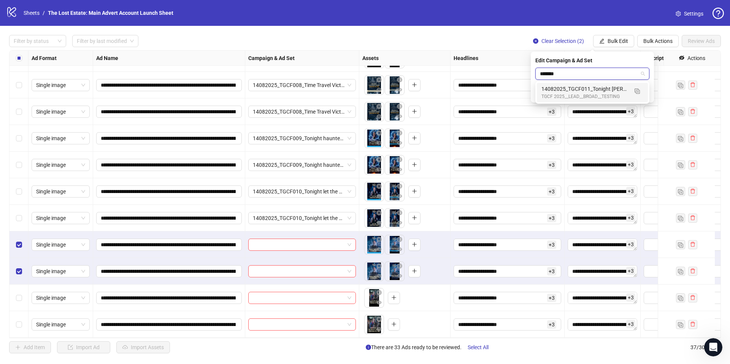
click at [605, 91] on div "14082025_TGCF011_Tonight [PERSON_NAME] was dead comp" at bounding box center [584, 89] width 87 height 8
click at [643, 92] on icon "check" at bounding box center [644, 93] width 5 height 5
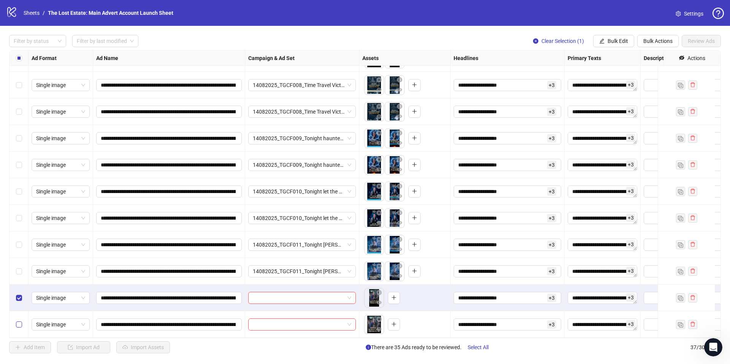
click at [18, 323] on div "Select row 37" at bounding box center [19, 324] width 19 height 27
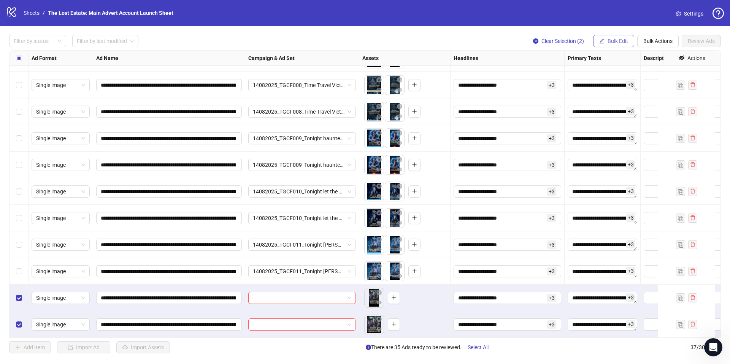
click at [616, 40] on span "Bulk Edit" at bounding box center [617, 41] width 21 height 6
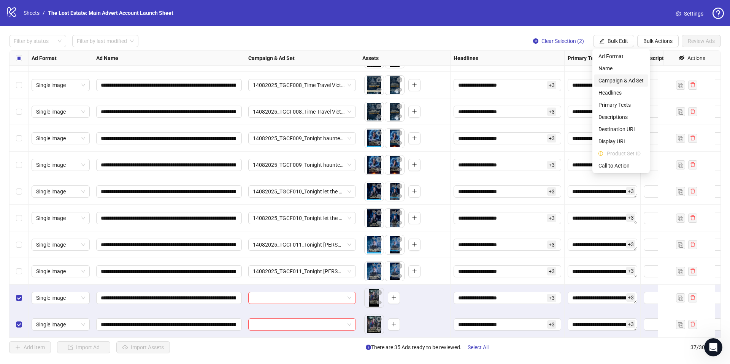
click at [623, 82] on span "Campaign & Ad Set" at bounding box center [620, 80] width 45 height 8
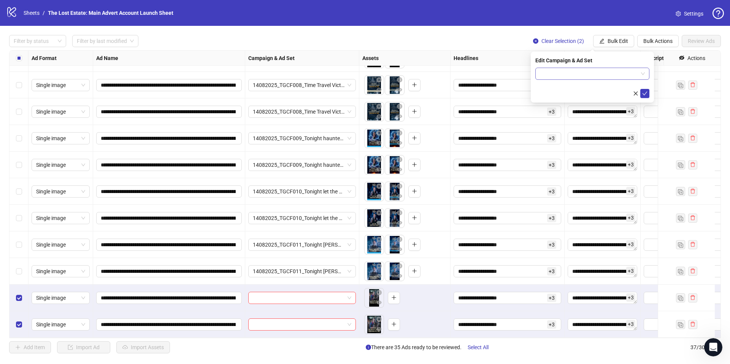
click at [610, 77] on input "search" at bounding box center [589, 73] width 98 height 11
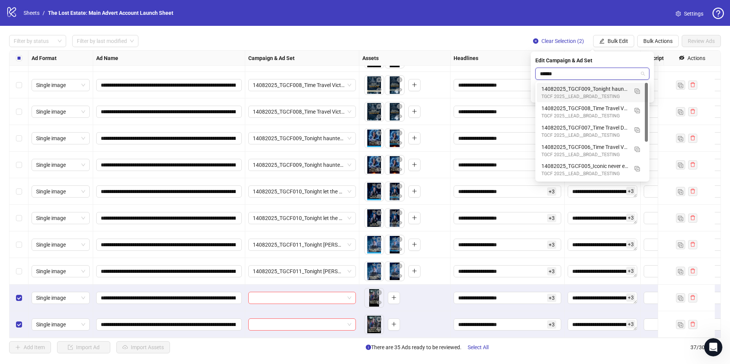
type input "*******"
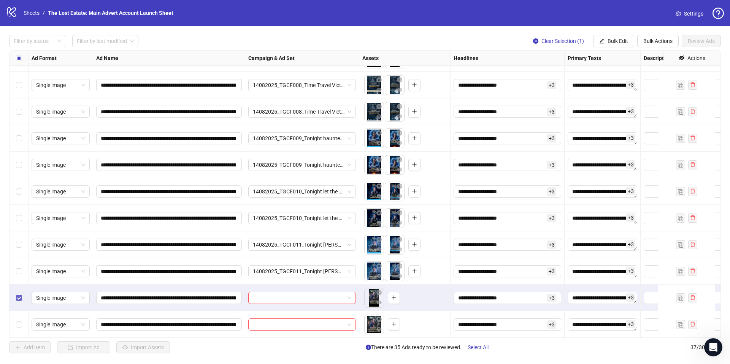
click at [19, 295] on label "Select row 36" at bounding box center [19, 298] width 6 height 8
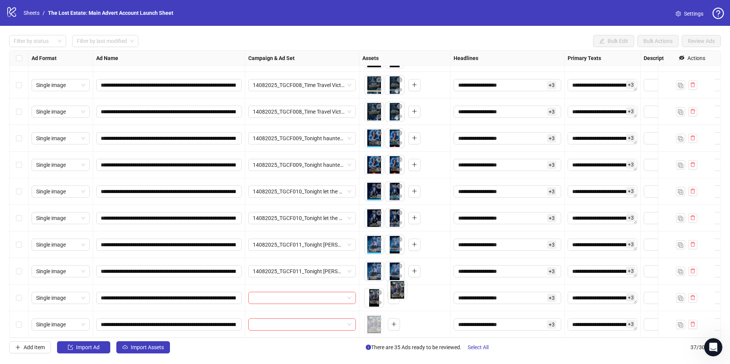
drag, startPoint x: 371, startPoint y: 323, endPoint x: 390, endPoint y: 296, distance: 32.7
click at [390, 296] on body "**********" at bounding box center [365, 182] width 730 height 364
click at [394, 295] on span "button" at bounding box center [393, 298] width 5 height 6
drag, startPoint x: 392, startPoint y: 293, endPoint x: 374, endPoint y: 313, distance: 26.4
click at [374, 313] on body "**********" at bounding box center [365, 182] width 730 height 364
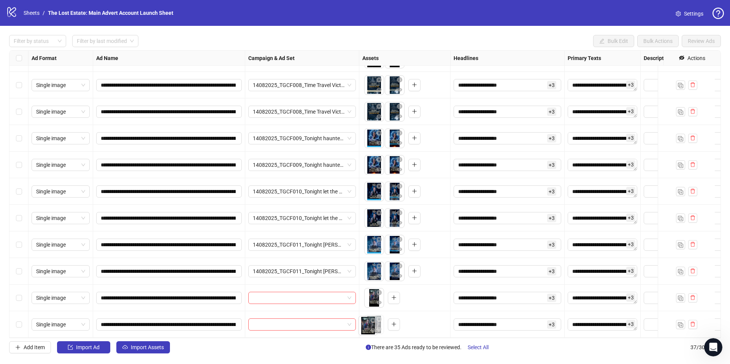
drag, startPoint x: 382, startPoint y: 298, endPoint x: 375, endPoint y: 304, distance: 8.9
click at [376, 305] on body "**********" at bounding box center [365, 182] width 730 height 364
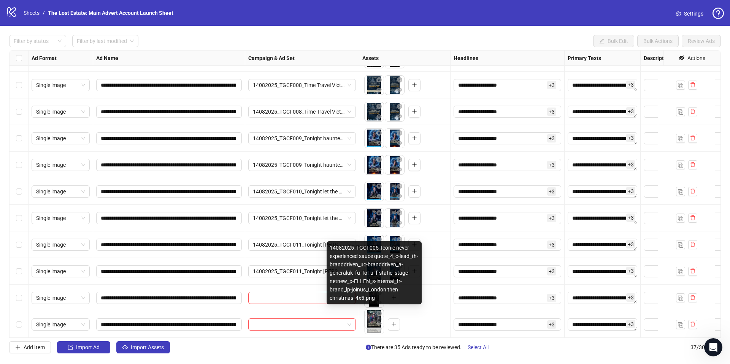
click at [372, 319] on body "**********" at bounding box center [365, 182] width 730 height 364
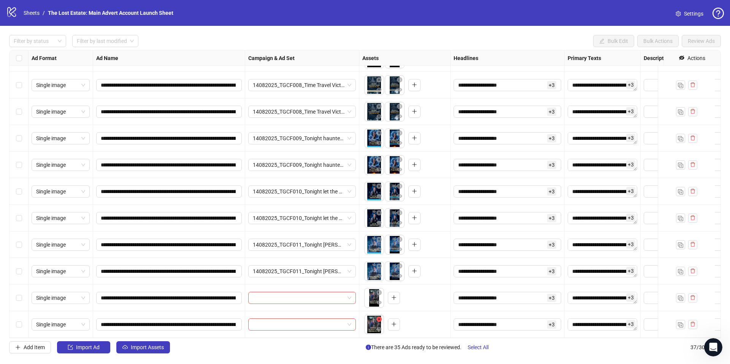
click at [379, 317] on icon "close-circle" at bounding box center [378, 319] width 5 height 5
click at [393, 292] on button "button" at bounding box center [394, 298] width 12 height 12
click at [373, 291] on body "**********" at bounding box center [365, 182] width 730 height 364
click at [380, 301] on icon "eye" at bounding box center [378, 303] width 5 height 4
click at [394, 295] on icon "plus" at bounding box center [393, 297] width 5 height 5
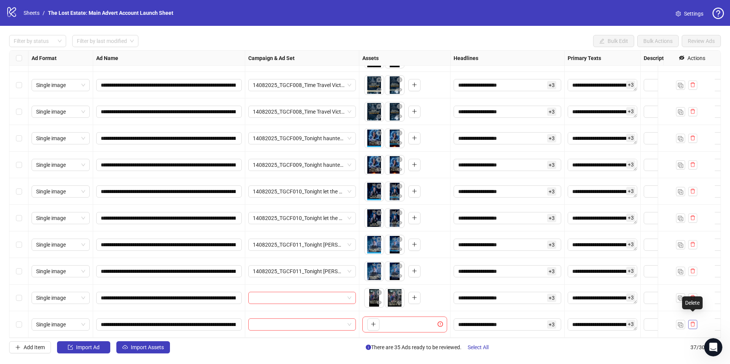
click at [691, 322] on button "button" at bounding box center [692, 324] width 9 height 9
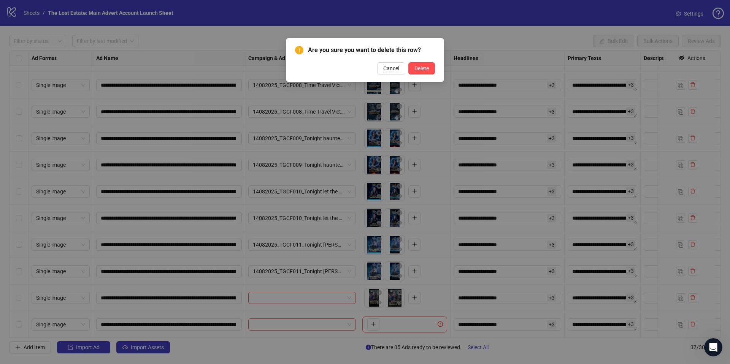
click at [415, 60] on div "Are you sure you want to delete this row? Cancel Delete" at bounding box center [365, 60] width 140 height 29
click at [418, 67] on span "Delete" at bounding box center [421, 68] width 14 height 6
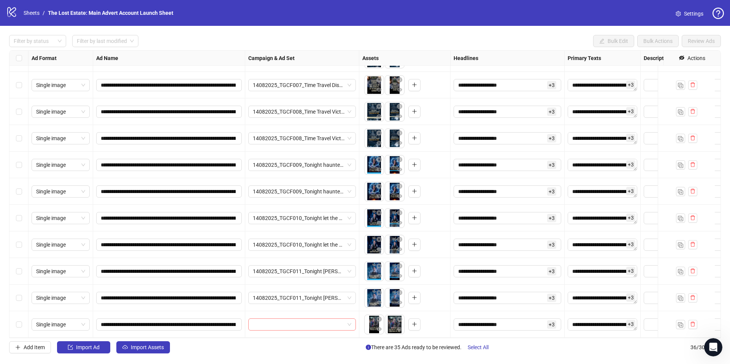
click at [308, 319] on input "search" at bounding box center [299, 324] width 92 height 11
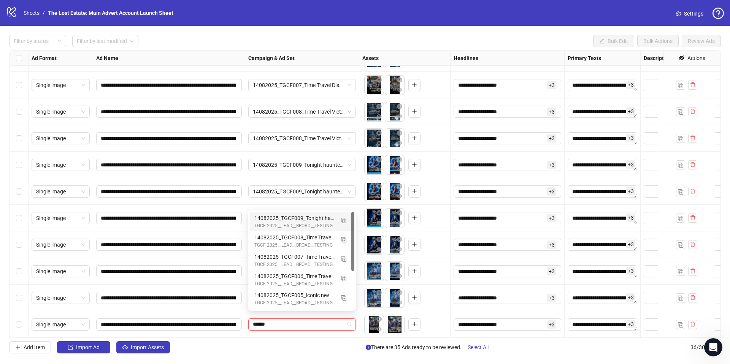
type input "*******"
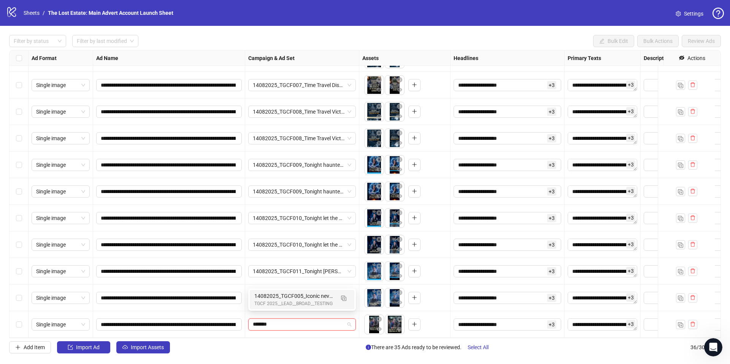
click at [293, 298] on div "14082025_TGCF005_Iconic never experienced sauce quote" at bounding box center [294, 296] width 80 height 8
click at [439, 32] on div "**********" at bounding box center [365, 194] width 730 height 337
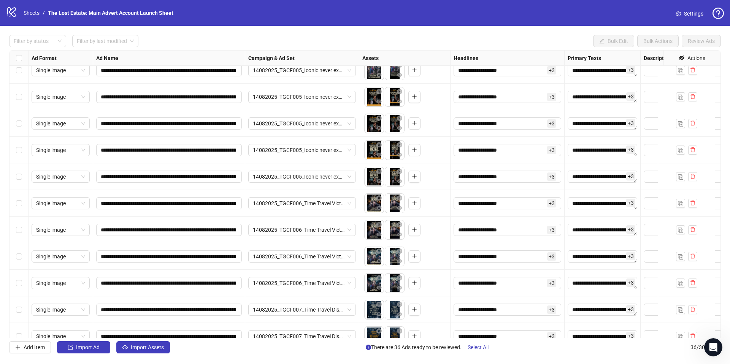
scroll to position [144, 0]
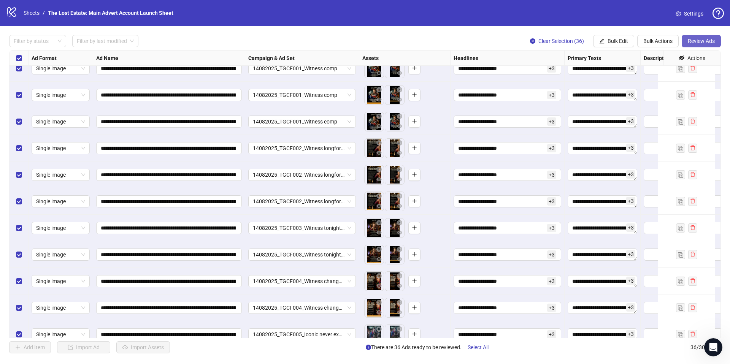
click at [702, 41] on span "Review Ads" at bounding box center [700, 41] width 27 height 6
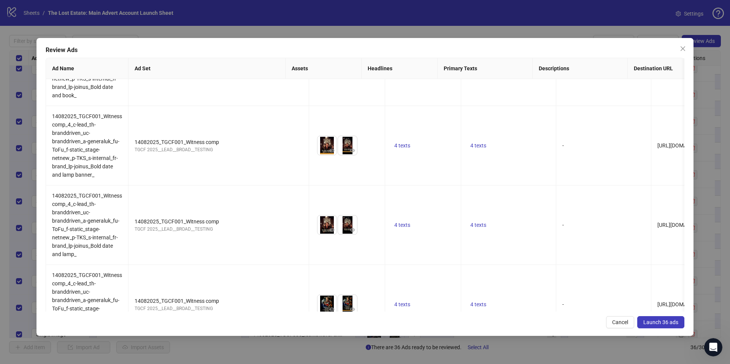
scroll to position [0, 0]
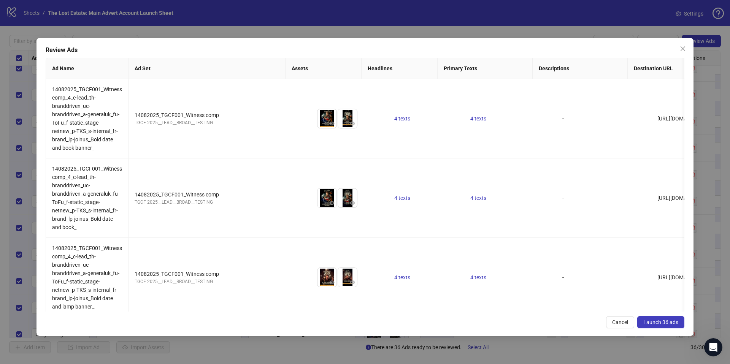
click at [666, 325] on span "Launch 36 ads" at bounding box center [660, 322] width 35 height 6
